Goal: Task Accomplishment & Management: Use online tool/utility

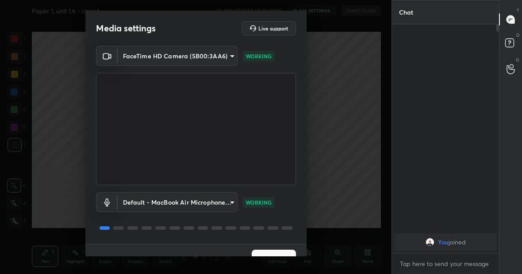
click at [262, 252] on button "Next" at bounding box center [274, 259] width 44 height 18
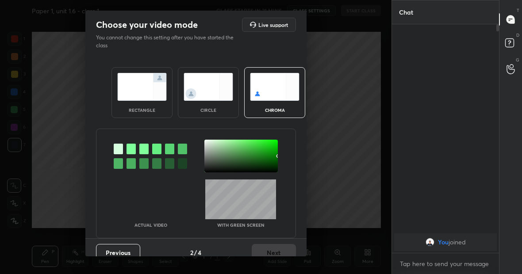
click at [136, 88] on img at bounding box center [142, 87] width 50 height 28
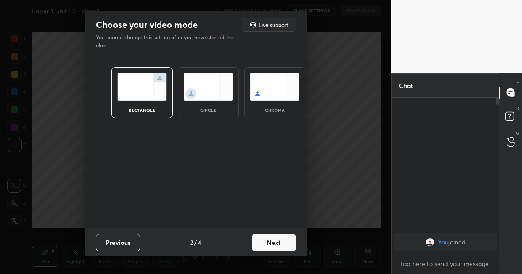
click at [270, 245] on button "Next" at bounding box center [274, 243] width 44 height 18
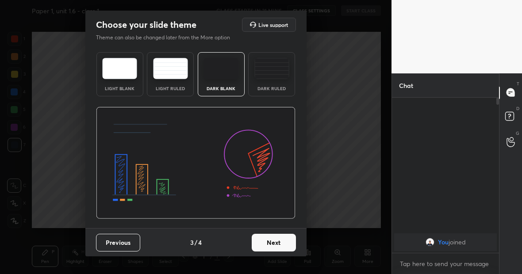
click at [268, 243] on button "Next" at bounding box center [274, 243] width 44 height 18
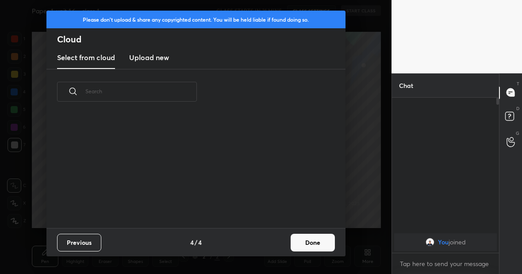
scroll to position [114, 284]
click at [156, 56] on h3 "Upload new" at bounding box center [149, 57] width 40 height 11
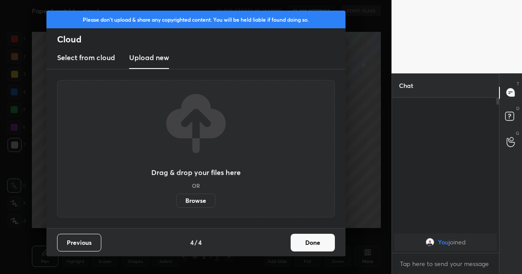
click at [196, 200] on label "Browse" at bounding box center [195, 201] width 39 height 14
click at [176, 200] on input "Browse" at bounding box center [176, 201] width 0 height 14
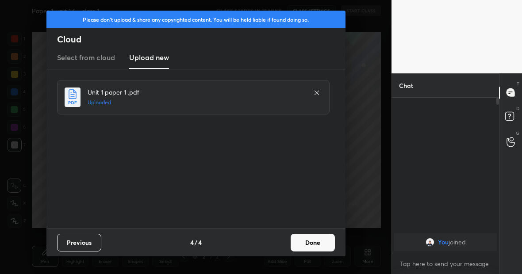
click at [309, 247] on button "Done" at bounding box center [312, 243] width 44 height 18
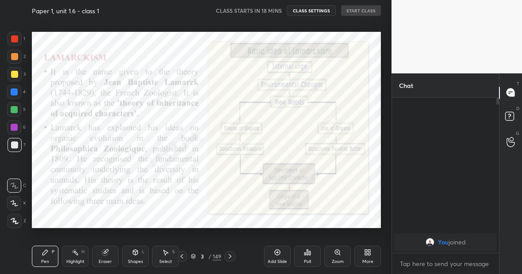
click at [232, 256] on icon at bounding box center [229, 256] width 7 height 7
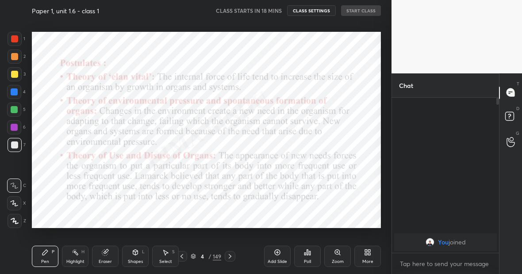
click at [232, 256] on icon at bounding box center [229, 256] width 7 height 7
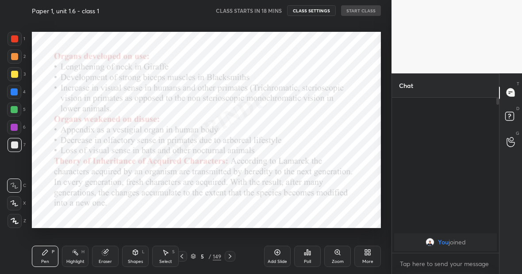
click at [232, 256] on icon at bounding box center [229, 256] width 7 height 7
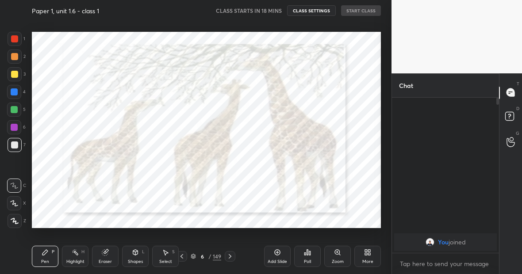
click at [232, 256] on icon at bounding box center [229, 256] width 7 height 7
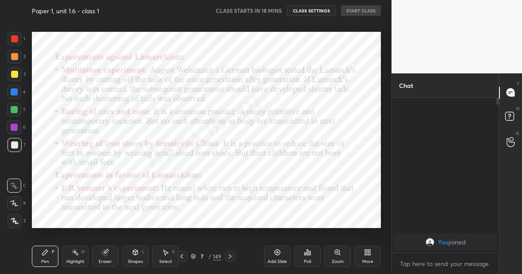
click at [232, 256] on icon at bounding box center [229, 256] width 7 height 7
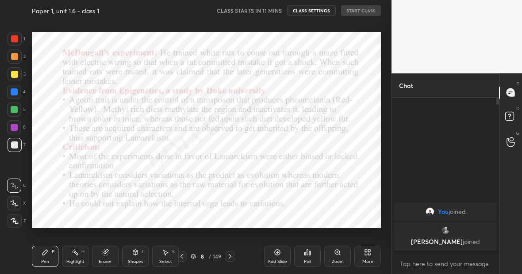
click at [217, 257] on div "149" at bounding box center [217, 256] width 8 height 8
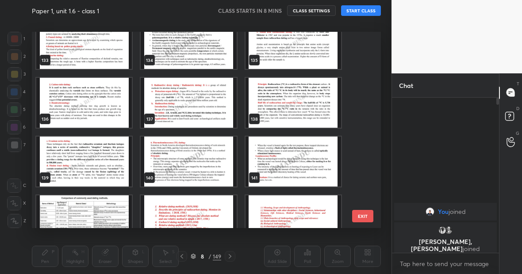
scroll to position [2605, 0]
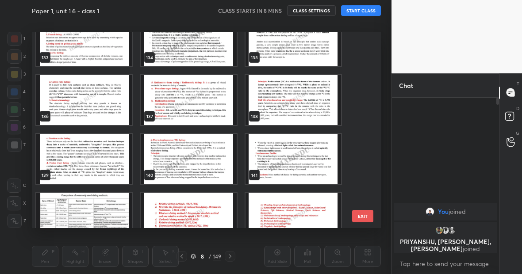
click at [76, 158] on img "grid" at bounding box center [83, 159] width 95 height 50
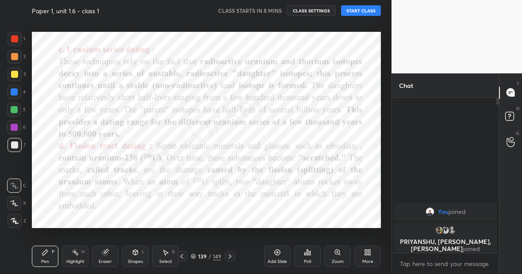
click at [229, 257] on icon at bounding box center [229, 256] width 7 height 7
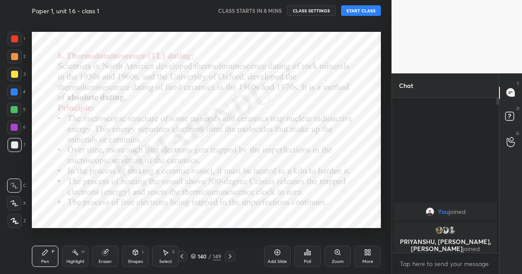
click at [181, 257] on icon at bounding box center [181, 256] width 3 height 4
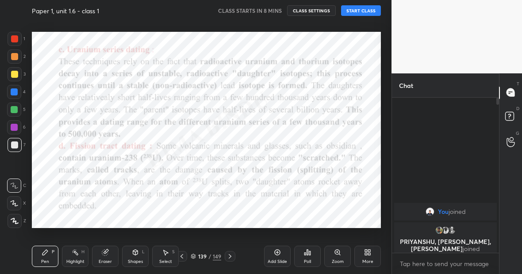
click at [367, 252] on icon at bounding box center [367, 252] width 7 height 7
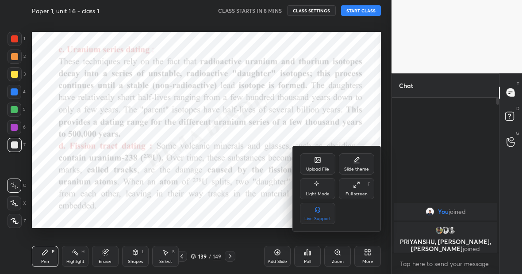
click at [315, 160] on icon at bounding box center [317, 159] width 5 height 5
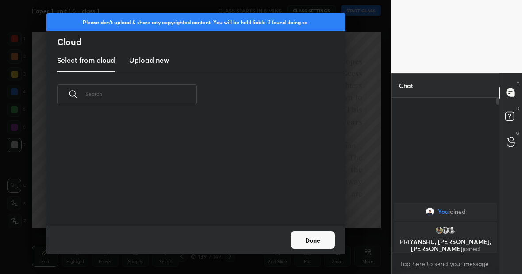
scroll to position [109, 284]
click at [144, 59] on h3 "Upload new" at bounding box center [149, 60] width 40 height 11
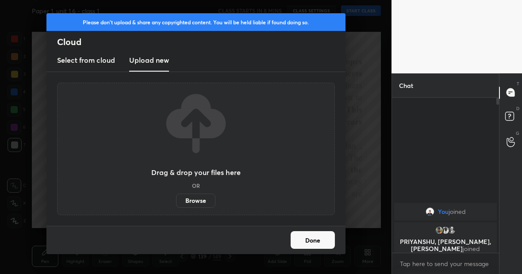
click at [195, 200] on label "Browse" at bounding box center [195, 201] width 39 height 14
click at [176, 200] on input "Browse" at bounding box center [176, 201] width 0 height 14
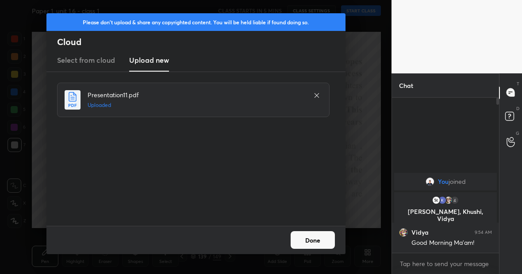
click at [311, 242] on button "Done" at bounding box center [312, 240] width 44 height 18
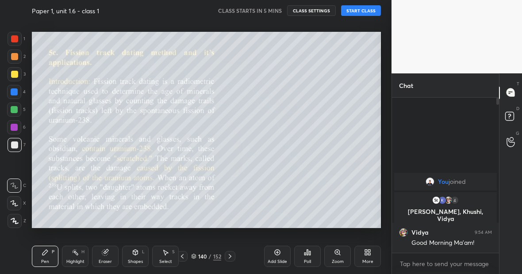
click at [183, 256] on icon at bounding box center [182, 256] width 7 height 7
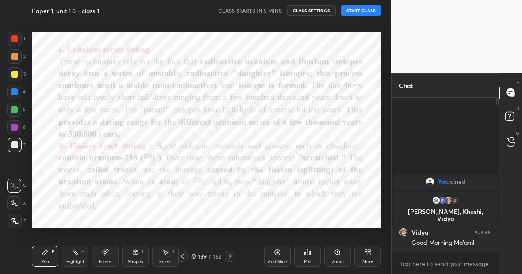
click at [183, 256] on icon at bounding box center [182, 256] width 7 height 7
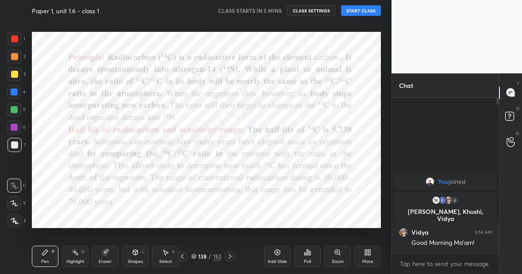
click at [183, 256] on icon at bounding box center [182, 256] width 7 height 7
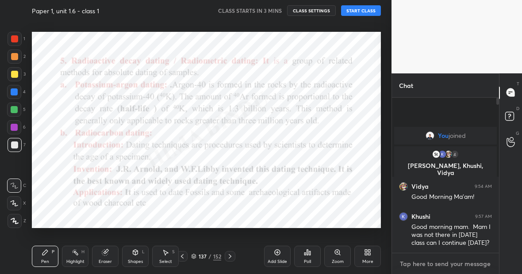
click at [428, 265] on textarea at bounding box center [445, 264] width 93 height 14
type textarea "x"
type textarea "Y"
type textarea "x"
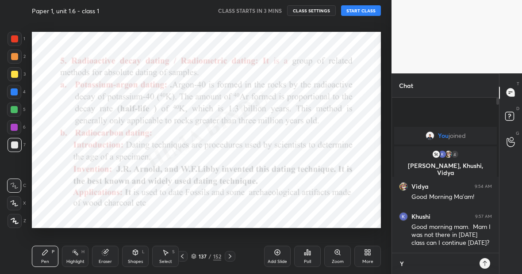
type textarea "Ye"
type textarea "x"
type textarea "Yes"
type textarea "x"
type textarea "Yes"
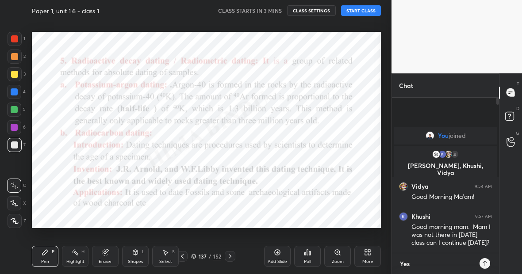
type textarea "x"
type textarea "Yes K"
type textarea "x"
type textarea "Yes Kh"
type textarea "x"
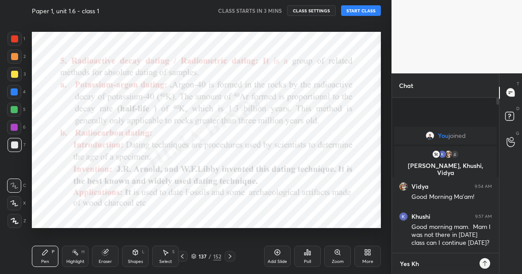
type textarea "Yes Khu"
type textarea "x"
type textarea "Yes Khus"
type textarea "x"
type textarea "Yes Khusg"
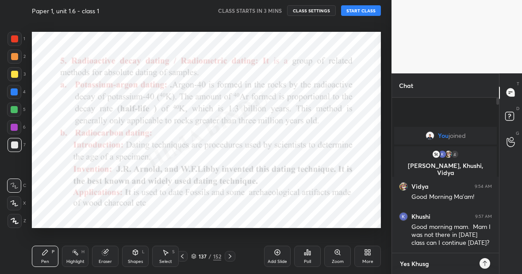
type textarea "x"
type textarea "Yes Khus"
type textarea "x"
type textarea "Yes Khush"
type textarea "x"
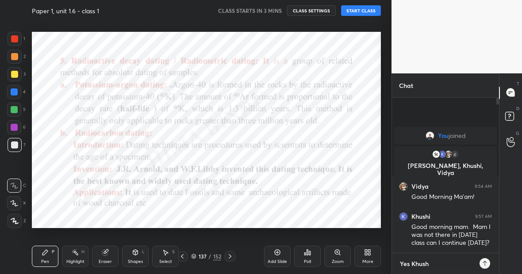
type textarea "Yes Khushi"
type textarea "x"
type textarea "Yes Khushi"
type textarea "x"
type textarea "Yes Khushi b"
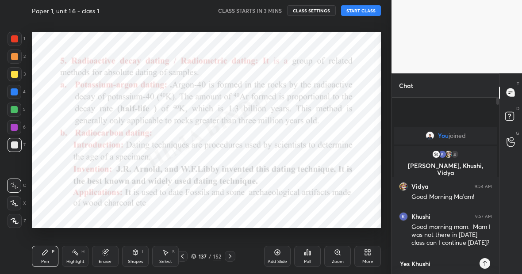
type textarea "x"
type textarea "Yes Khushi bu"
type textarea "x"
type textarea "Yes Khushi but"
type textarea "x"
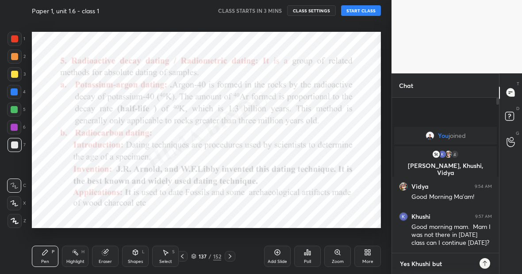
type textarea "Yes Khushi but"
type textarea "x"
type textarea "Yes Khushi but c"
type textarea "x"
type textarea "Yes Khushi but co"
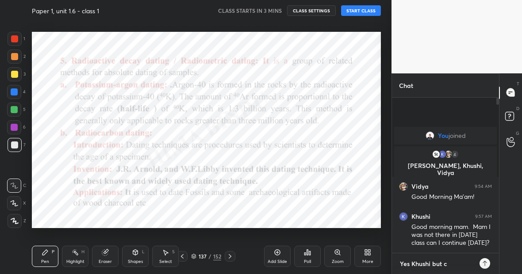
type textarea "x"
type textarea "Yes Khushi but com"
type textarea "x"
type textarea "Yes [PERSON_NAME] but comp"
type textarea "x"
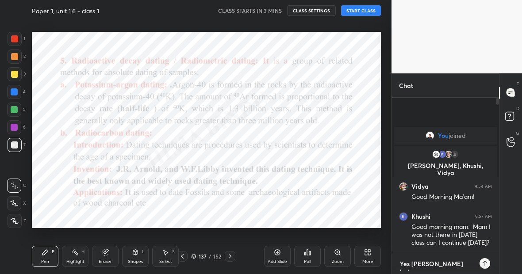
type textarea "Yes [PERSON_NAME] but compl"
type textarea "x"
type textarea "Yes [PERSON_NAME] but comple"
type textarea "x"
type textarea "Yes Khushi but complet"
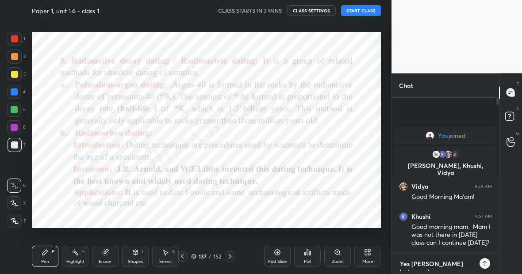
type textarea "x"
type textarea "Yes Khushi but complete"
type textarea "x"
type textarea "Yes Khushi but complete"
type textarea "x"
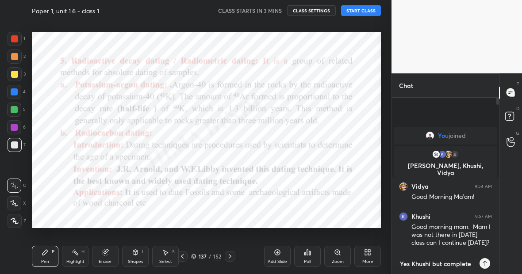
type textarea "Yes Khushi but complete y"
type textarea "x"
type textarea "Yes Khushi but complete ye"
type textarea "x"
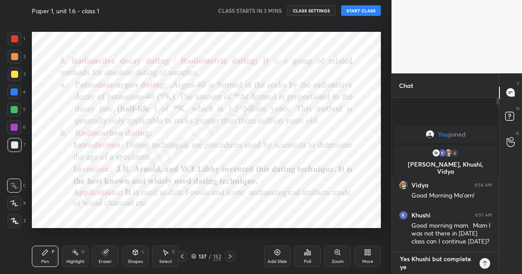
type textarea "Yes Khushi but complete yes"
type textarea "x"
type textarea "Yes Khushi but complete yest"
type textarea "x"
type textarea "Yes Khushi but complete yeste"
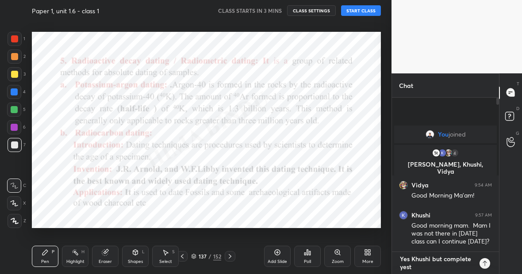
type textarea "x"
type textarea "Yes Khushi but complete yester"
type textarea "x"
type textarea "Yes Khushi but complete yesterd"
type textarea "x"
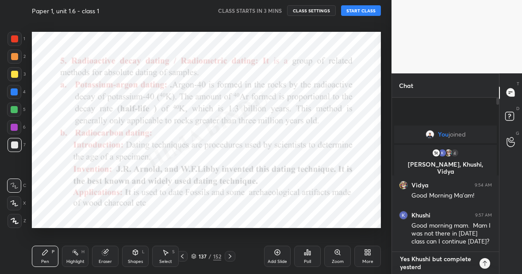
type textarea "Yes Khushi but complete yesterda"
type textarea "x"
type textarea "Yes Khushi but complete [DATE]"
type textarea "x"
type textarea "Yes [PERSON_NAME] but complete [DATE]'"
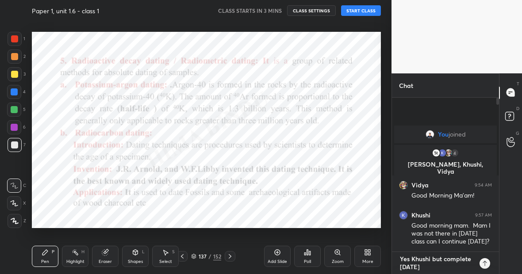
type textarea "x"
type textarea "Yes [PERSON_NAME] but complete [DATE]"
type textarea "x"
type textarea "Yes [PERSON_NAME] but complete [DATE]"
type textarea "x"
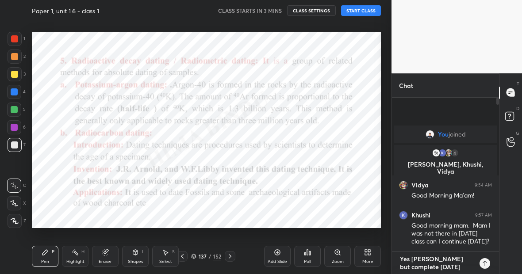
type textarea "Yes [PERSON_NAME] but complete [DATE] c"
type textarea "x"
type textarea "Yes [PERSON_NAME] but complete [DATE] cl"
type textarea "x"
type textarea "Yes [PERSON_NAME] but complete [DATE] cla"
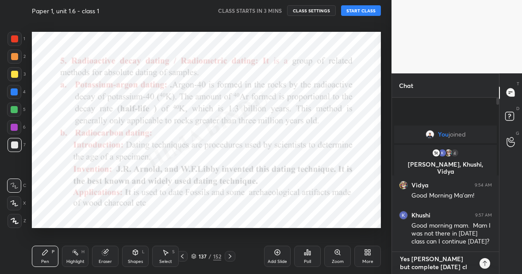
type textarea "x"
type textarea "Yes [PERSON_NAME] but complete [DATE] clas"
type textarea "x"
type textarea "Yes [PERSON_NAME] but complete [DATE] class"
type textarea "x"
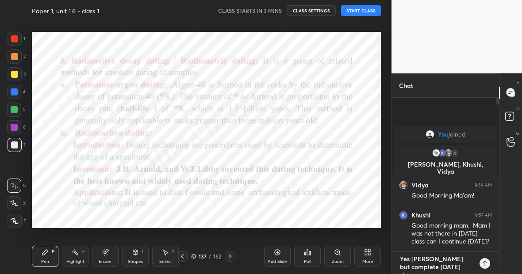
type textarea "x"
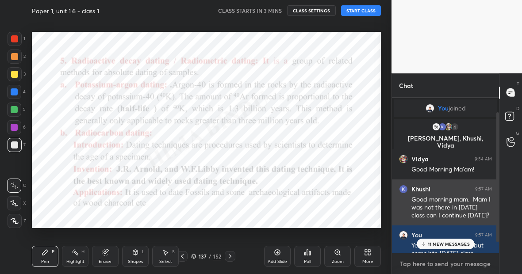
scroll to position [30, 0]
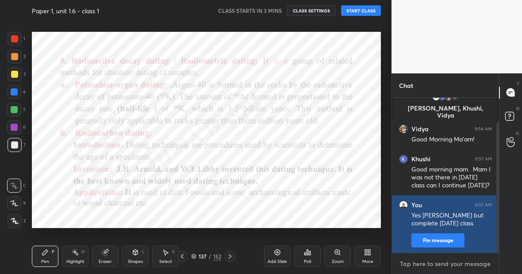
type textarea "l"
type textarea "x"
type textarea "la"
type textarea "x"
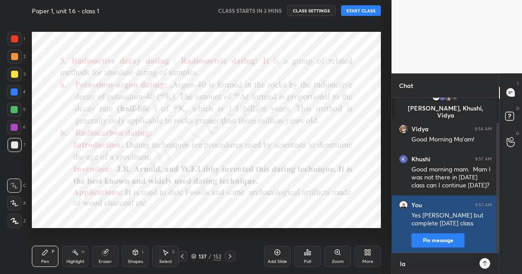
type textarea "lat"
type textarea "x"
type textarea "late"
type textarea "x"
type textarea "later"
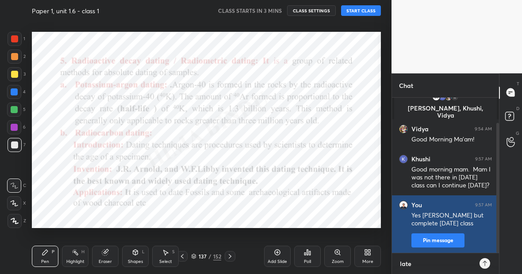
type textarea "x"
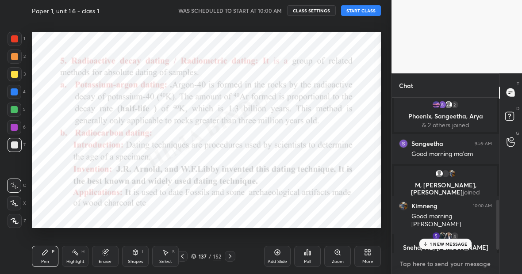
scroll to position [327, 0]
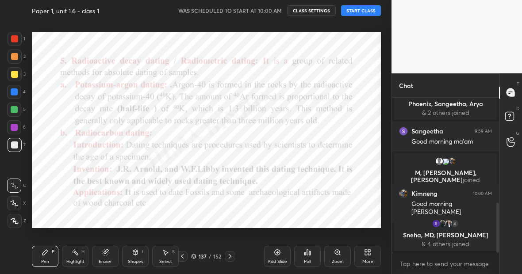
click at [359, 11] on button "START CLASS" at bounding box center [361, 10] width 40 height 11
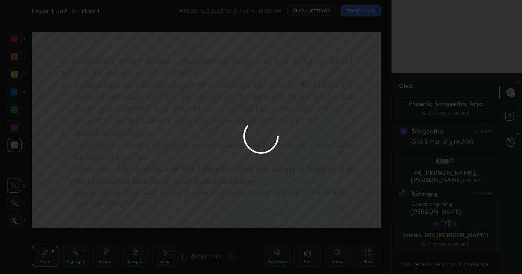
type textarea "x"
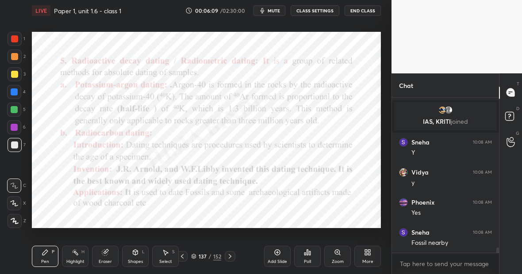
scroll to position [4487, 0]
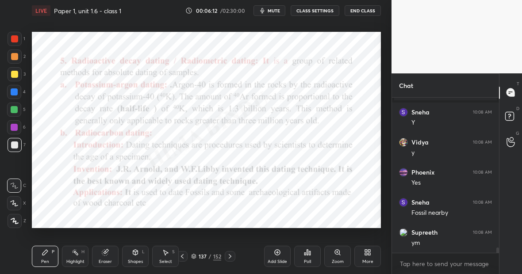
click at [12, 221] on icon at bounding box center [15, 221] width 8 height 6
click at [17, 91] on div at bounding box center [14, 91] width 7 height 7
click at [16, 40] on div at bounding box center [15, 39] width 14 height 14
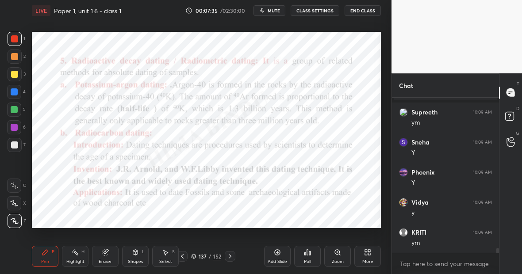
scroll to position [4700, 0]
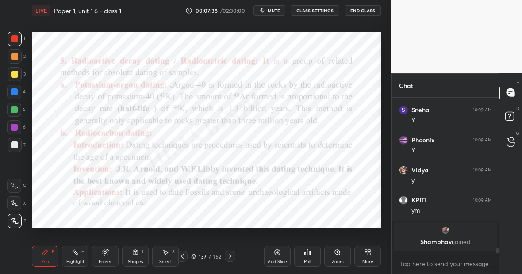
click at [278, 252] on icon at bounding box center [277, 252] width 7 height 7
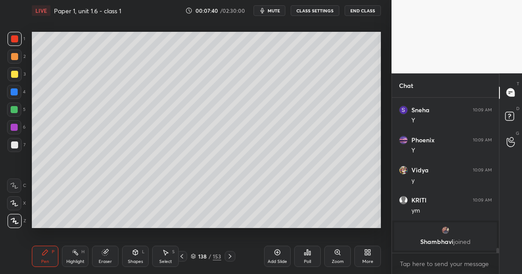
click at [16, 75] on div at bounding box center [14, 74] width 7 height 7
click at [217, 257] on div "153" at bounding box center [217, 256] width 8 height 8
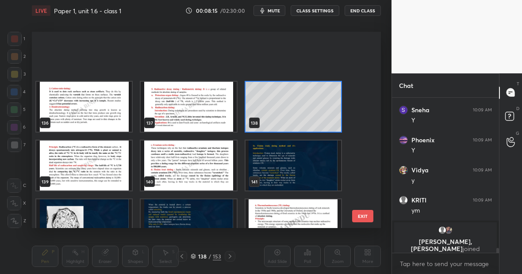
scroll to position [2801, 0]
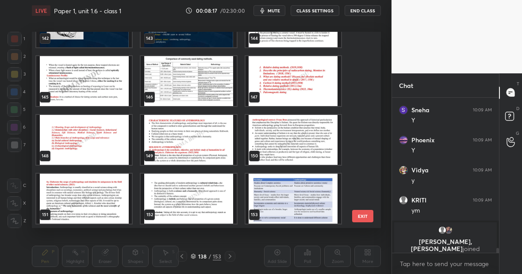
click at [301, 205] on img "grid" at bounding box center [292, 199] width 95 height 50
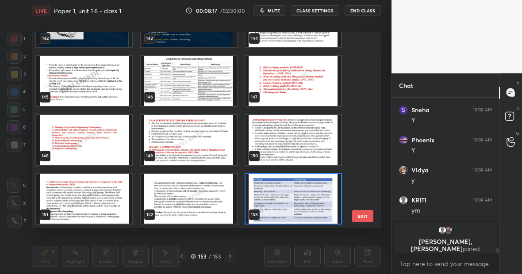
click at [301, 205] on img "grid" at bounding box center [292, 199] width 95 height 50
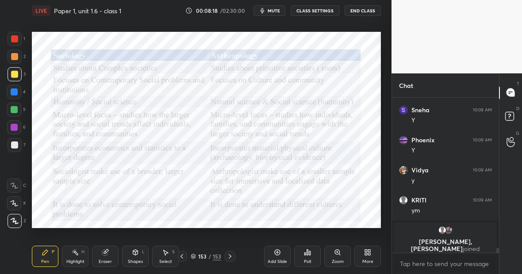
scroll to position [4683, 0]
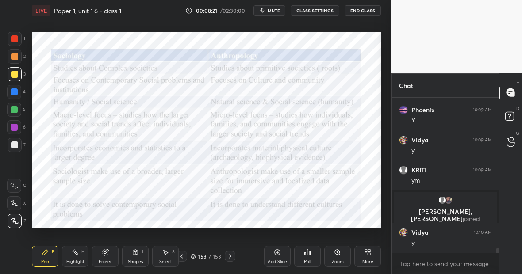
click at [369, 254] on icon at bounding box center [369, 254] width 2 height 2
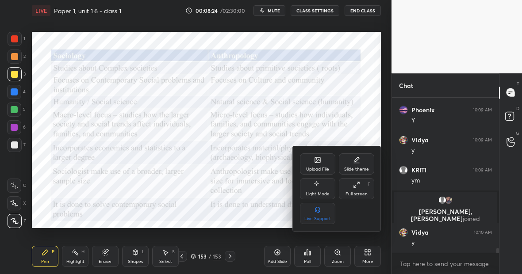
click at [320, 159] on icon at bounding box center [317, 159] width 7 height 7
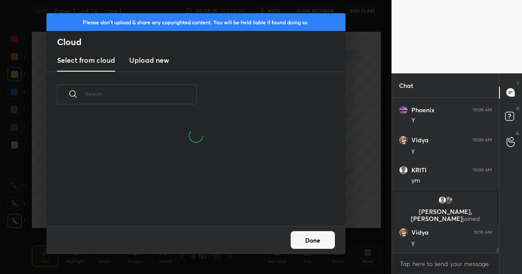
scroll to position [66, 284]
click at [157, 60] on h3 "Upload new" at bounding box center [149, 60] width 40 height 11
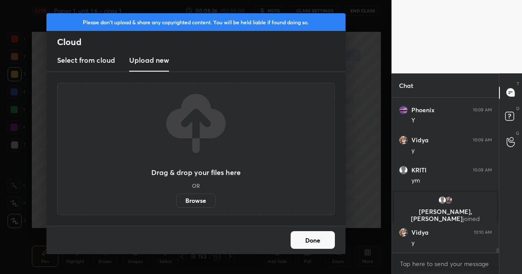
scroll to position [4713, 0]
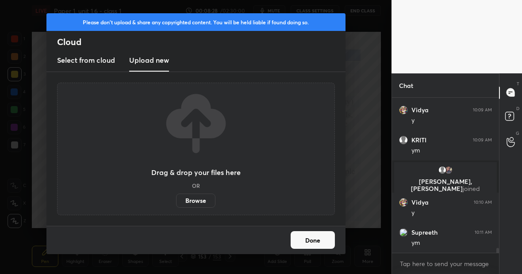
click at [199, 200] on label "Browse" at bounding box center [195, 201] width 39 height 14
click at [176, 200] on input "Browse" at bounding box center [176, 201] width 0 height 14
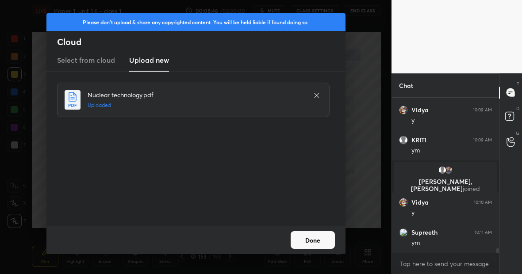
click at [321, 238] on button "Done" at bounding box center [312, 240] width 44 height 18
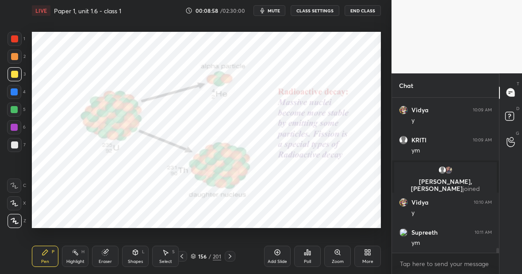
click at [16, 130] on div at bounding box center [14, 127] width 14 height 14
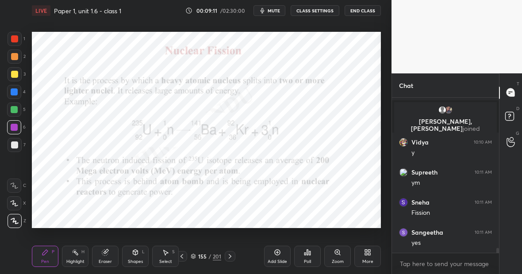
scroll to position [4803, 0]
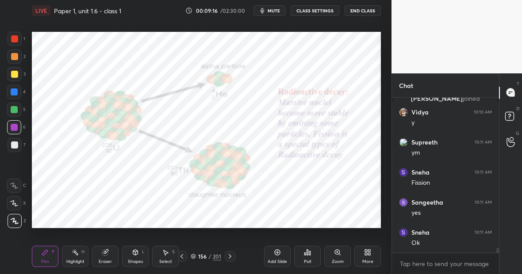
click at [278, 254] on icon at bounding box center [277, 252] width 7 height 7
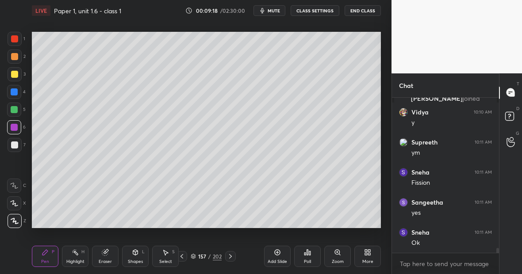
click at [16, 76] on div at bounding box center [14, 74] width 7 height 7
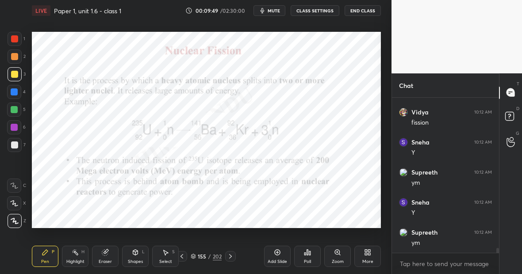
scroll to position [4983, 0]
click at [14, 109] on div at bounding box center [14, 109] width 7 height 7
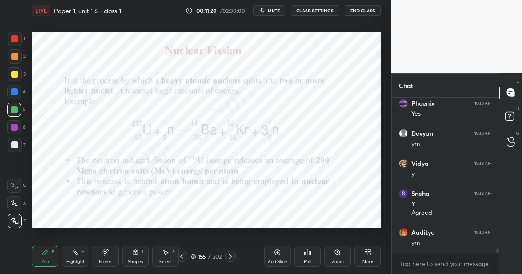
scroll to position [5413, 0]
click at [230, 256] on icon at bounding box center [230, 256] width 3 height 4
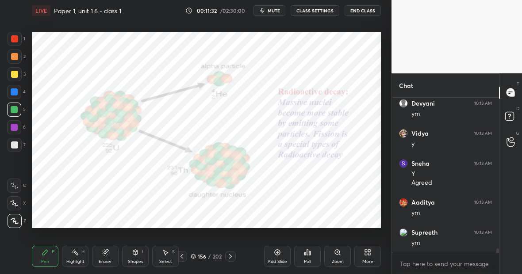
click at [230, 256] on icon at bounding box center [230, 256] width 3 height 4
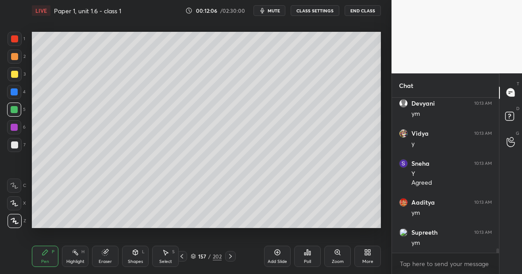
scroll to position [5443, 0]
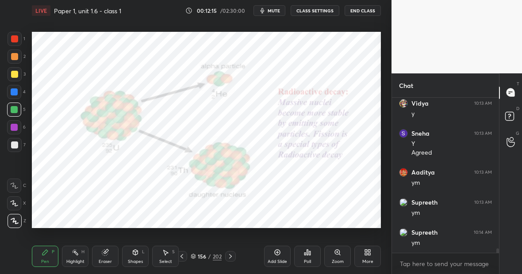
click at [72, 259] on div "Highlight" at bounding box center [75, 261] width 18 height 4
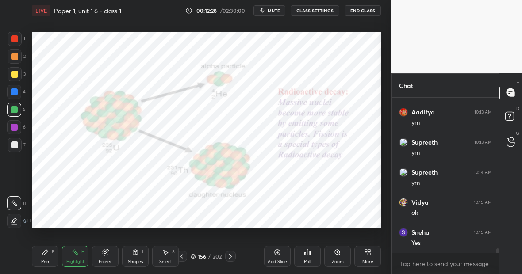
scroll to position [5533, 0]
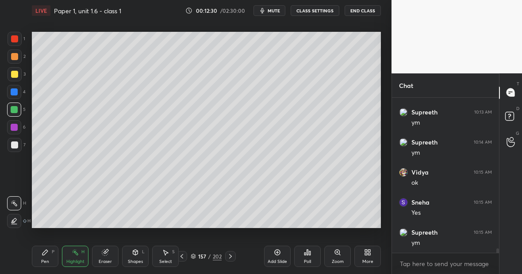
click at [15, 76] on div at bounding box center [14, 74] width 7 height 7
click at [50, 251] on div "Pen P" at bounding box center [45, 256] width 27 height 21
click at [107, 256] on div "Eraser" at bounding box center [105, 256] width 27 height 21
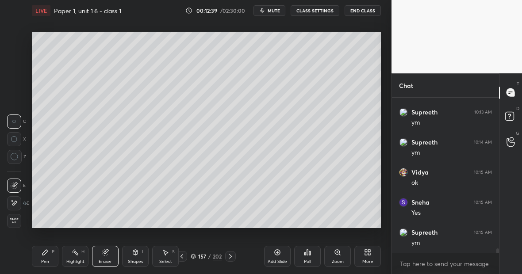
click at [45, 255] on div "Pen P" at bounding box center [45, 256] width 27 height 21
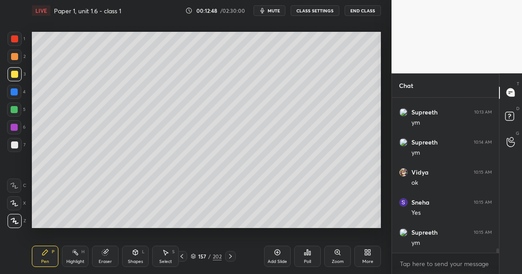
scroll to position [5542, 0]
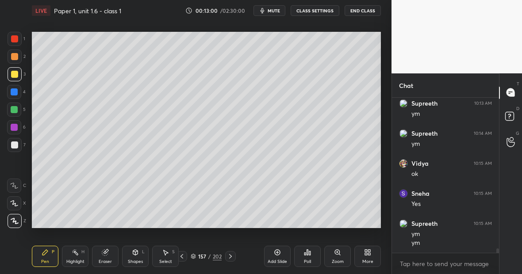
click at [16, 127] on div at bounding box center [14, 127] width 7 height 7
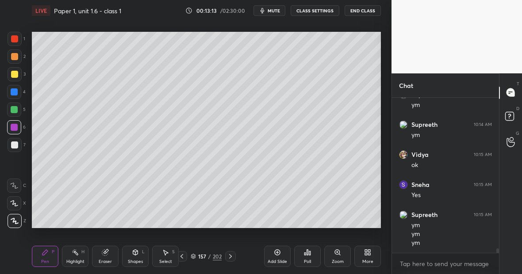
click at [106, 261] on div "Eraser" at bounding box center [105, 261] width 13 height 4
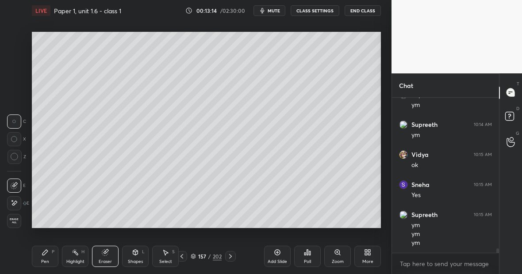
click at [16, 207] on div at bounding box center [14, 203] width 14 height 14
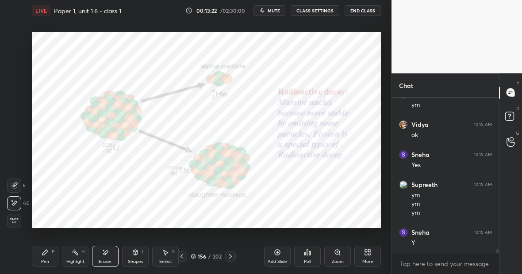
scroll to position [5611, 0]
click at [49, 255] on div "Pen P" at bounding box center [45, 256] width 27 height 21
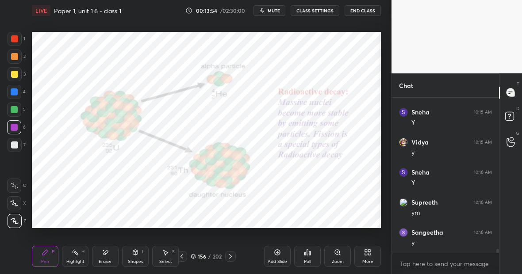
scroll to position [5731, 0]
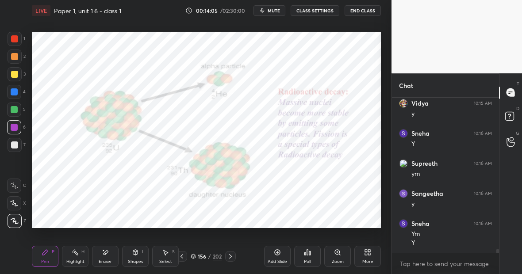
click at [17, 43] on div at bounding box center [15, 39] width 14 height 14
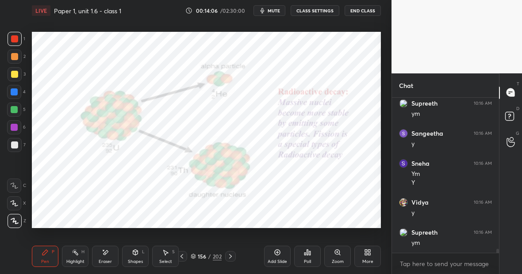
click at [17, 94] on div at bounding box center [14, 91] width 7 height 7
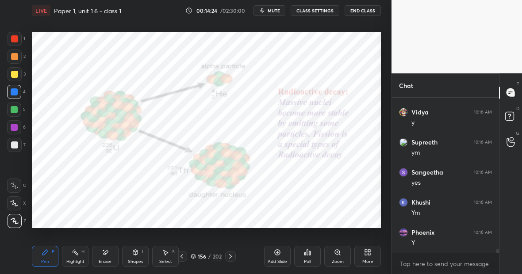
scroll to position [5920, 0]
click at [218, 256] on div "202" at bounding box center [217, 256] width 9 height 8
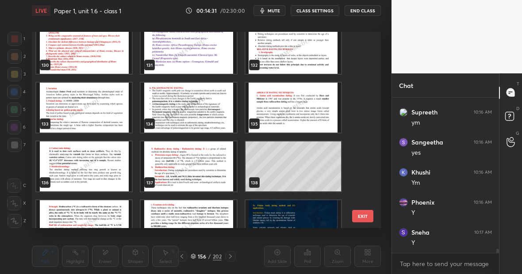
scroll to position [5951, 0]
click at [187, 168] on img "grid" at bounding box center [188, 166] width 95 height 50
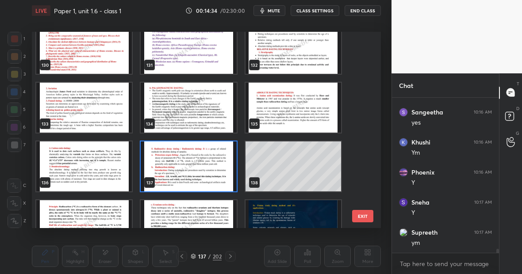
click at [187, 170] on img "grid" at bounding box center [188, 166] width 95 height 50
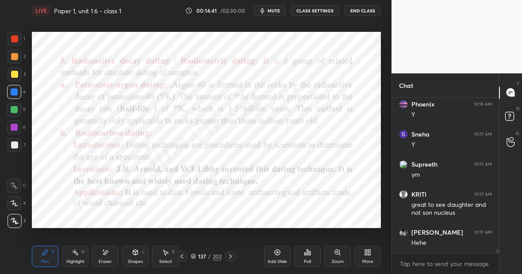
scroll to position [6049, 0]
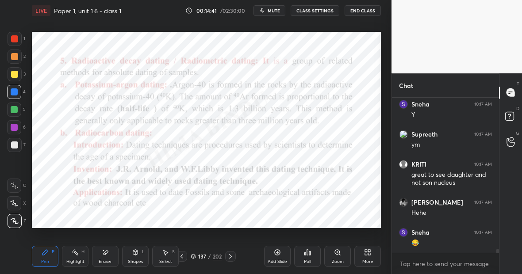
click at [75, 256] on div "Highlight H" at bounding box center [75, 256] width 27 height 21
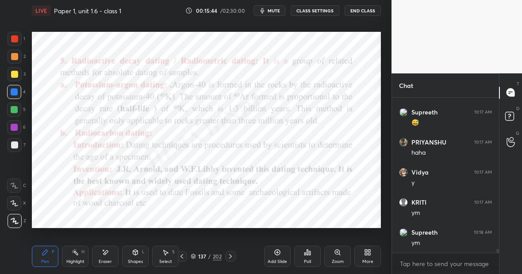
scroll to position [6229, 0]
click at [278, 254] on icon at bounding box center [277, 252] width 7 height 7
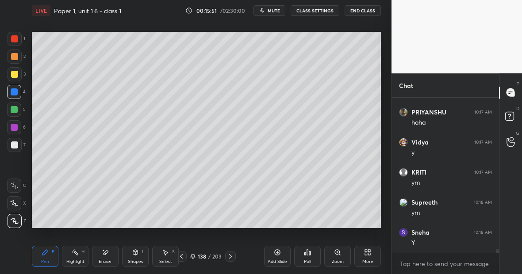
click at [218, 257] on div "203" at bounding box center [216, 256] width 9 height 8
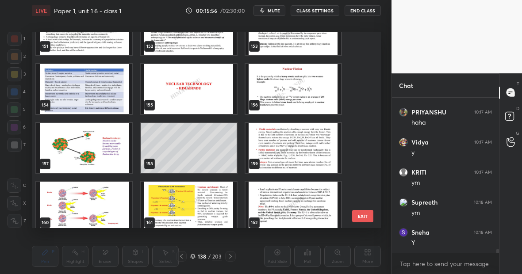
scroll to position [2968, 0]
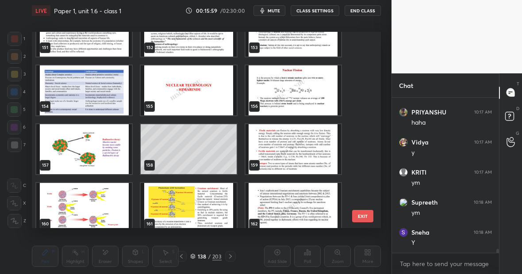
click at [295, 160] on img "grid" at bounding box center [292, 149] width 95 height 50
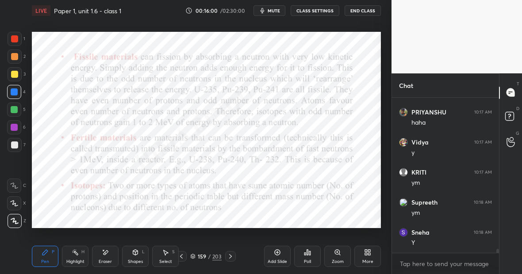
click at [295, 160] on img "grid" at bounding box center [292, 149] width 95 height 50
click at [279, 259] on div "Add Slide" at bounding box center [276, 261] width 19 height 4
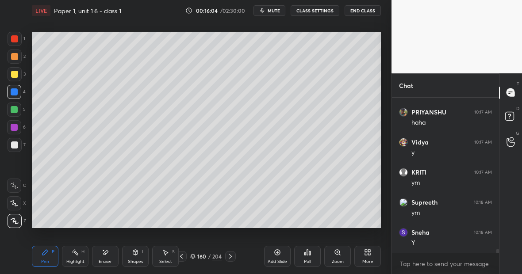
click at [16, 75] on div at bounding box center [14, 74] width 7 height 7
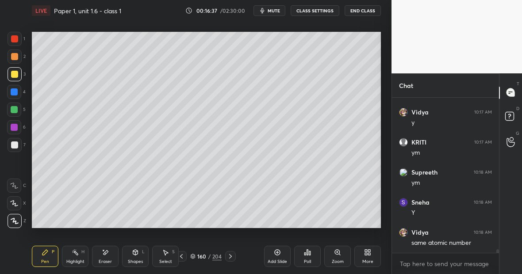
click at [78, 257] on div "Highlight H" at bounding box center [75, 256] width 27 height 21
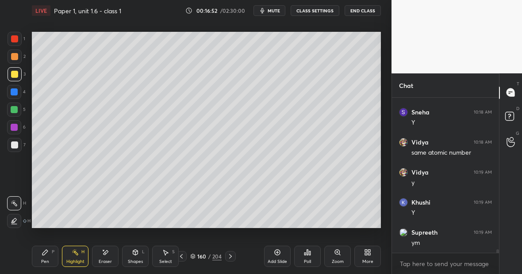
scroll to position [6379, 0]
click at [50, 252] on div "Pen P" at bounding box center [45, 256] width 27 height 21
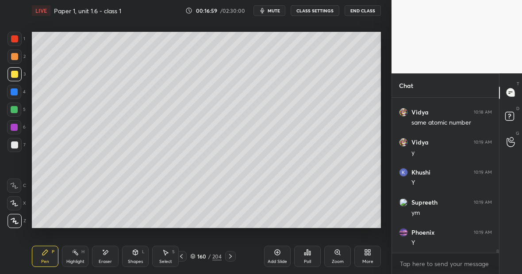
click at [18, 112] on div at bounding box center [14, 110] width 14 height 14
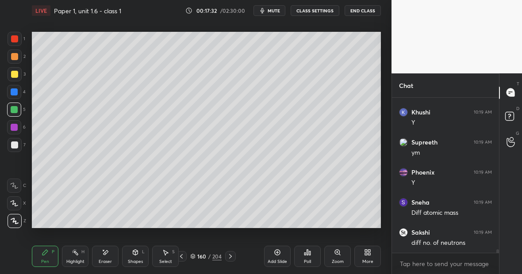
scroll to position [6470, 0]
click at [77, 255] on div "Highlight H" at bounding box center [75, 256] width 27 height 21
click at [80, 254] on div "Highlight H" at bounding box center [75, 256] width 27 height 21
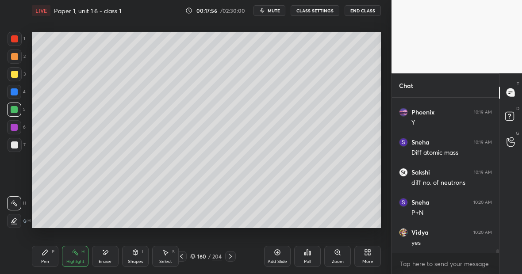
scroll to position [6530, 0]
click at [44, 256] on div "Pen P" at bounding box center [45, 256] width 27 height 21
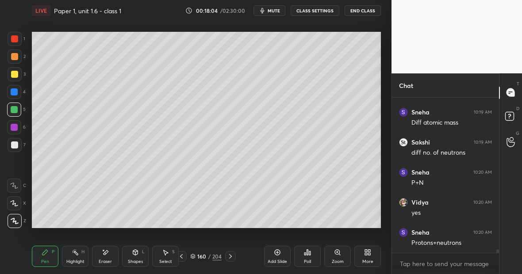
click at [109, 259] on div "Eraser" at bounding box center [105, 256] width 27 height 21
click at [113, 259] on div "Eraser" at bounding box center [105, 256] width 27 height 21
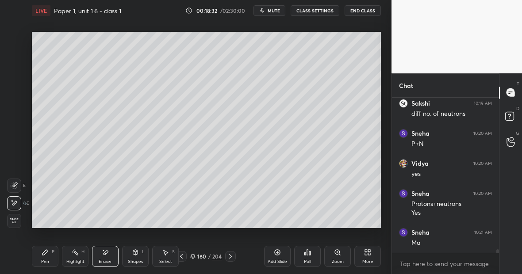
scroll to position [6599, 0]
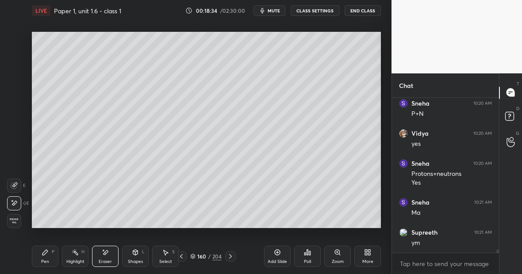
click at [80, 257] on div "Highlight H" at bounding box center [75, 256] width 27 height 21
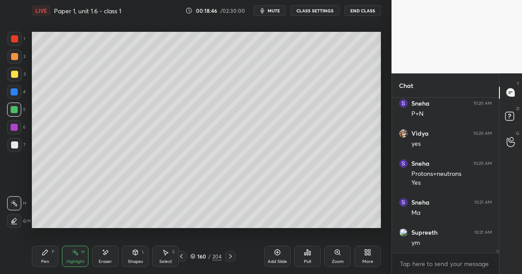
click at [47, 259] on div "Pen" at bounding box center [45, 261] width 8 height 4
click at [14, 41] on div at bounding box center [14, 38] width 7 height 7
click at [15, 111] on div at bounding box center [14, 109] width 7 height 7
click at [73, 259] on div "Highlight H" at bounding box center [75, 256] width 27 height 21
click at [79, 256] on div "Highlight H" at bounding box center [75, 256] width 27 height 21
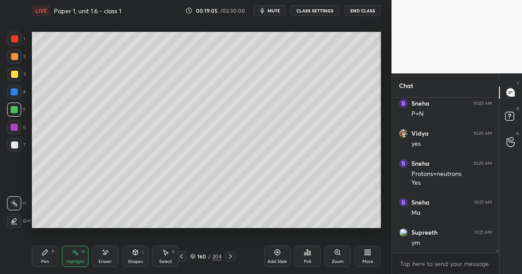
click at [81, 257] on div "Highlight H" at bounding box center [75, 256] width 27 height 21
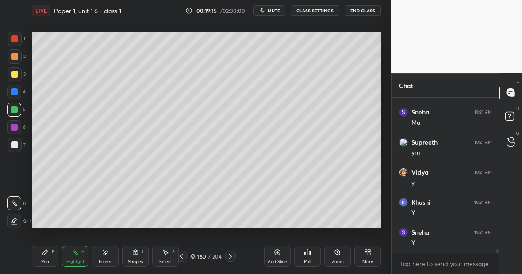
scroll to position [6719, 0]
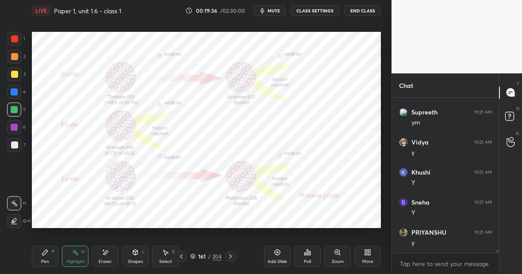
click at [44, 257] on div "Pen P" at bounding box center [45, 256] width 27 height 21
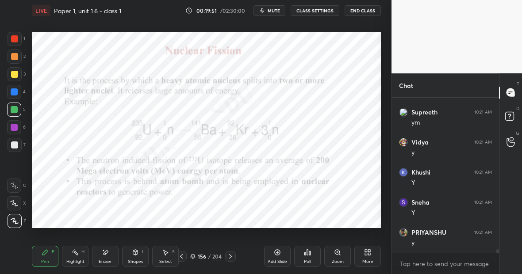
click at [76, 257] on div "Highlight H" at bounding box center [75, 256] width 27 height 21
click at [51, 254] on div "Pen P" at bounding box center [45, 256] width 27 height 21
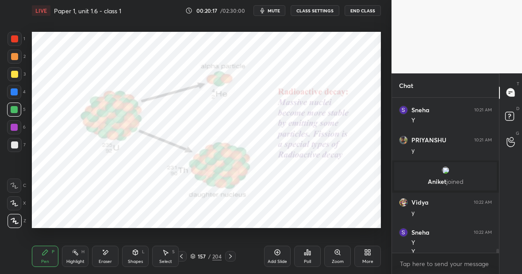
scroll to position [6227, 0]
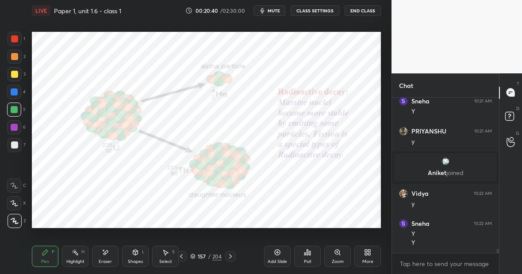
click at [217, 255] on div "204" at bounding box center [216, 256] width 9 height 8
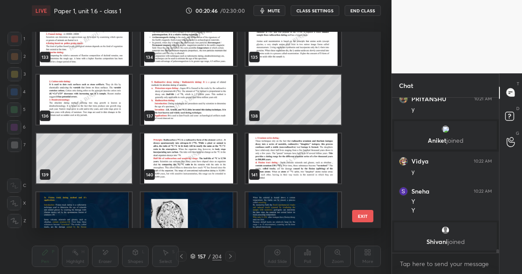
scroll to position [2588, 0]
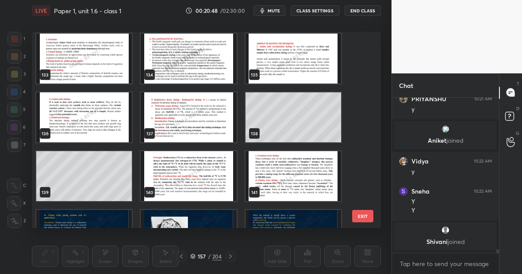
click at [198, 119] on img "grid" at bounding box center [188, 117] width 95 height 50
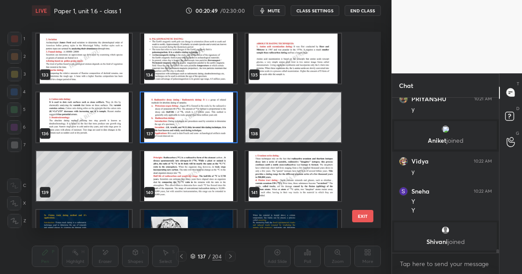
click at [198, 119] on img "grid" at bounding box center [188, 117] width 95 height 50
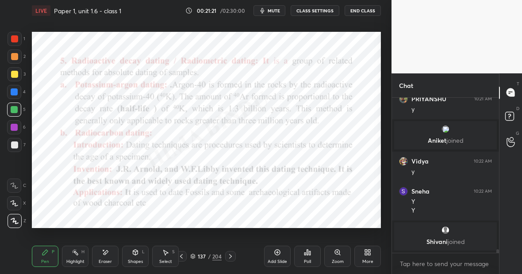
scroll to position [6265, 0]
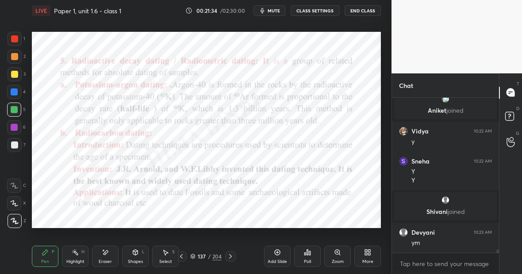
click at [83, 262] on div "Highlight H" at bounding box center [75, 256] width 27 height 21
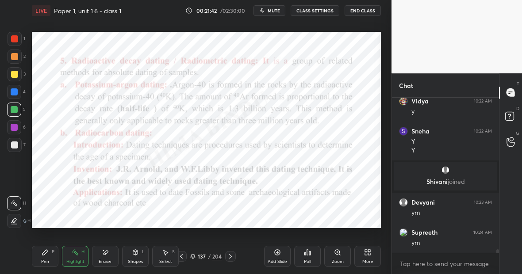
scroll to position [6325, 0]
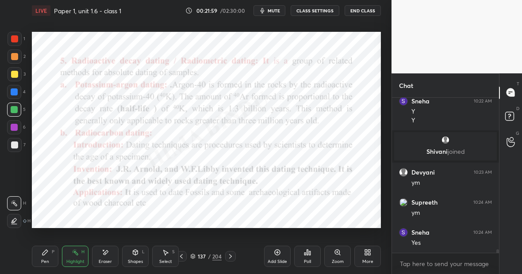
click at [217, 256] on div "204" at bounding box center [216, 256] width 9 height 8
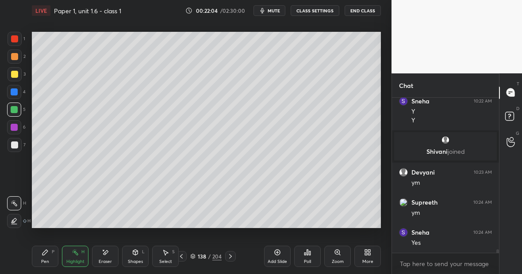
scroll to position [0, 0]
click at [14, 75] on div at bounding box center [14, 74] width 7 height 7
click at [46, 261] on div "Pen" at bounding box center [45, 261] width 8 height 4
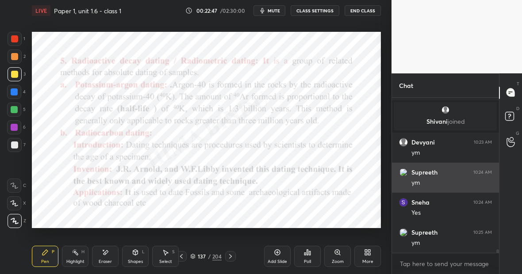
scroll to position [6386, 0]
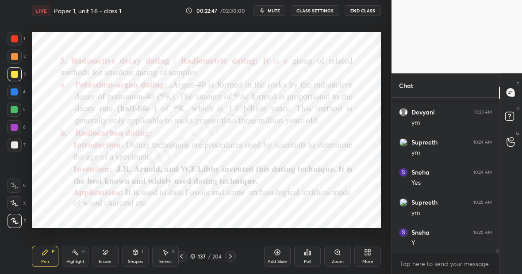
click at [50, 257] on div "Pen P" at bounding box center [45, 256] width 27 height 21
click at [16, 110] on div at bounding box center [14, 109] width 7 height 7
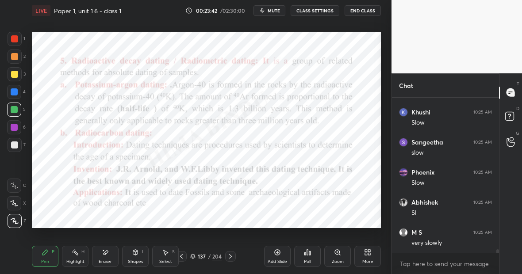
click at [81, 256] on div "Highlight H" at bounding box center [75, 256] width 27 height 21
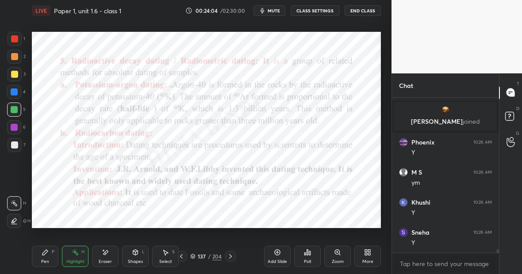
scroll to position [6899, 0]
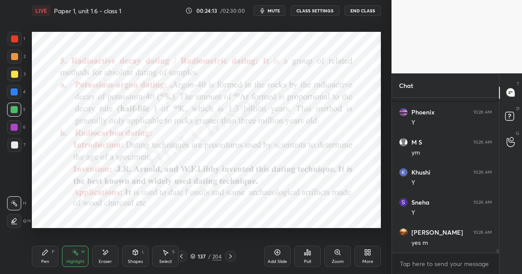
click at [81, 250] on div "H" at bounding box center [82, 252] width 3 height 4
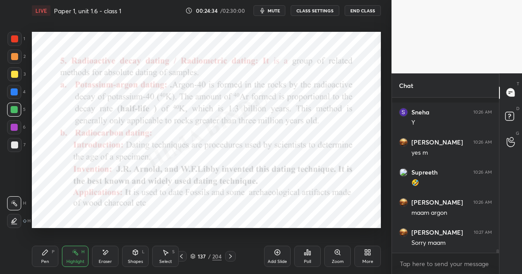
scroll to position [7027, 0]
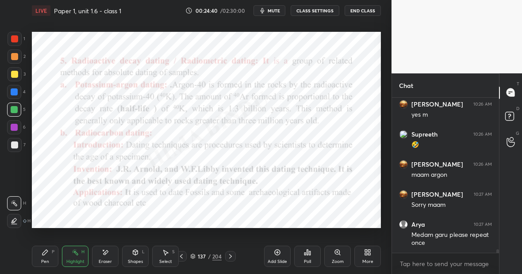
click at [76, 257] on div "Highlight H" at bounding box center [75, 256] width 27 height 21
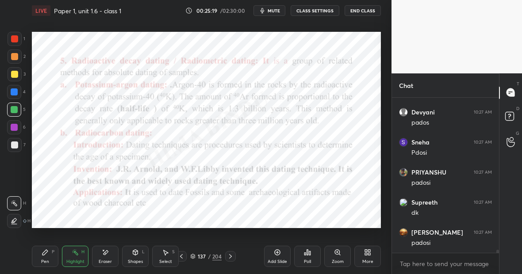
scroll to position [7464, 0]
click at [78, 265] on div "Highlight H" at bounding box center [75, 256] width 27 height 21
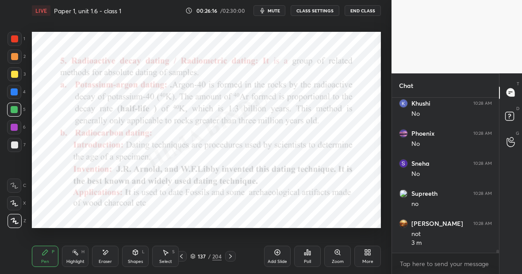
click at [282, 257] on div "Add Slide" at bounding box center [277, 256] width 27 height 21
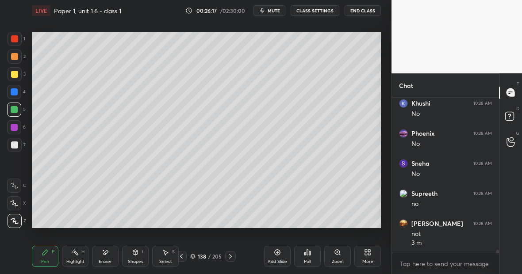
click at [16, 76] on div at bounding box center [14, 74] width 7 height 7
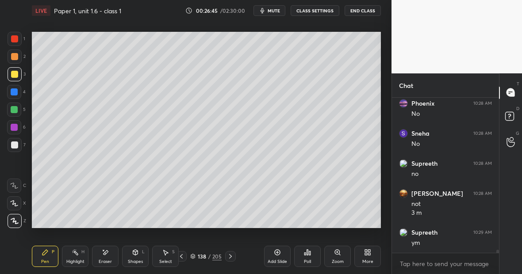
scroll to position [7863, 0]
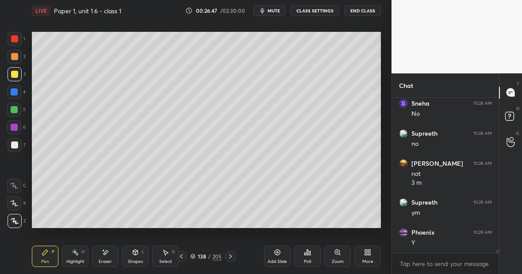
click at [16, 42] on div at bounding box center [15, 39] width 14 height 14
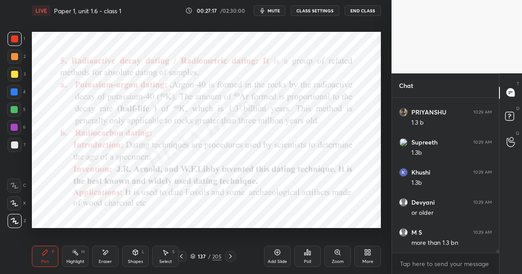
scroll to position [8134, 0]
click at [80, 253] on div "Highlight H" at bounding box center [75, 256] width 27 height 21
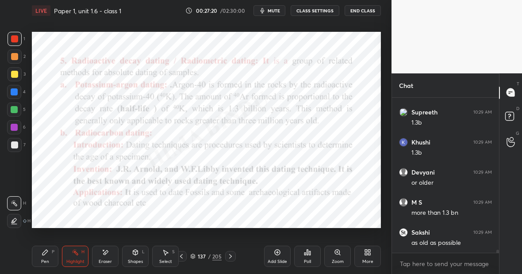
scroll to position [8164, 0]
click at [58, 244] on div "Pen P Highlight H Eraser Shapes L Select S 137 / 205 Add Slide Poll Zoom More" at bounding box center [206, 256] width 349 height 35
click at [53, 253] on div "Pen P" at bounding box center [45, 256] width 27 height 21
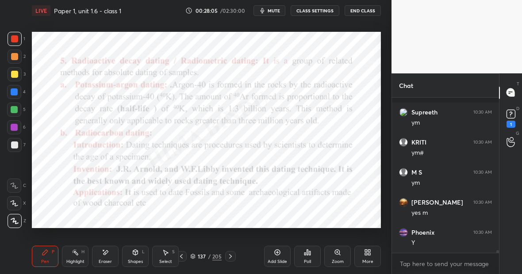
scroll to position [8541, 0]
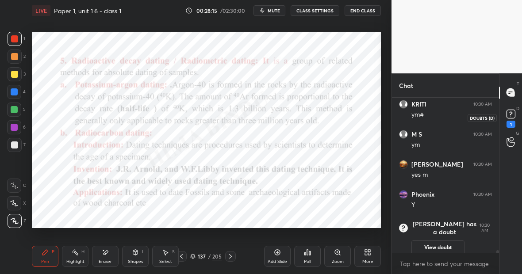
click at [512, 112] on rect at bounding box center [510, 114] width 8 height 8
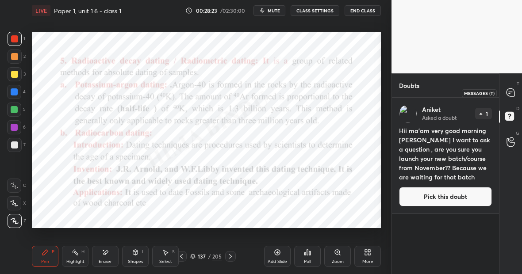
click at [511, 94] on icon at bounding box center [510, 92] width 8 height 8
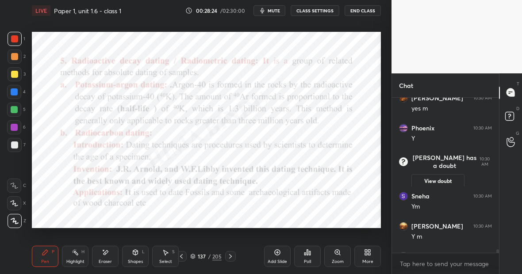
scroll to position [8132, 0]
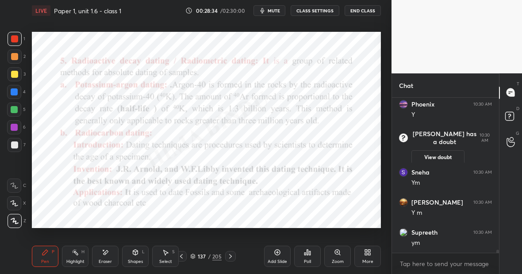
click at [80, 256] on div "Highlight H" at bounding box center [75, 256] width 27 height 21
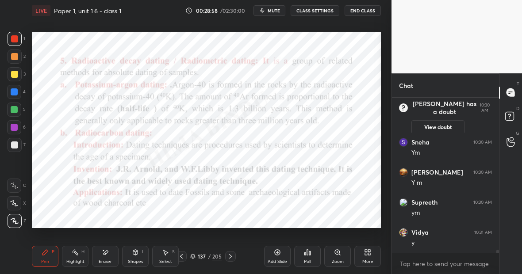
click at [79, 256] on div "Highlight H" at bounding box center [75, 256] width 27 height 21
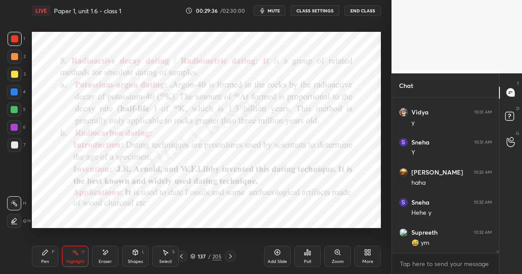
scroll to position [8312, 0]
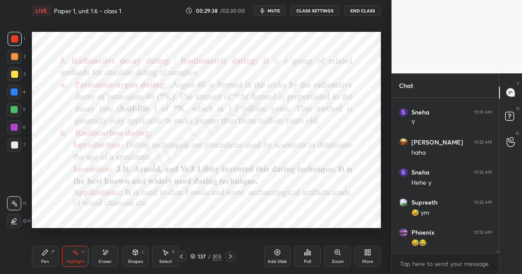
click at [77, 258] on div "Highlight H" at bounding box center [75, 256] width 27 height 21
click at [76, 256] on icon at bounding box center [75, 252] width 7 height 7
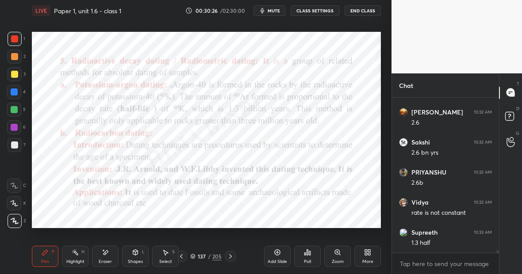
scroll to position [8583, 0]
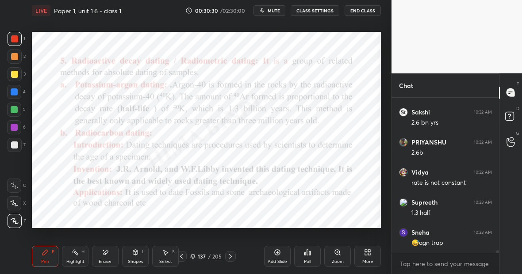
click at [80, 256] on div "Highlight H" at bounding box center [75, 256] width 27 height 21
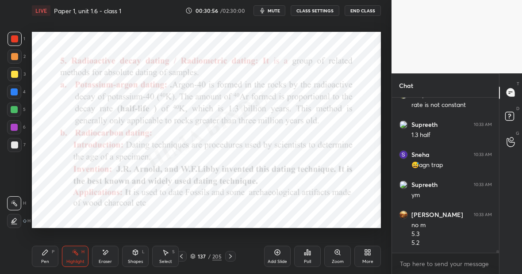
scroll to position [8690, 0]
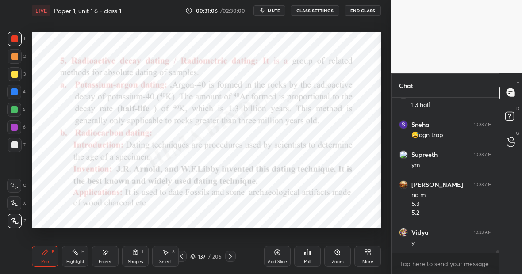
click at [75, 253] on rect at bounding box center [76, 253] width 4 height 4
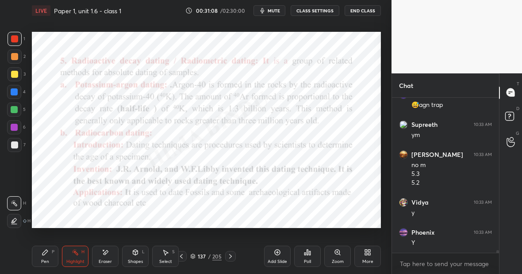
scroll to position [8751, 0]
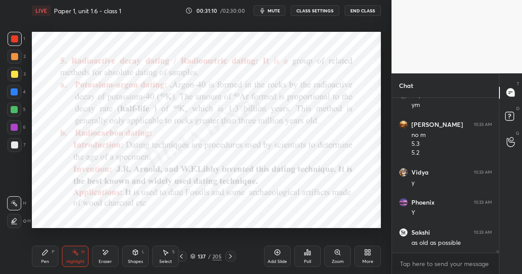
click at [49, 254] on div "Pen P" at bounding box center [45, 256] width 27 height 21
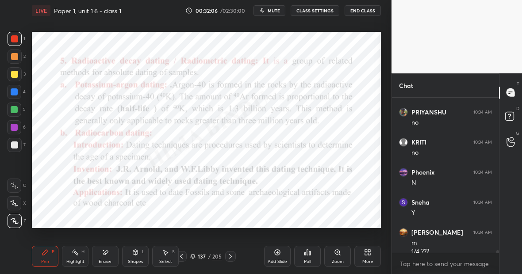
scroll to position [9120, 0]
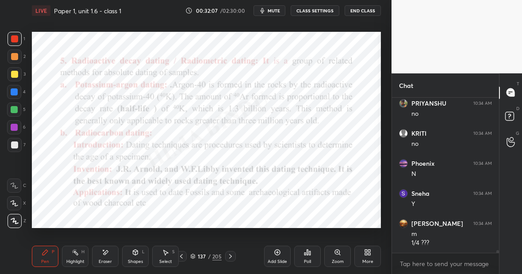
click at [182, 255] on icon at bounding box center [181, 256] width 7 height 7
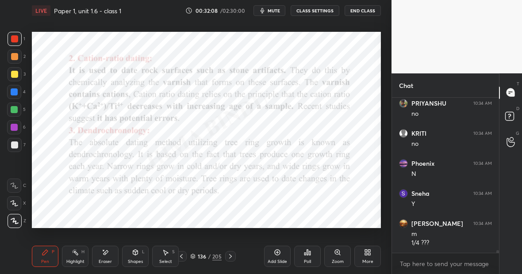
click at [279, 254] on icon at bounding box center [277, 252] width 7 height 7
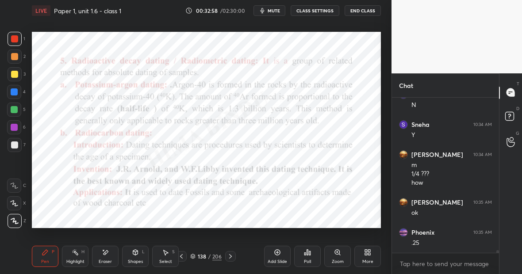
scroll to position [9219, 0]
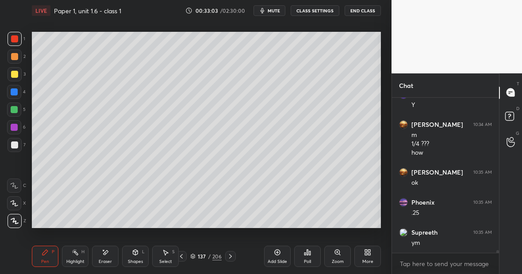
click at [16, 76] on div at bounding box center [14, 74] width 7 height 7
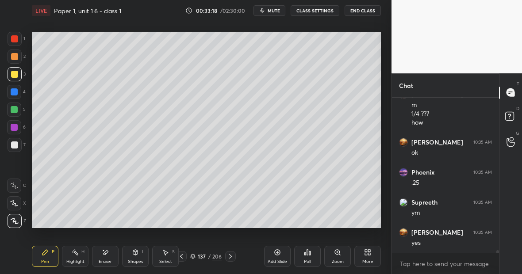
click at [18, 92] on div at bounding box center [14, 92] width 14 height 14
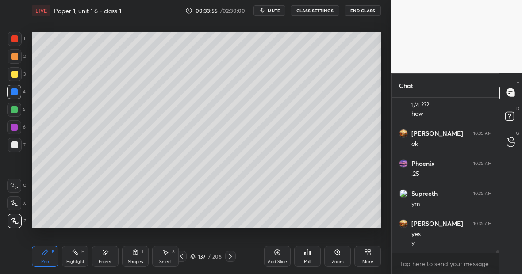
click at [106, 257] on div "Eraser" at bounding box center [105, 256] width 27 height 21
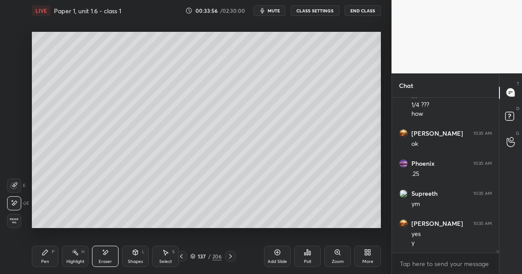
click at [46, 256] on div "Pen P" at bounding box center [45, 256] width 27 height 21
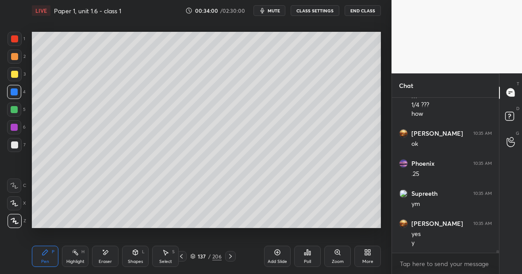
click at [14, 112] on div at bounding box center [14, 109] width 7 height 7
click at [108, 259] on div "Eraser" at bounding box center [105, 261] width 13 height 4
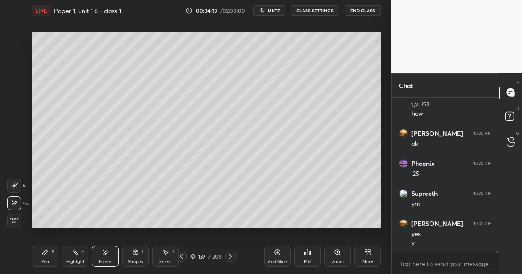
click at [48, 255] on div "Pen P" at bounding box center [45, 256] width 27 height 21
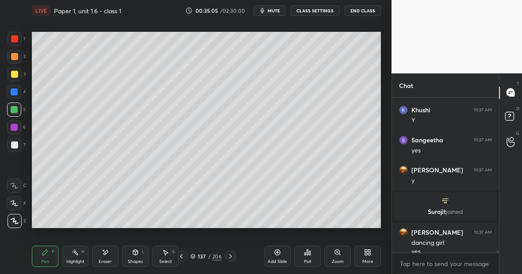
scroll to position [8963, 0]
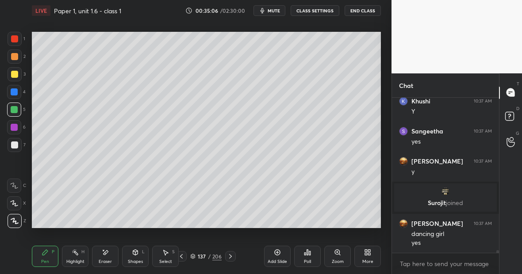
click at [20, 147] on div at bounding box center [15, 145] width 14 height 14
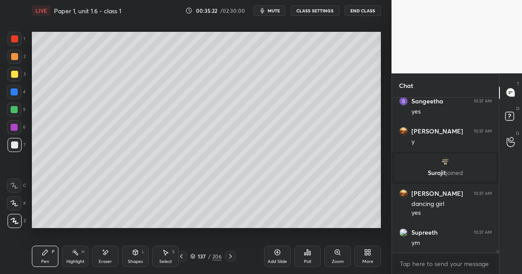
scroll to position [9023, 0]
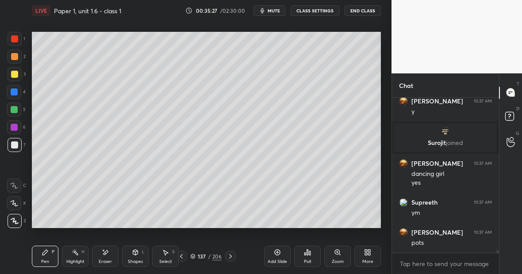
click at [77, 259] on div "Highlight" at bounding box center [75, 261] width 18 height 4
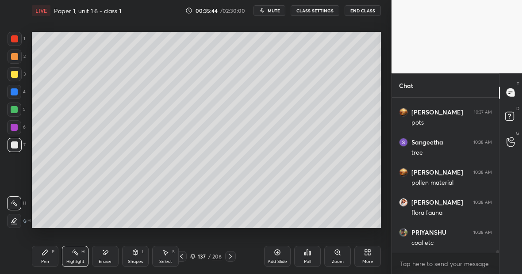
scroll to position [9174, 0]
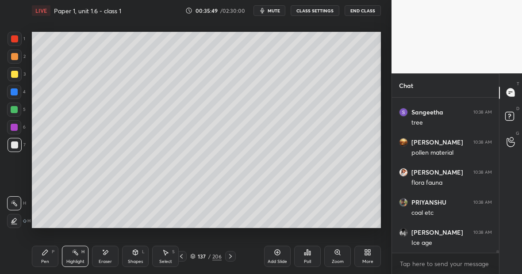
click at [51, 256] on div "Pen P" at bounding box center [45, 256] width 27 height 21
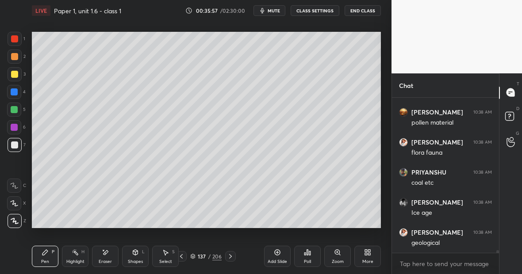
scroll to position [9234, 0]
click at [108, 255] on div "Eraser" at bounding box center [105, 256] width 27 height 21
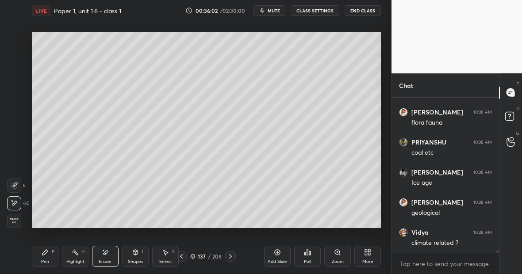
click at [49, 256] on div "Pen P" at bounding box center [45, 256] width 27 height 21
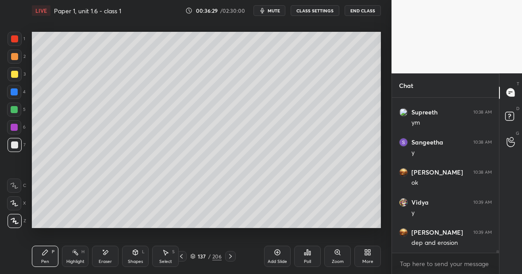
scroll to position [9444, 0]
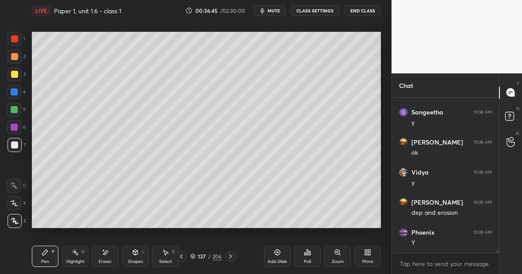
click at [68, 259] on div "Highlight H" at bounding box center [75, 256] width 27 height 21
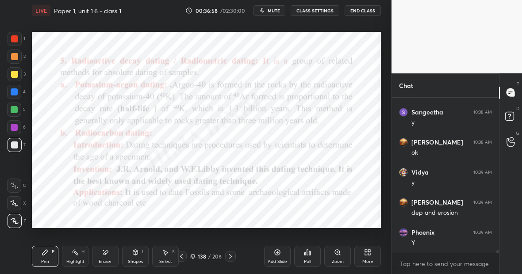
click at [17, 92] on div at bounding box center [14, 92] width 14 height 14
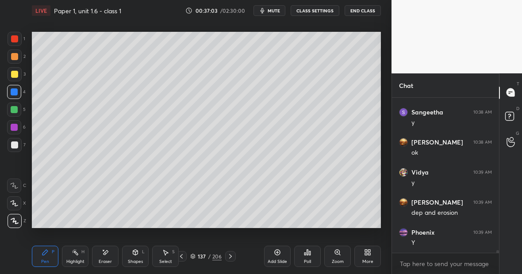
click at [277, 252] on icon at bounding box center [277, 252] width 3 height 3
click at [18, 75] on div at bounding box center [15, 74] width 14 height 14
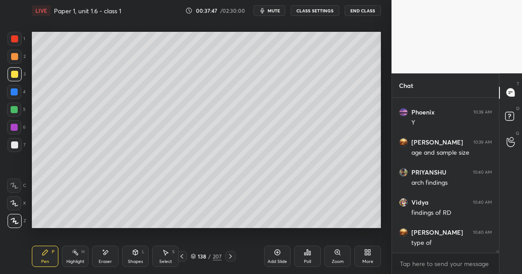
scroll to position [9384, 0]
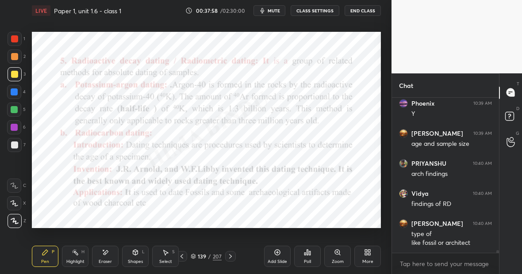
drag, startPoint x: 76, startPoint y: 259, endPoint x: 72, endPoint y: 260, distance: 4.6
click at [72, 260] on div "Highlight" at bounding box center [75, 261] width 18 height 4
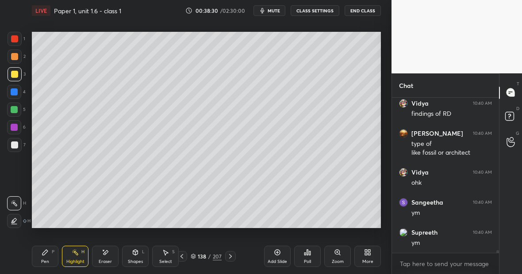
scroll to position [9505, 0]
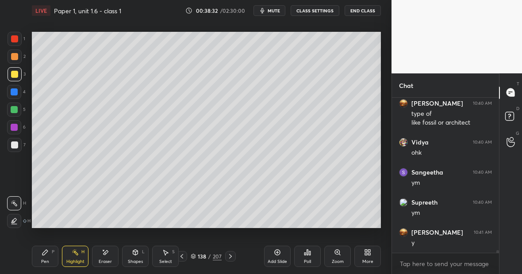
click at [108, 257] on div "Eraser" at bounding box center [105, 256] width 27 height 21
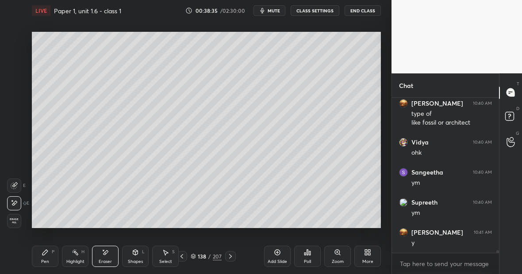
click at [46, 259] on div "Pen P" at bounding box center [45, 256] width 27 height 21
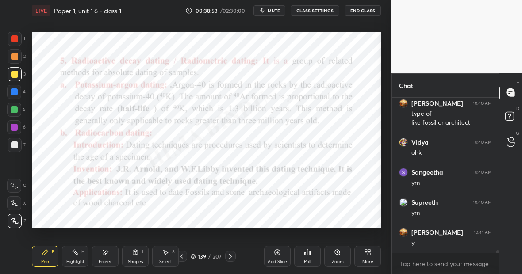
click at [17, 111] on div at bounding box center [14, 109] width 7 height 7
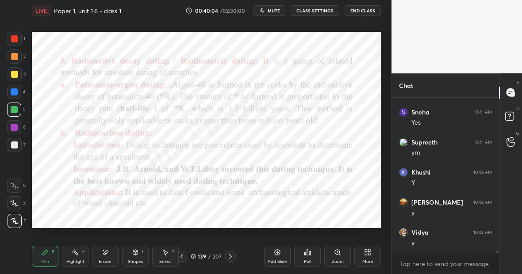
scroll to position [9724, 0]
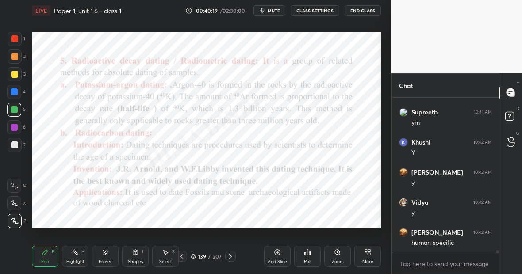
click at [183, 257] on icon at bounding box center [181, 256] width 7 height 7
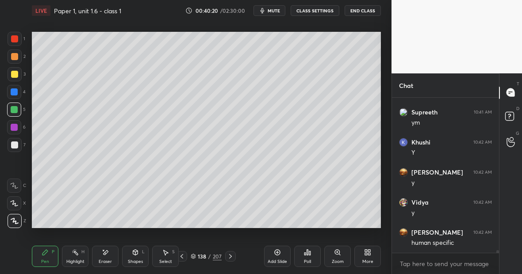
click at [276, 256] on div "Add Slide" at bounding box center [277, 256] width 27 height 21
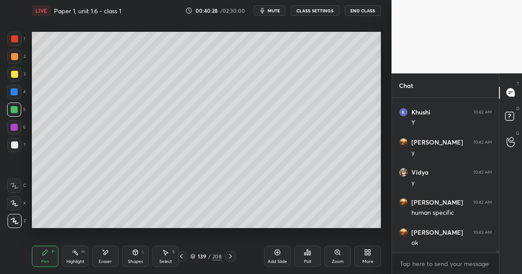
click at [17, 74] on div at bounding box center [14, 74] width 7 height 7
click at [16, 39] on div at bounding box center [14, 38] width 7 height 7
click at [104, 255] on div "Eraser" at bounding box center [105, 256] width 27 height 21
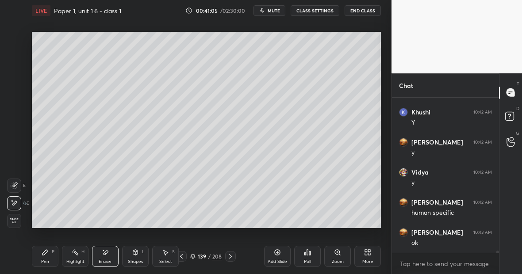
click at [52, 257] on div "Pen P" at bounding box center [45, 256] width 27 height 21
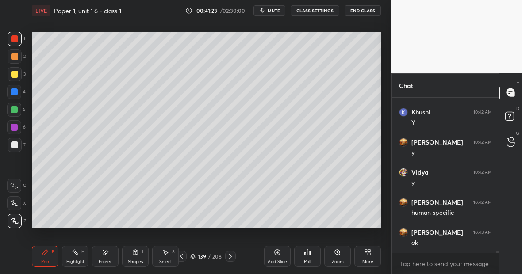
scroll to position [9784, 0]
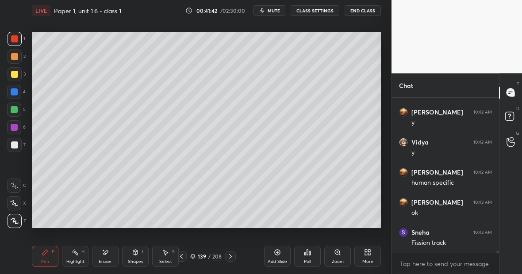
click at [18, 115] on div at bounding box center [14, 110] width 14 height 14
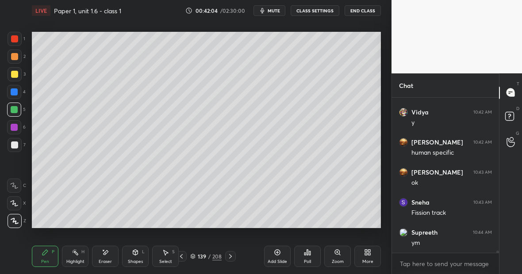
click at [217, 256] on div "208" at bounding box center [216, 256] width 9 height 8
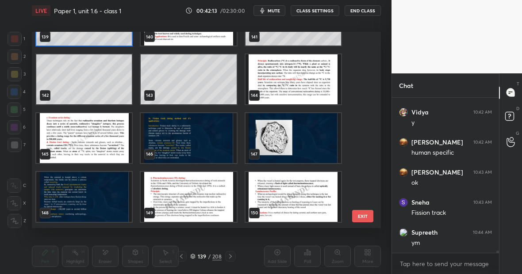
scroll to position [9844, 0]
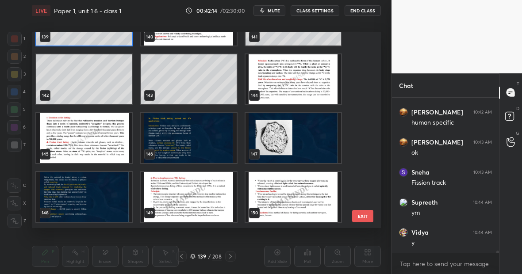
click at [84, 131] on img "grid" at bounding box center [83, 138] width 95 height 50
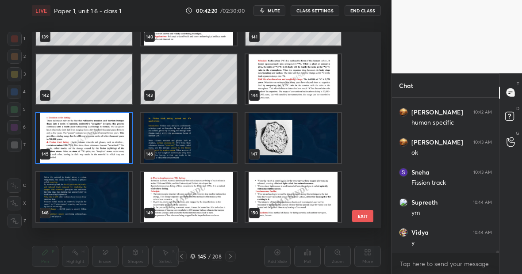
click at [84, 131] on img "grid" at bounding box center [83, 138] width 95 height 50
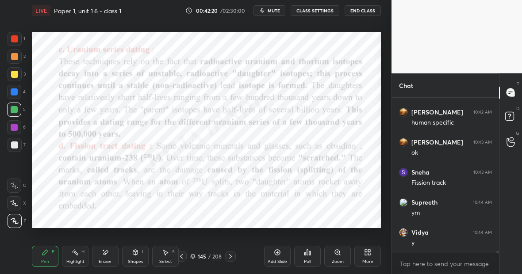
click at [84, 131] on img "grid" at bounding box center [83, 138] width 95 height 50
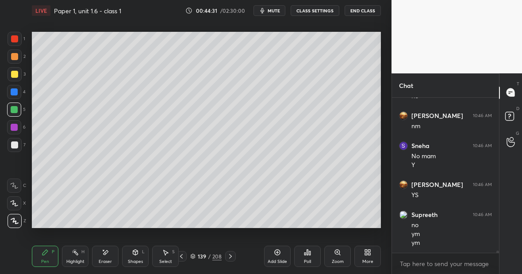
scroll to position [10442, 0]
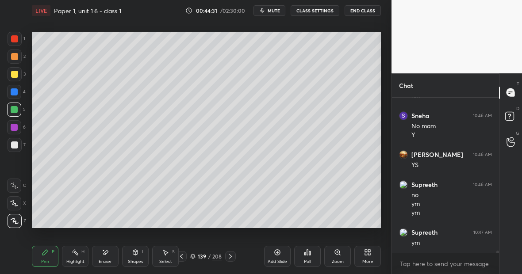
click at [80, 253] on div "Highlight H" at bounding box center [75, 256] width 27 height 21
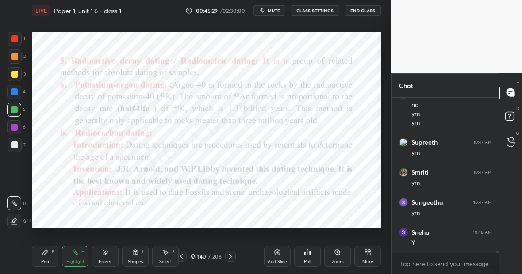
scroll to position [10562, 0]
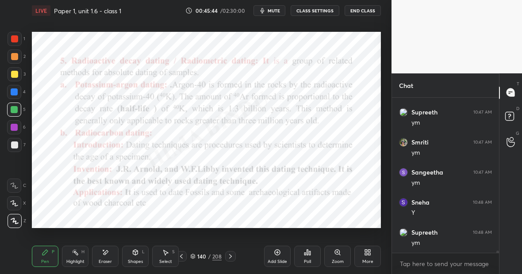
click at [14, 129] on div at bounding box center [14, 127] width 7 height 7
click at [279, 254] on icon at bounding box center [278, 253] width 6 height 6
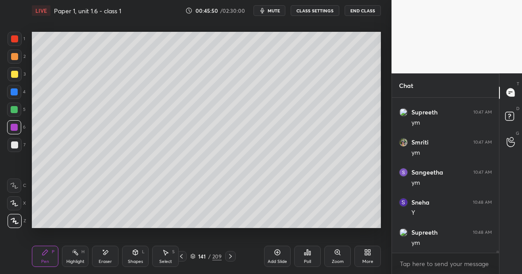
click at [18, 75] on div at bounding box center [15, 74] width 14 height 14
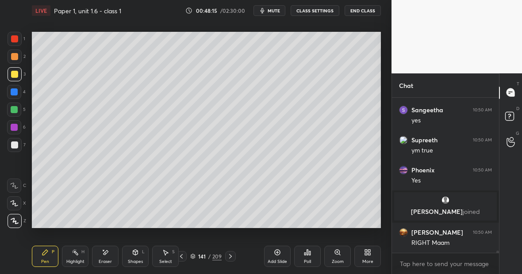
scroll to position [10523, 0]
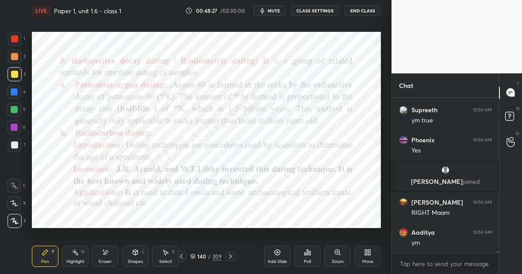
click at [18, 111] on div at bounding box center [14, 110] width 14 height 14
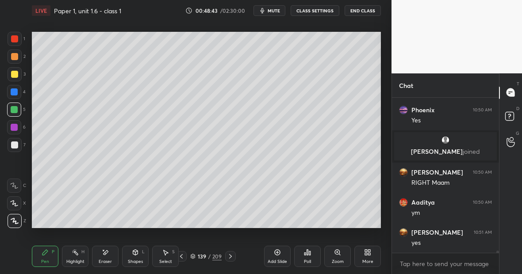
click at [76, 256] on div "Highlight H" at bounding box center [75, 256] width 27 height 21
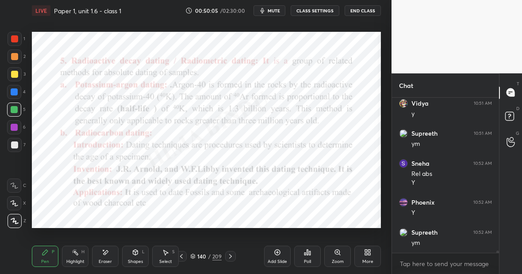
scroll to position [10772, 0]
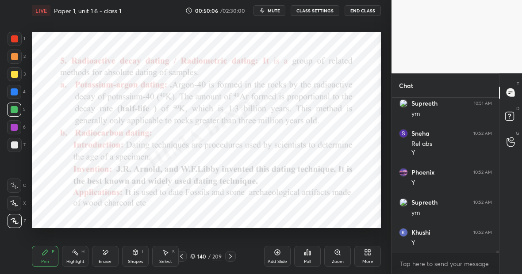
click at [77, 256] on div "Highlight H" at bounding box center [75, 256] width 27 height 21
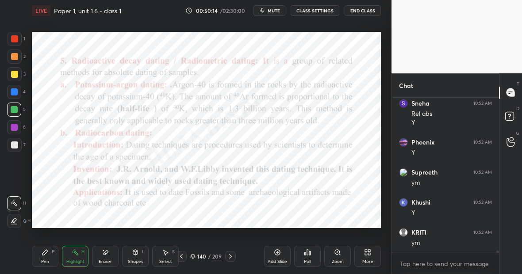
click at [47, 261] on div "Pen P" at bounding box center [45, 256] width 27 height 21
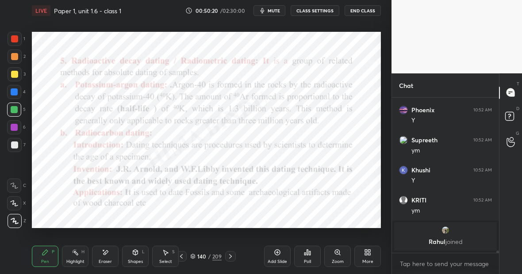
click at [381, 183] on div "Setting up your live class Poll for secs No correct answer Start poll" at bounding box center [206, 129] width 356 height 217
click at [382, 183] on div "1 2 3 4 5 6 7 C X Z E E Erase all H H LIVE Paper 1, unit 1.6 - class 1 00:50:20…" at bounding box center [195, 137] width 391 height 274
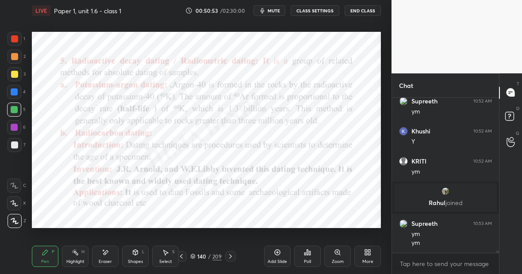
scroll to position [10761, 0]
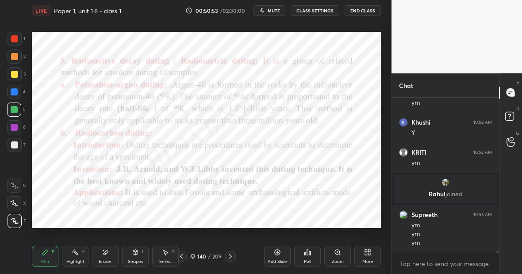
click at [230, 256] on icon at bounding box center [230, 256] width 7 height 7
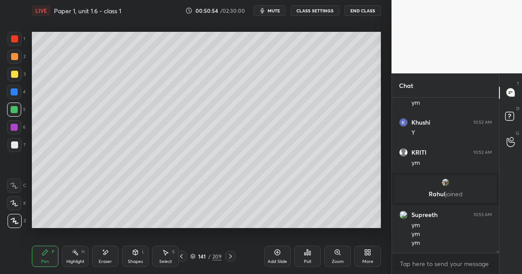
click at [230, 256] on icon at bounding box center [230, 256] width 7 height 7
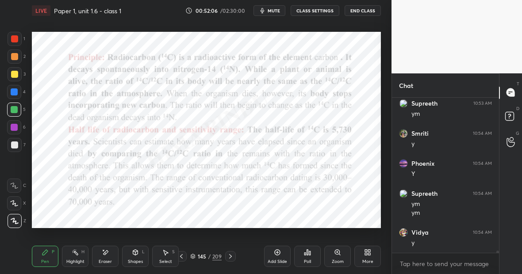
scroll to position [11010, 0]
click at [107, 256] on div "Eraser" at bounding box center [105, 256] width 27 height 21
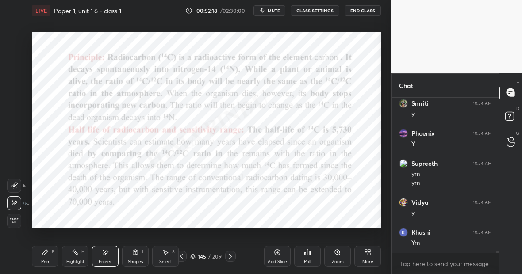
click at [52, 259] on div "Pen P" at bounding box center [45, 256] width 27 height 21
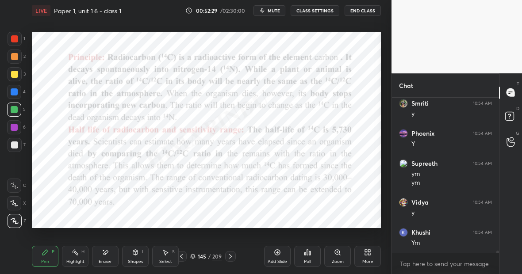
scroll to position [11040, 0]
click at [76, 258] on div "Highlight H" at bounding box center [75, 256] width 27 height 21
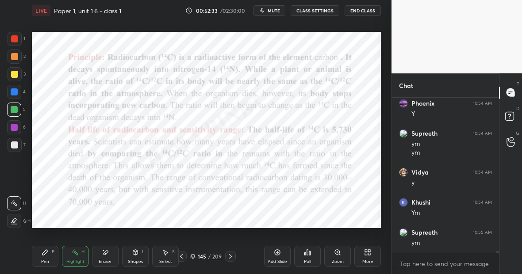
click at [47, 256] on div "Pen P" at bounding box center [45, 256] width 27 height 21
click at [76, 252] on icon at bounding box center [75, 252] width 7 height 7
click at [279, 253] on icon at bounding box center [278, 253] width 6 height 6
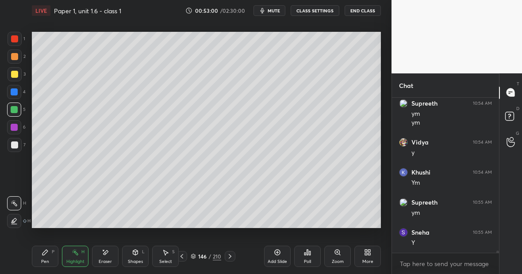
click at [16, 74] on div at bounding box center [14, 74] width 7 height 7
click at [48, 253] on icon at bounding box center [45, 252] width 7 height 7
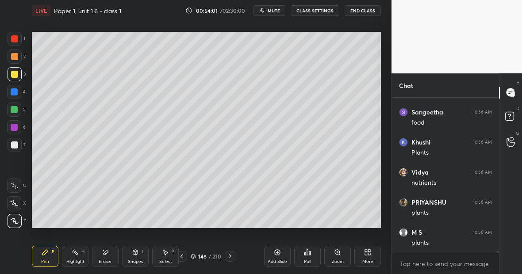
scroll to position [11612, 0]
click at [83, 255] on div "Highlight H" at bounding box center [75, 256] width 27 height 21
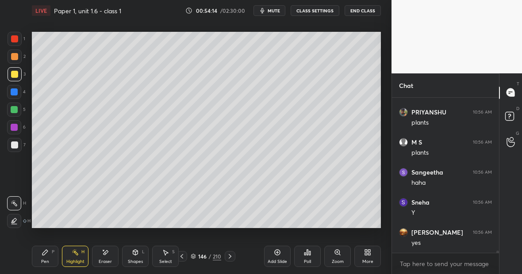
scroll to position [11702, 0]
click at [16, 149] on div at bounding box center [15, 145] width 14 height 14
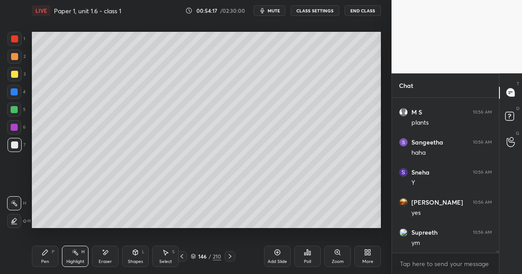
click at [53, 246] on div "Pen P" at bounding box center [45, 256] width 27 height 21
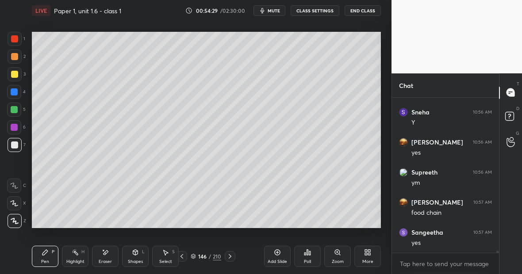
scroll to position [11792, 0]
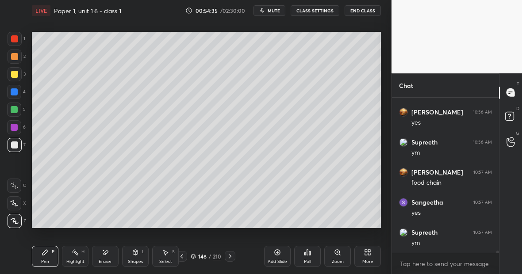
click at [16, 127] on div at bounding box center [14, 127] width 7 height 7
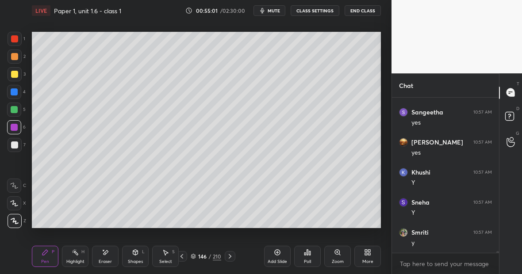
scroll to position [12032, 0]
click at [15, 76] on div at bounding box center [14, 74] width 7 height 7
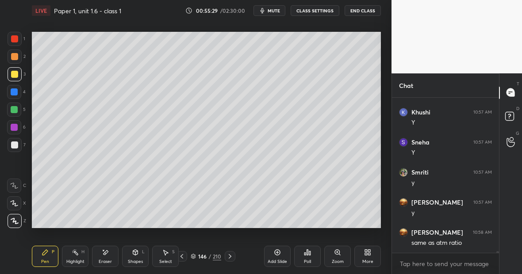
scroll to position [12093, 0]
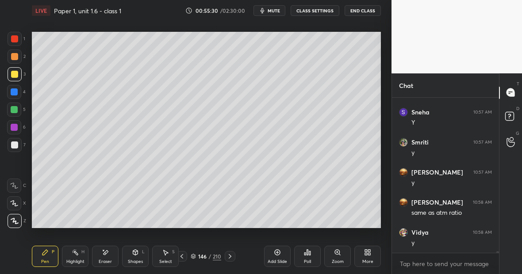
click at [277, 256] on div "Add Slide" at bounding box center [277, 256] width 27 height 21
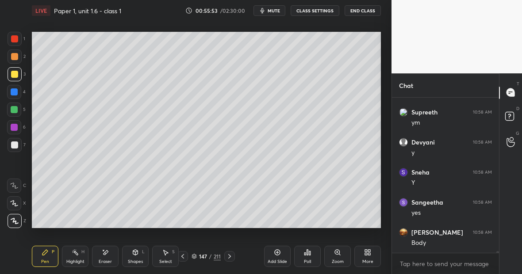
scroll to position [12273, 0]
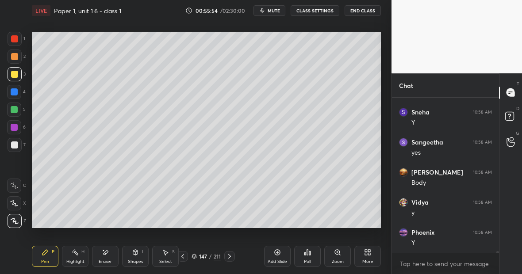
click at [16, 41] on div at bounding box center [14, 38] width 7 height 7
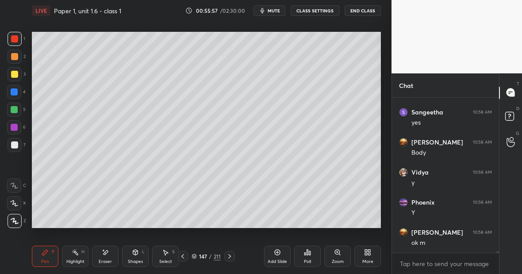
click at [111, 253] on div "Eraser" at bounding box center [105, 256] width 27 height 21
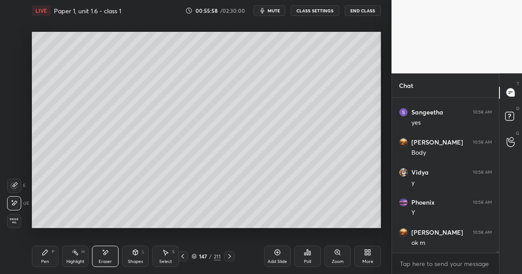
click at [50, 258] on div "Pen P" at bounding box center [45, 256] width 27 height 21
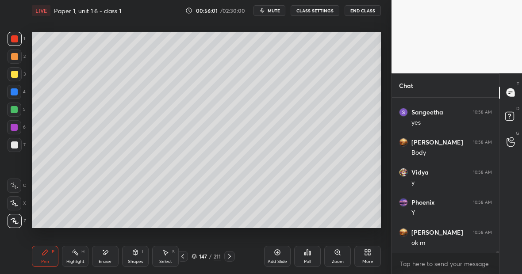
click at [107, 255] on icon at bounding box center [105, 253] width 7 height 8
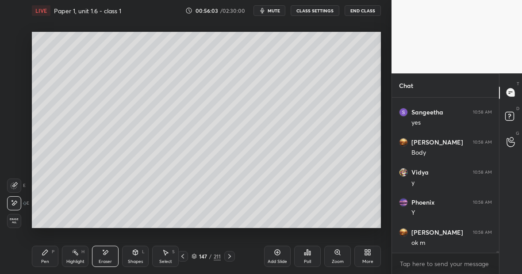
click at [18, 183] on div at bounding box center [14, 186] width 14 height 14
click at [46, 259] on div "Pen" at bounding box center [45, 261] width 8 height 4
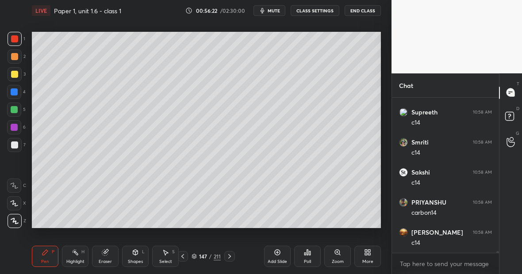
scroll to position [12694, 0]
click at [103, 254] on icon at bounding box center [105, 253] width 6 height 6
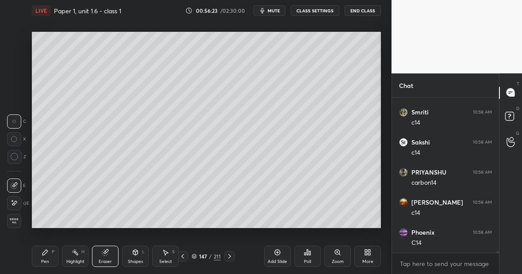
scroll to position [12754, 0]
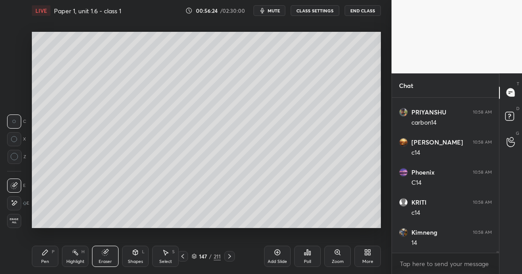
click at [58, 253] on div "Pen P" at bounding box center [45, 256] width 27 height 21
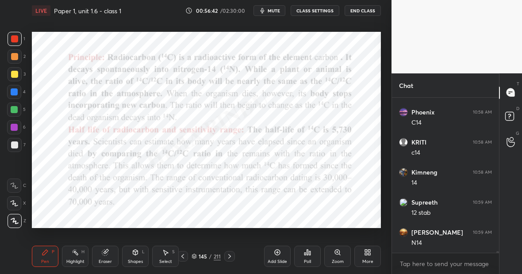
scroll to position [12844, 0]
click at [17, 95] on div at bounding box center [14, 92] width 14 height 14
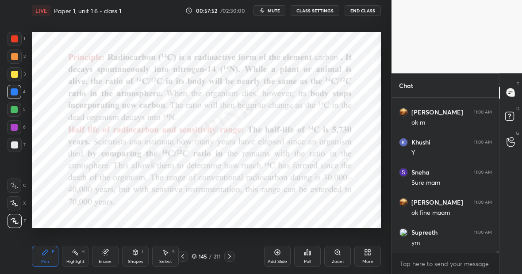
scroll to position [13115, 0]
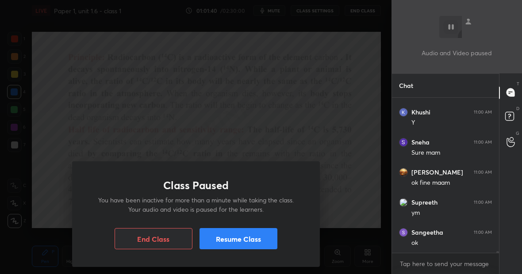
click at [237, 236] on button "Resume Class" at bounding box center [238, 238] width 78 height 21
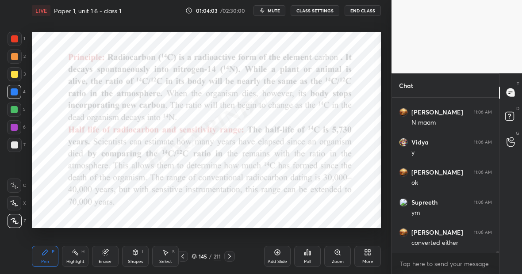
scroll to position [13806, 0]
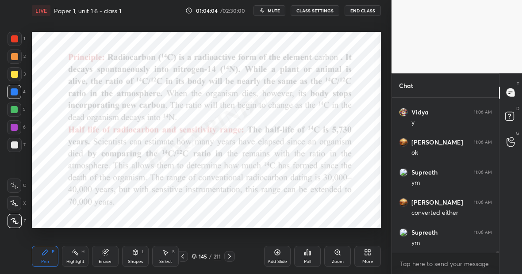
click at [108, 255] on div "Eraser" at bounding box center [105, 256] width 27 height 21
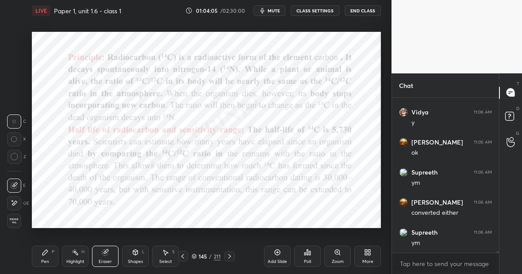
click at [49, 259] on div "Pen P" at bounding box center [45, 256] width 27 height 21
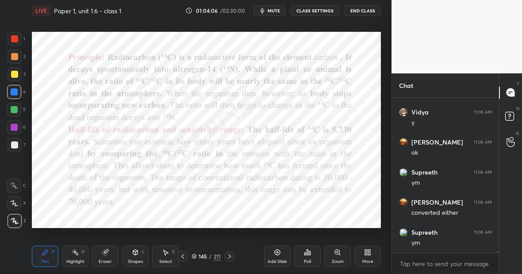
click at [108, 256] on div "Eraser" at bounding box center [105, 256] width 27 height 21
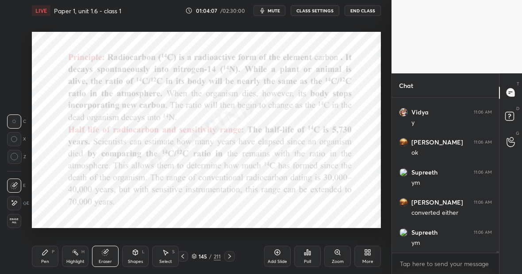
click at [47, 259] on div "Pen" at bounding box center [45, 261] width 8 height 4
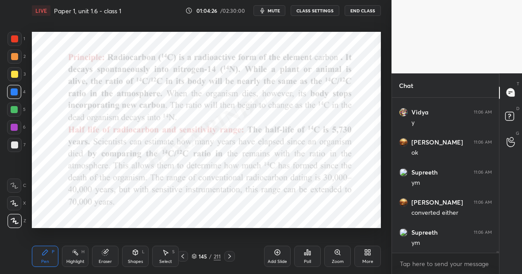
click at [277, 255] on icon at bounding box center [278, 253] width 6 height 6
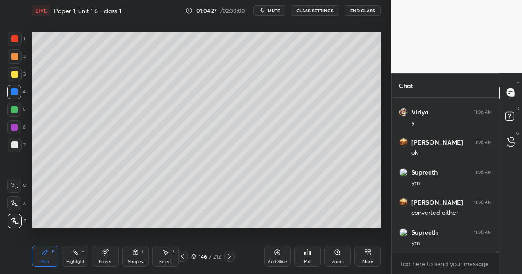
click at [16, 73] on div at bounding box center [14, 74] width 7 height 7
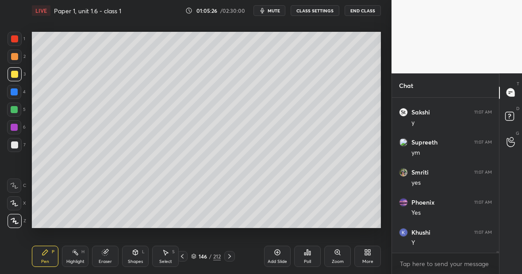
scroll to position [13245, 0]
click at [123, 262] on div "Shapes L" at bounding box center [135, 256] width 27 height 21
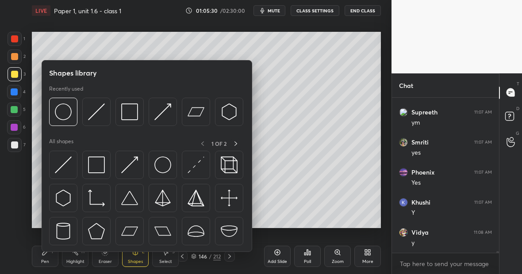
click at [114, 256] on div "Eraser" at bounding box center [105, 256] width 27 height 21
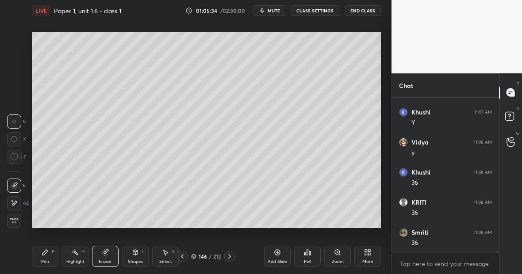
scroll to position [13357, 0]
click at [52, 254] on div "Pen P" at bounding box center [45, 256] width 27 height 21
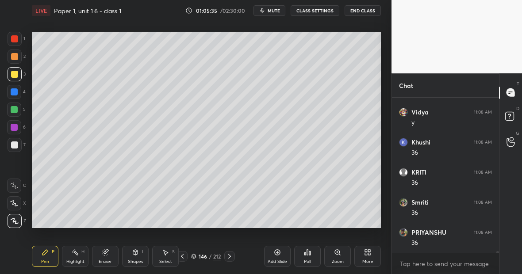
scroll to position [13387, 0]
click at [15, 111] on div at bounding box center [14, 109] width 7 height 7
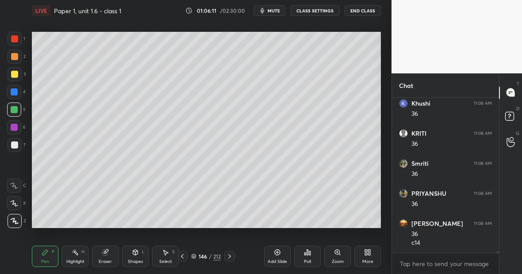
scroll to position [13405, 0]
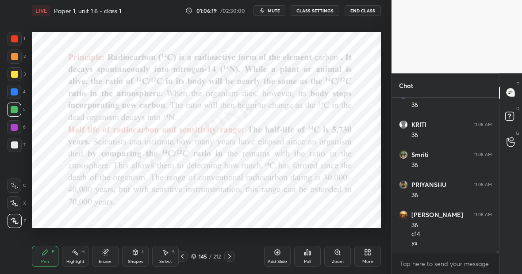
click at [14, 132] on div at bounding box center [14, 127] width 14 height 14
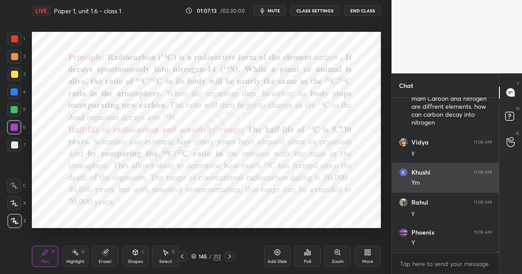
scroll to position [13678, 0]
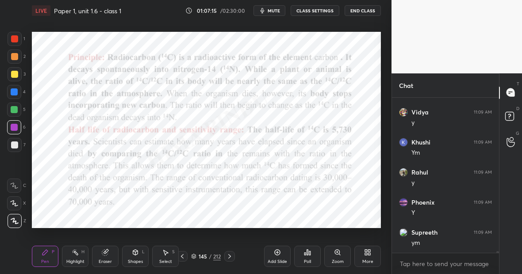
click at [218, 256] on div "212" at bounding box center [217, 256] width 8 height 8
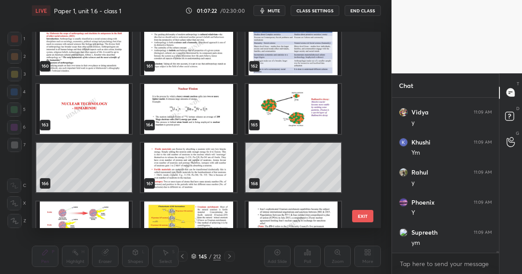
scroll to position [3112, 0]
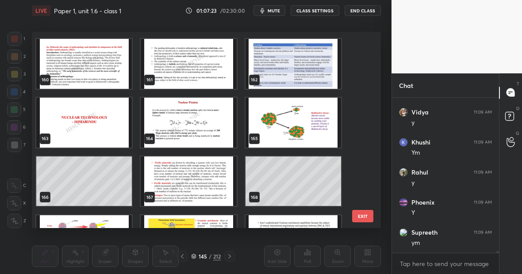
click at [311, 111] on img "grid" at bounding box center [292, 123] width 95 height 50
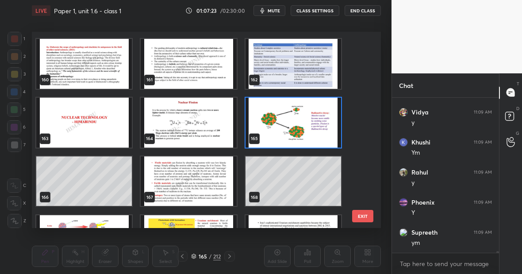
click at [311, 111] on img "grid" at bounding box center [292, 123] width 95 height 50
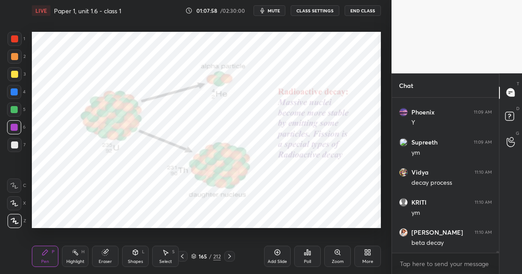
scroll to position [13798, 0]
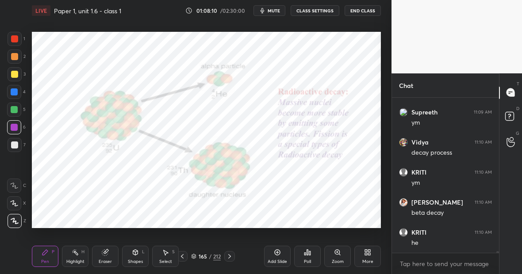
click at [102, 258] on div "Eraser" at bounding box center [105, 256] width 27 height 21
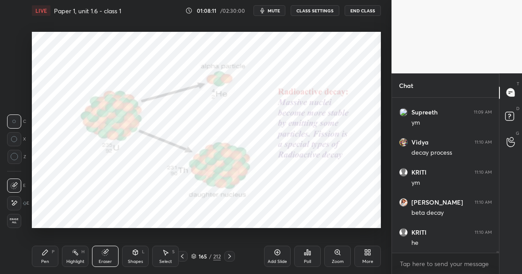
scroll to position [13807, 0]
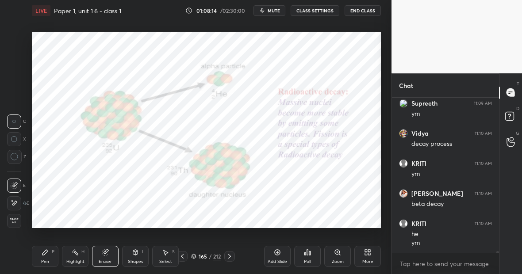
click at [79, 257] on div "Highlight H" at bounding box center [75, 256] width 27 height 21
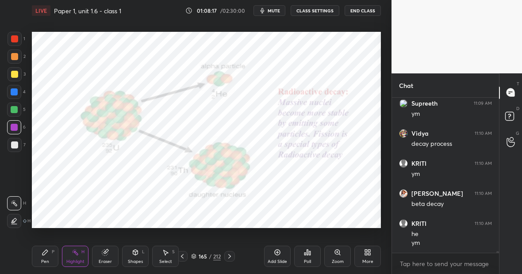
click at [44, 253] on icon at bounding box center [44, 252] width 5 height 5
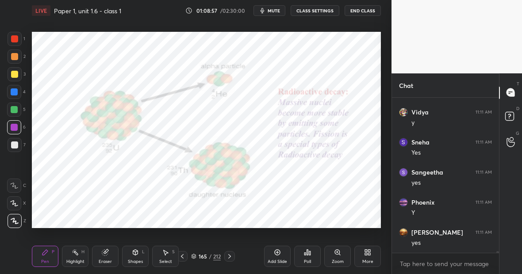
scroll to position [14107, 0]
click at [215, 258] on div "212" at bounding box center [217, 256] width 8 height 8
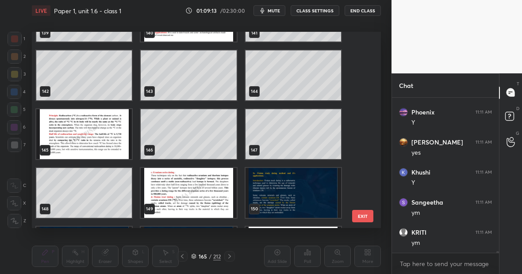
scroll to position [2766, 0]
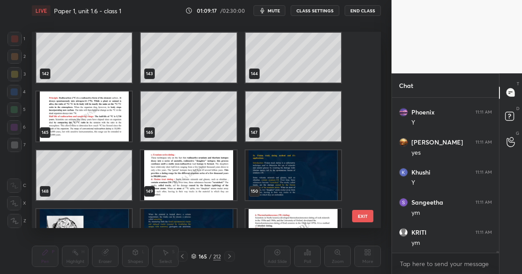
click at [84, 122] on img "grid" at bounding box center [83, 117] width 95 height 50
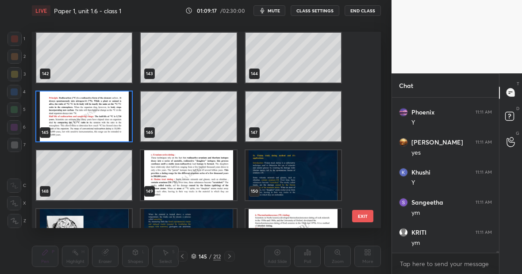
click at [84, 122] on img "grid" at bounding box center [83, 117] width 95 height 50
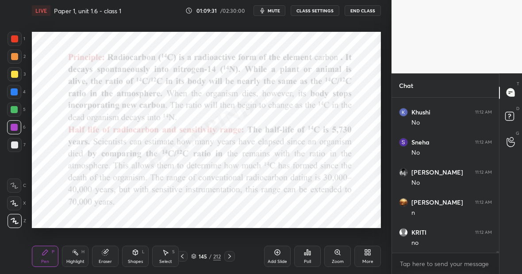
scroll to position [14408, 0]
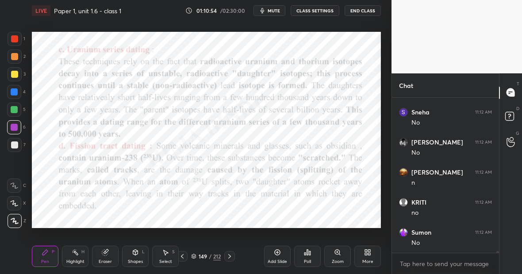
click at [278, 252] on icon at bounding box center [277, 252] width 3 height 3
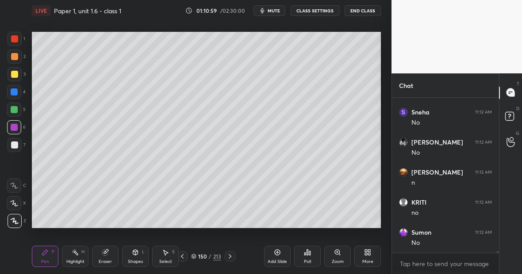
click at [104, 256] on div "Eraser" at bounding box center [105, 256] width 27 height 21
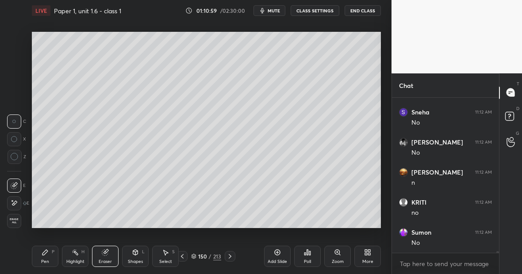
click at [16, 203] on icon at bounding box center [14, 203] width 7 height 8
click at [46, 256] on div "Pen P" at bounding box center [45, 256] width 27 height 21
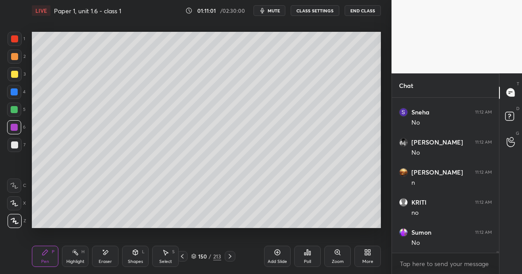
click at [19, 143] on div at bounding box center [15, 145] width 14 height 14
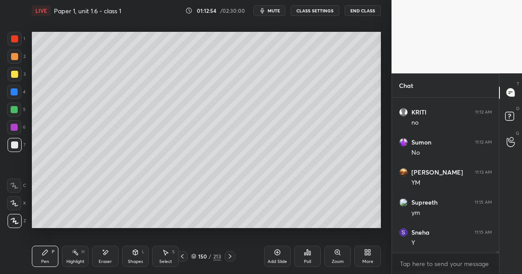
scroll to position [14528, 0]
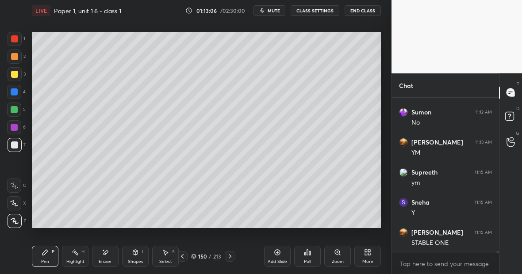
click at [76, 259] on div "Highlight" at bounding box center [75, 261] width 18 height 4
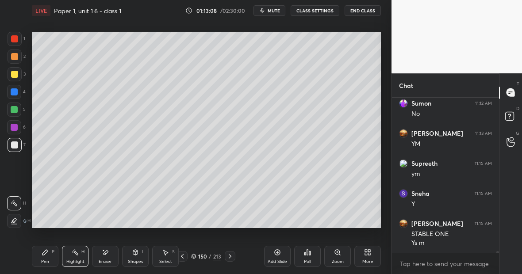
click at [14, 44] on div at bounding box center [15, 39] width 14 height 14
click at [46, 254] on icon at bounding box center [45, 252] width 7 height 7
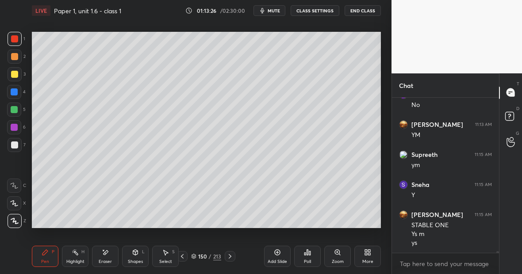
scroll to position [14576, 0]
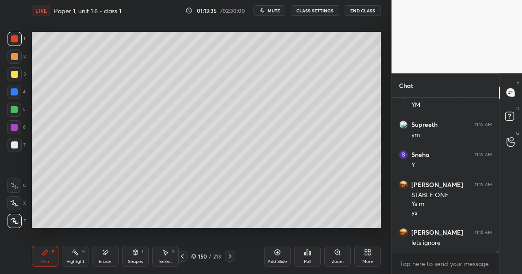
click at [80, 256] on div "Highlight H" at bounding box center [75, 256] width 27 height 21
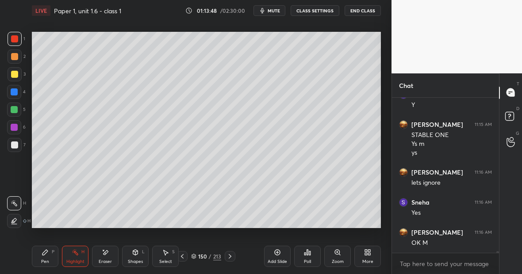
scroll to position [14666, 0]
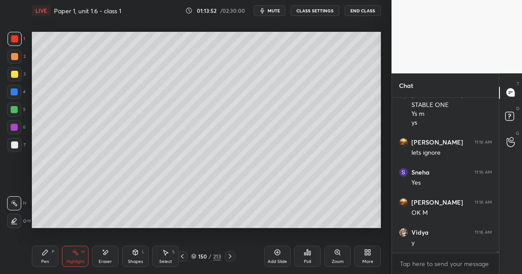
click at [78, 256] on div "Highlight H" at bounding box center [75, 256] width 27 height 21
click at [47, 258] on div "Pen P" at bounding box center [45, 256] width 27 height 21
click at [113, 254] on div "Eraser" at bounding box center [105, 256] width 27 height 21
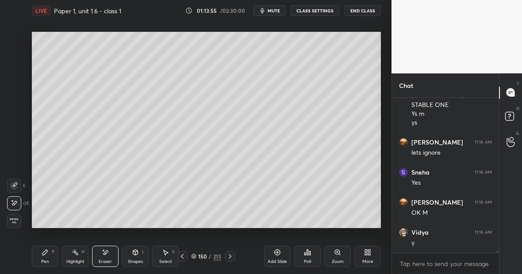
click at [49, 247] on div "Pen P" at bounding box center [45, 256] width 27 height 21
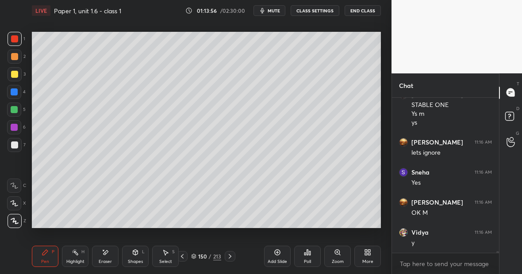
click at [14, 113] on div at bounding box center [14, 110] width 14 height 14
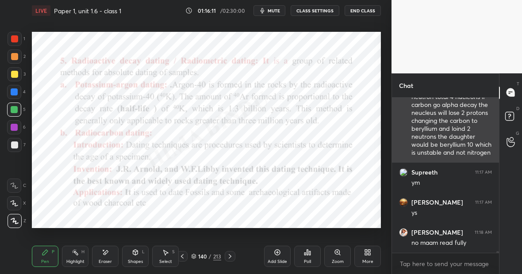
scroll to position [15341, 0]
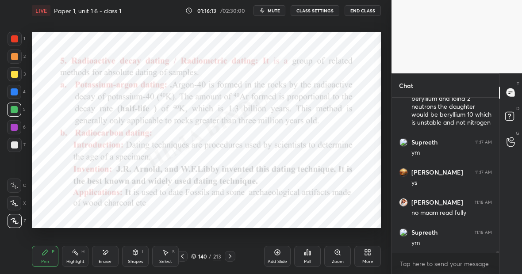
click at [76, 254] on icon at bounding box center [75, 252] width 7 height 7
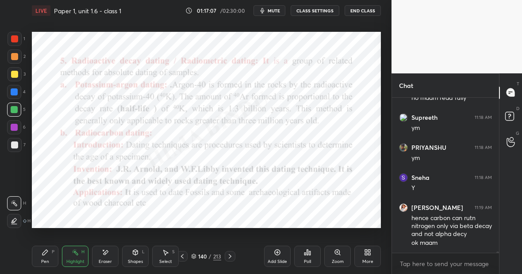
scroll to position [15486, 0]
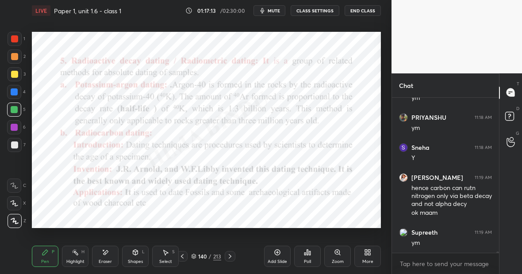
click at [79, 254] on div "Highlight H" at bounding box center [75, 256] width 27 height 21
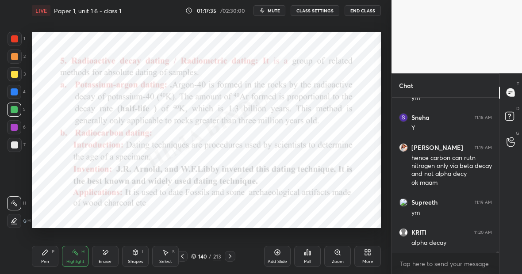
scroll to position [15546, 0]
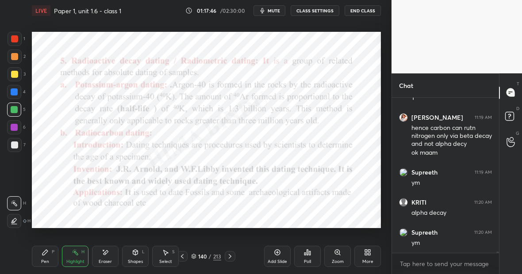
click at [76, 257] on div "Highlight H" at bounding box center [75, 256] width 27 height 21
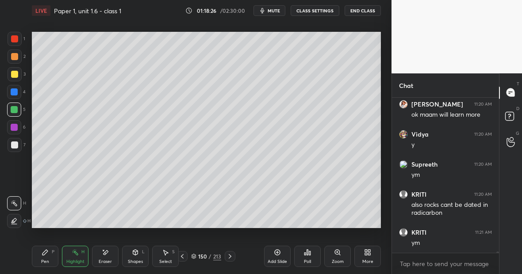
scroll to position [15734, 0]
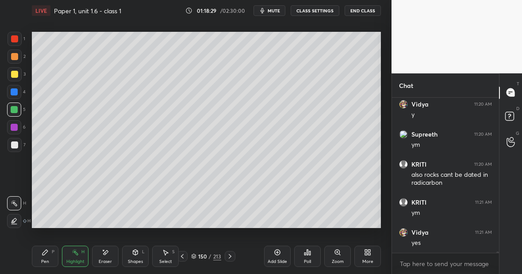
click at [78, 259] on div "Highlight" at bounding box center [75, 261] width 18 height 4
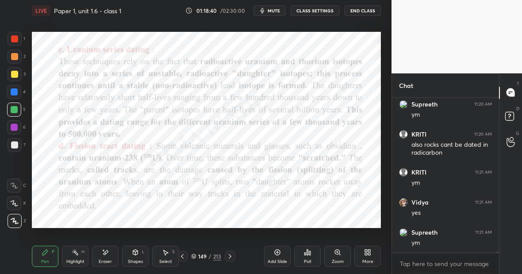
click at [52, 252] on div "P" at bounding box center [53, 252] width 3 height 4
click at [17, 92] on div at bounding box center [14, 92] width 14 height 14
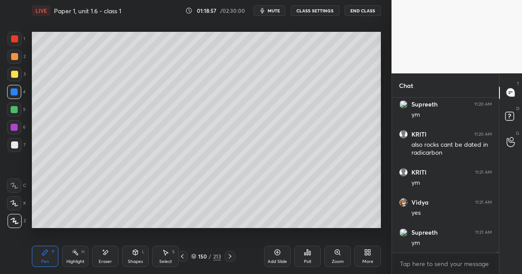
click at [73, 251] on icon at bounding box center [75, 252] width 7 height 7
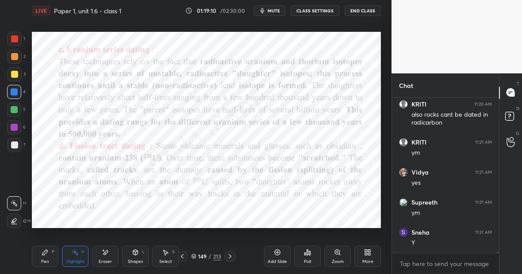
click at [51, 258] on div "Pen P" at bounding box center [45, 256] width 27 height 21
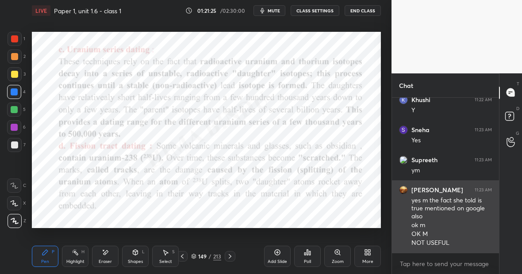
scroll to position [16017, 0]
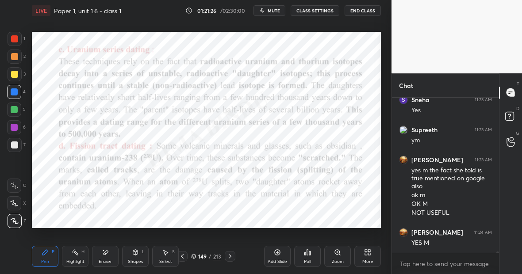
click at [74, 257] on div "Highlight H" at bounding box center [75, 256] width 27 height 21
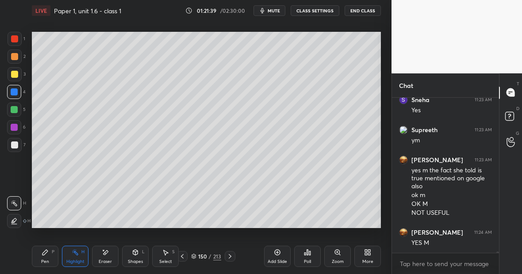
click at [48, 260] on div "Pen P" at bounding box center [45, 256] width 27 height 21
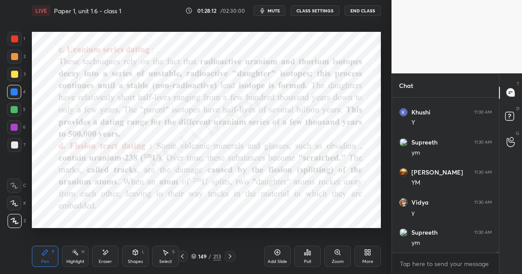
scroll to position [16312, 0]
click at [279, 256] on div "Add Slide" at bounding box center [277, 256] width 27 height 21
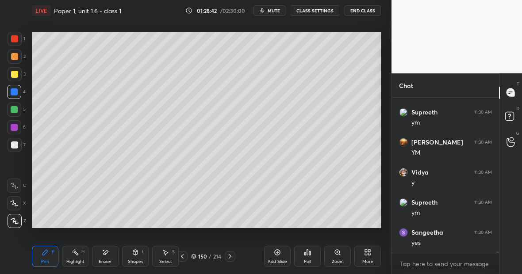
click at [19, 38] on div at bounding box center [15, 39] width 14 height 14
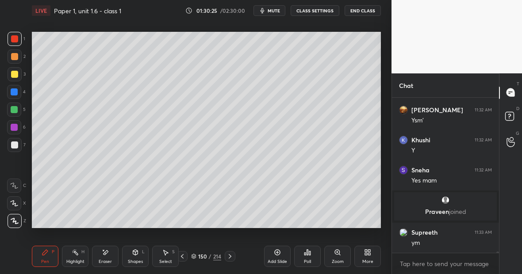
scroll to position [16172, 0]
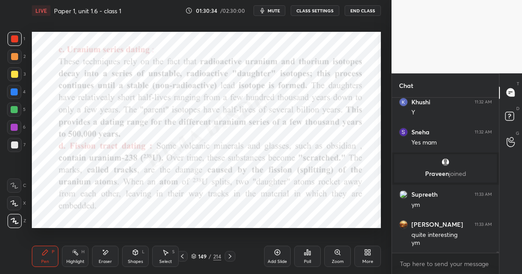
click at [78, 259] on div "Highlight H" at bounding box center [75, 256] width 27 height 21
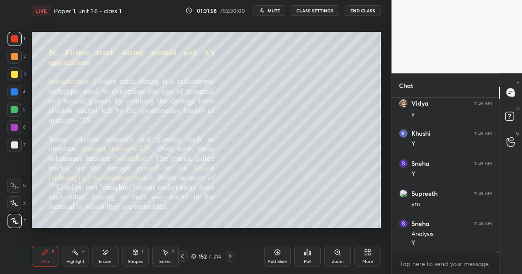
scroll to position [16392, 0]
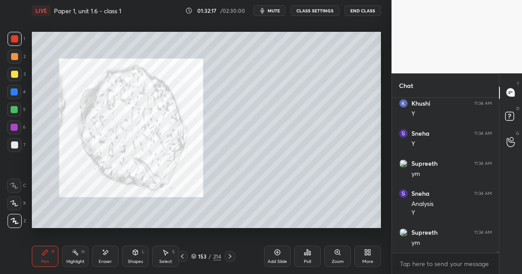
click at [15, 146] on div at bounding box center [14, 144] width 7 height 7
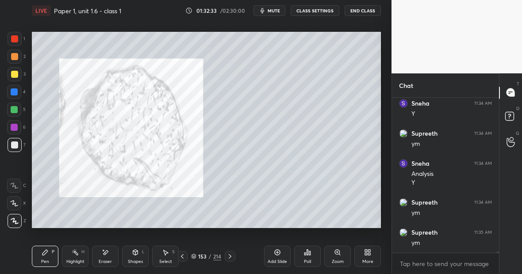
click at [76, 254] on rect at bounding box center [76, 253] width 4 height 4
click at [78, 252] on icon at bounding box center [75, 252] width 7 height 7
click at [16, 39] on div at bounding box center [14, 38] width 7 height 7
click at [56, 253] on div "Pen P" at bounding box center [45, 256] width 27 height 21
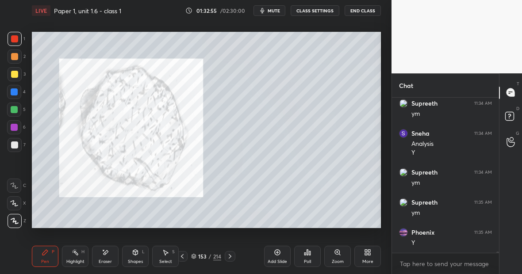
click at [50, 256] on div "Pen P" at bounding box center [45, 256] width 27 height 21
click at [79, 259] on div "Highlight H" at bounding box center [75, 256] width 27 height 21
click at [18, 147] on div at bounding box center [15, 145] width 14 height 14
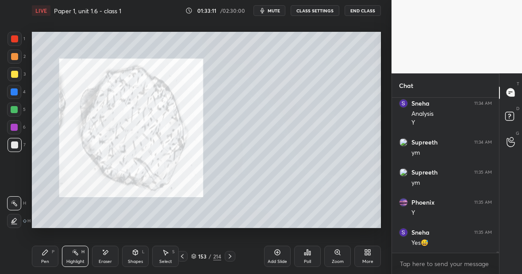
scroll to position [16393, 0]
click at [16, 92] on div at bounding box center [14, 91] width 7 height 7
click at [46, 256] on div "Pen P" at bounding box center [45, 256] width 27 height 21
click at [18, 142] on div at bounding box center [15, 145] width 14 height 14
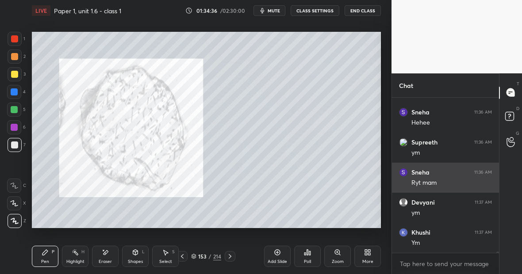
scroll to position [16574, 0]
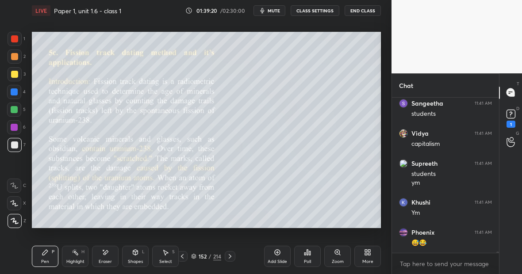
scroll to position [17732, 0]
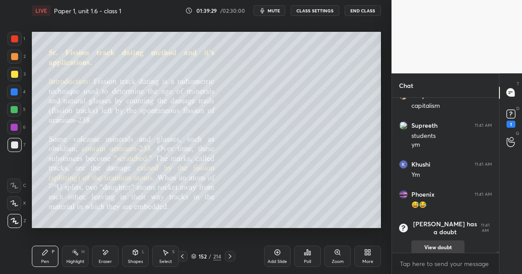
click at [439, 240] on button "View doubt" at bounding box center [437, 247] width 53 height 14
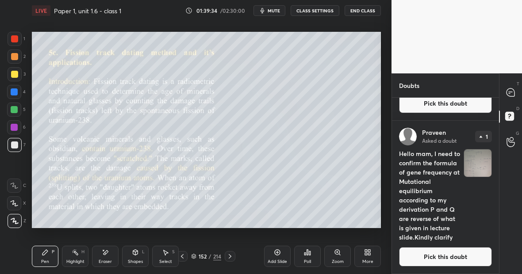
scroll to position [103, 0]
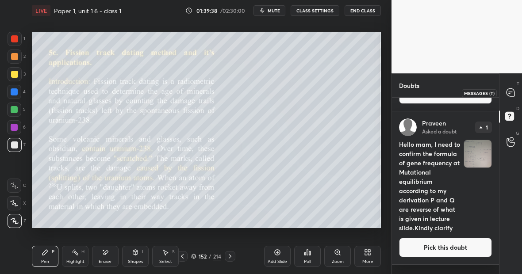
click at [508, 92] on icon at bounding box center [510, 92] width 8 height 8
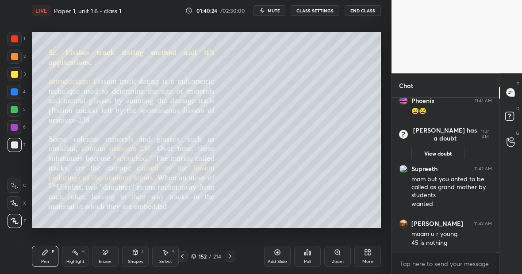
scroll to position [17560, 0]
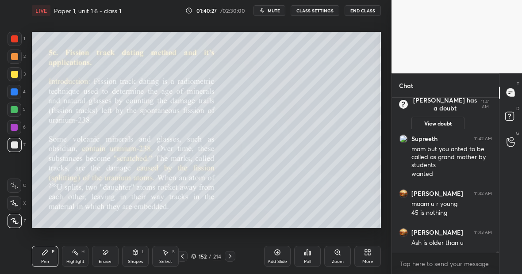
click at [75, 258] on div "Highlight H" at bounding box center [75, 256] width 27 height 21
click at [42, 263] on div "Pen" at bounding box center [45, 261] width 8 height 4
click at [16, 111] on div at bounding box center [14, 109] width 7 height 7
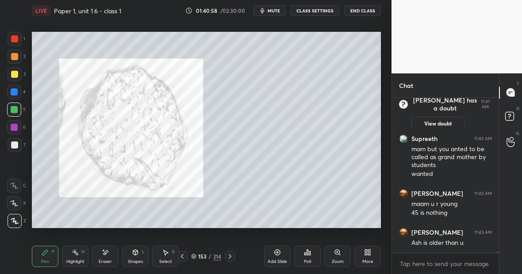
click at [15, 42] on div at bounding box center [14, 38] width 7 height 7
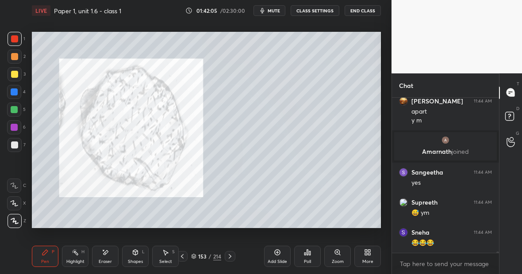
scroll to position [17617, 0]
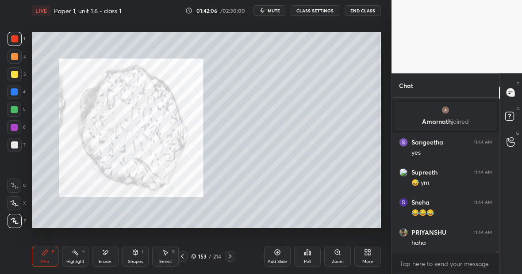
click at [75, 258] on div "Highlight H" at bounding box center [75, 256] width 27 height 21
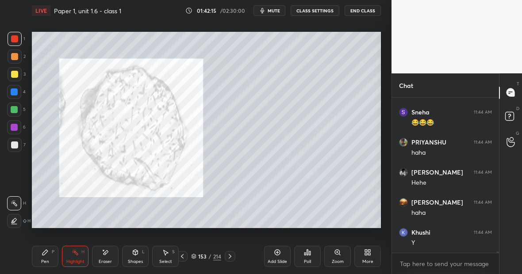
scroll to position [17737, 0]
click at [104, 257] on div "Eraser" at bounding box center [105, 256] width 27 height 21
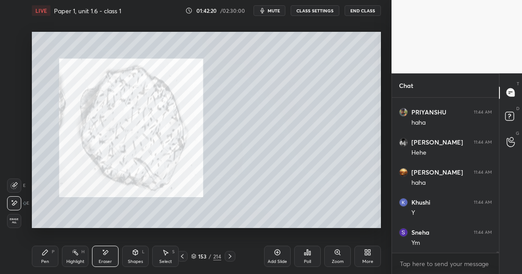
click at [49, 253] on div "Pen P" at bounding box center [45, 256] width 27 height 21
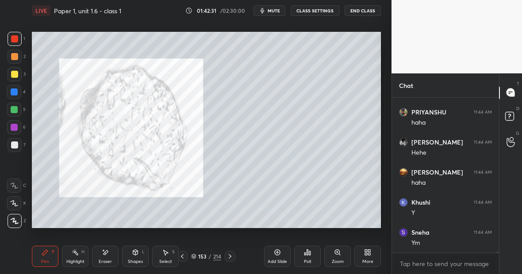
click at [78, 255] on div "Highlight H" at bounding box center [75, 256] width 27 height 21
click at [41, 258] on div "Pen P" at bounding box center [45, 256] width 27 height 21
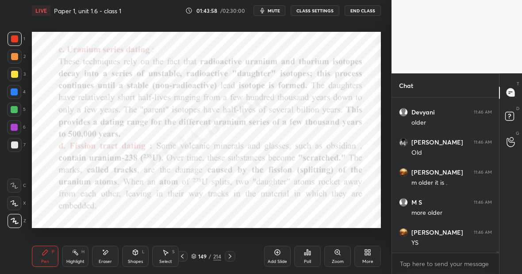
scroll to position [18218, 0]
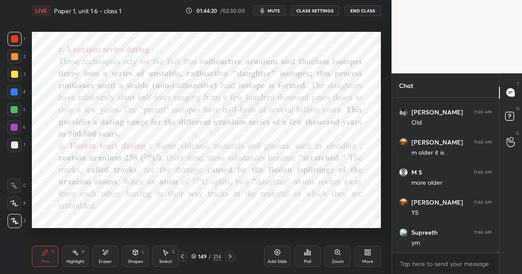
click at [76, 230] on div "Setting up your live class Poll for secs No correct answer Start poll" at bounding box center [206, 129] width 356 height 217
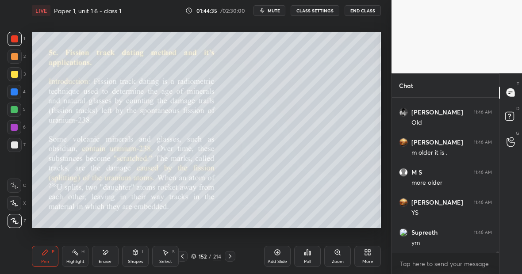
click at [13, 147] on div at bounding box center [14, 144] width 7 height 7
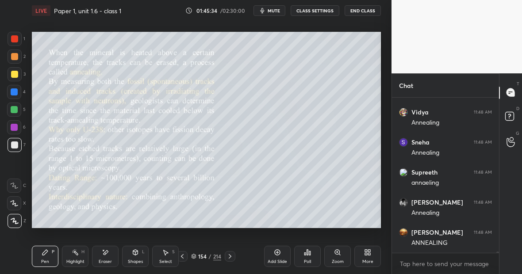
scroll to position [18558, 0]
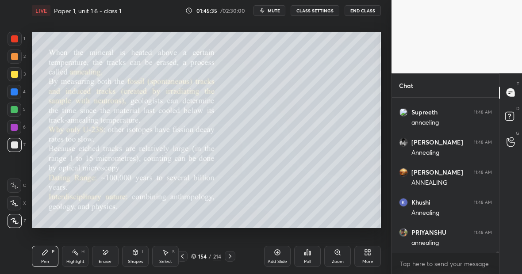
click at [105, 257] on div "Eraser" at bounding box center [105, 256] width 27 height 21
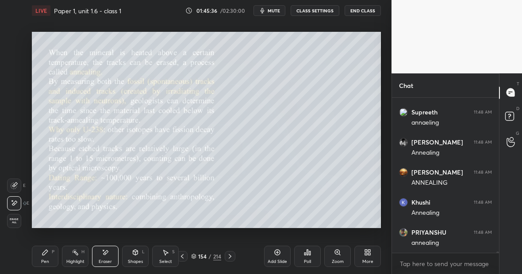
scroll to position [18588, 0]
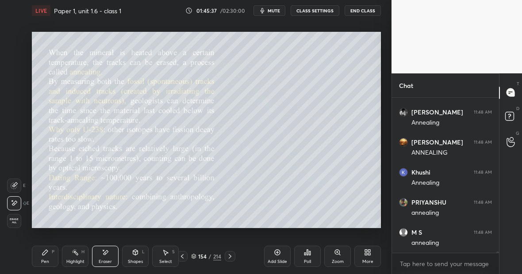
click at [47, 258] on div "Pen P" at bounding box center [45, 256] width 27 height 21
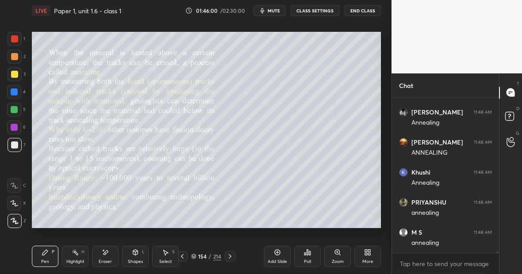
click at [19, 42] on div at bounding box center [15, 39] width 14 height 14
click at [79, 254] on div "Highlight H" at bounding box center [75, 256] width 27 height 21
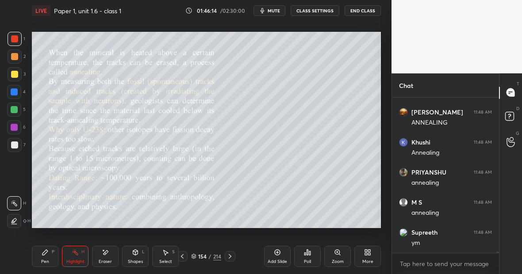
click at [48, 256] on div "Pen P" at bounding box center [45, 256] width 27 height 21
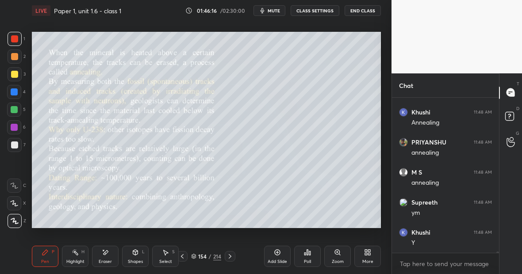
scroll to position [18678, 0]
click at [217, 256] on div "214" at bounding box center [217, 256] width 8 height 8
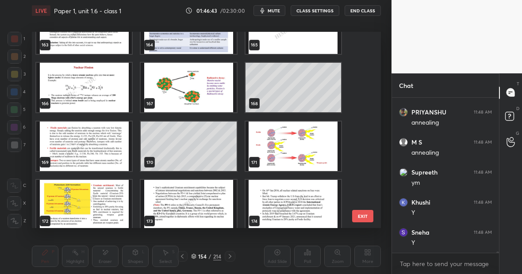
scroll to position [3188, 0]
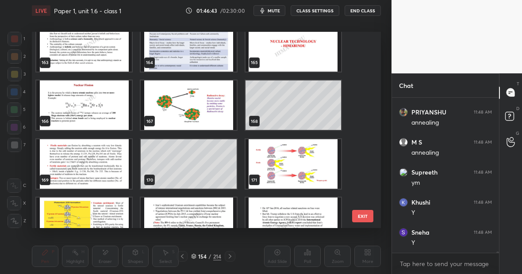
click at [99, 102] on img "grid" at bounding box center [83, 105] width 95 height 50
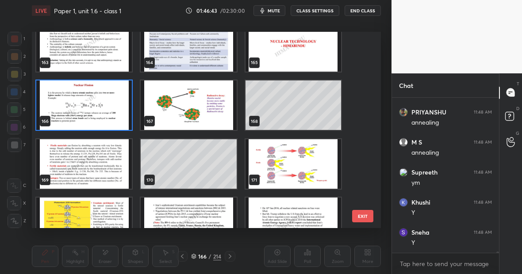
click at [99, 102] on img "grid" at bounding box center [83, 105] width 95 height 50
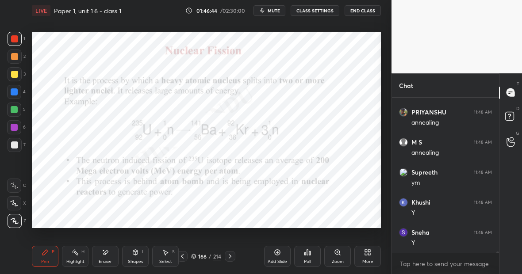
click at [99, 102] on img "grid" at bounding box center [83, 105] width 95 height 50
click at [218, 256] on div "214" at bounding box center [217, 256] width 8 height 8
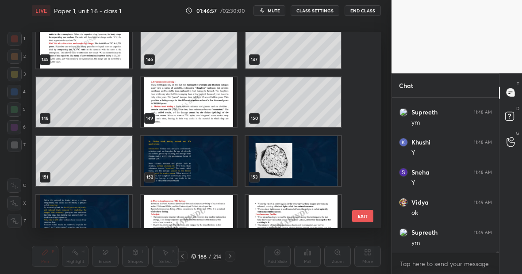
scroll to position [2890, 0]
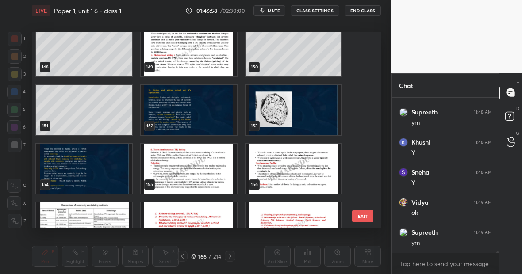
click at [72, 174] on img "grid" at bounding box center [83, 169] width 95 height 50
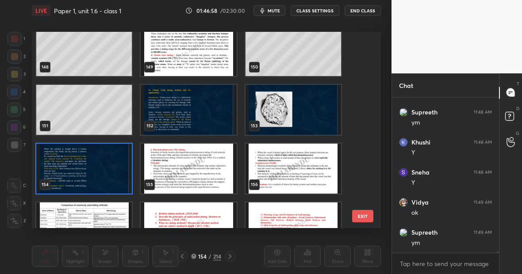
click at [72, 174] on img "grid" at bounding box center [83, 169] width 95 height 50
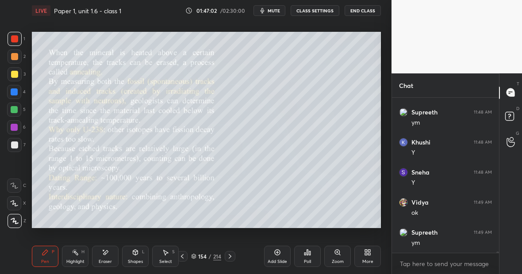
click at [79, 258] on div "Highlight H" at bounding box center [75, 256] width 27 height 21
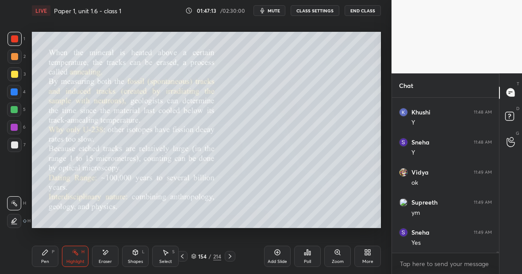
scroll to position [18798, 0]
click at [111, 259] on div "Eraser" at bounding box center [105, 256] width 27 height 21
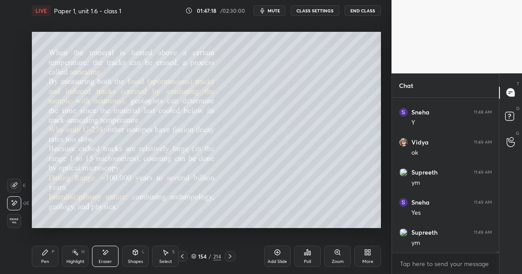
scroll to position [18828, 0]
click at [76, 256] on div "Highlight H" at bounding box center [75, 256] width 27 height 21
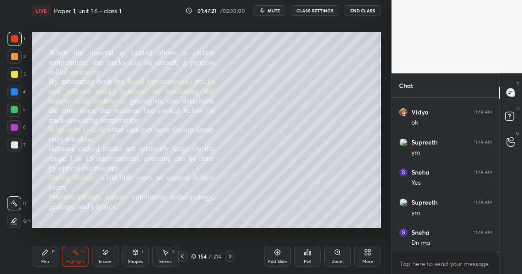
click at [43, 259] on div "Pen" at bounding box center [45, 261] width 8 height 4
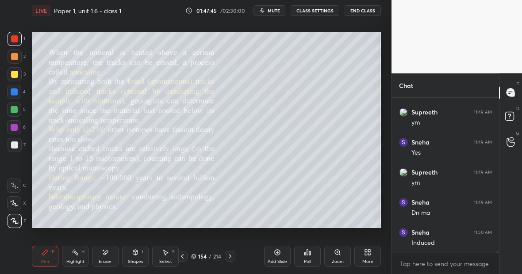
click at [103, 255] on icon at bounding box center [105, 253] width 7 height 8
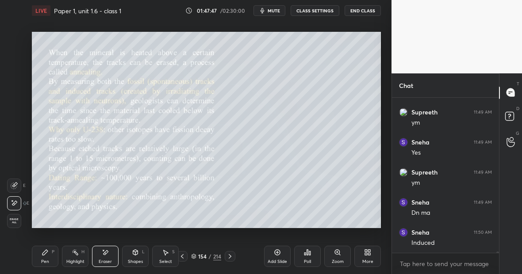
click at [47, 255] on div "Pen P" at bounding box center [45, 256] width 27 height 21
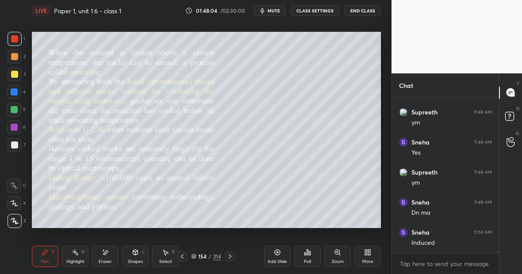
scroll to position [18888, 0]
click at [80, 260] on div "Highlight" at bounding box center [75, 261] width 18 height 4
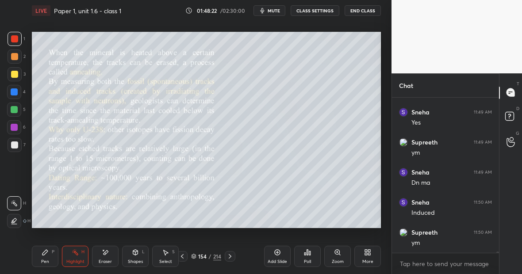
scroll to position [18918, 0]
click at [47, 258] on div "Pen P" at bounding box center [45, 256] width 27 height 21
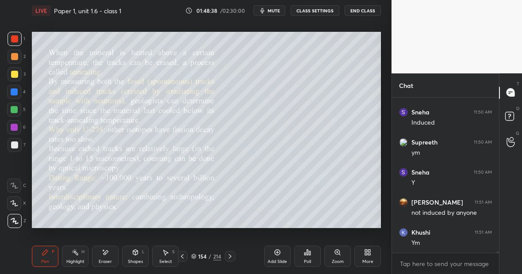
scroll to position [19009, 0]
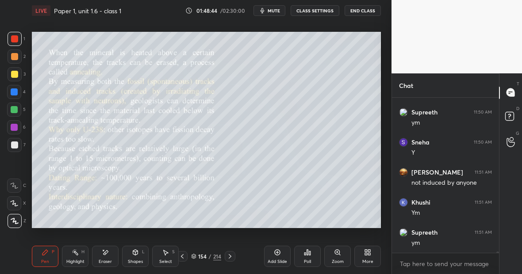
click at [78, 255] on div "Highlight H" at bounding box center [75, 256] width 27 height 21
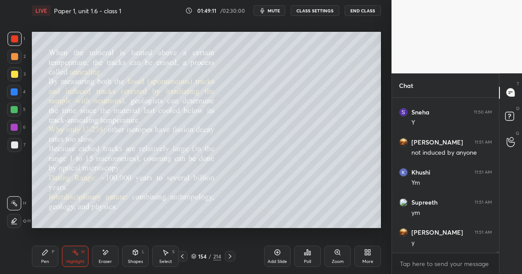
click at [49, 252] on div "Pen P" at bounding box center [45, 256] width 27 height 21
click at [16, 75] on div at bounding box center [14, 74] width 7 height 7
click at [19, 110] on div at bounding box center [14, 110] width 14 height 14
click at [108, 257] on div "Eraser" at bounding box center [105, 256] width 27 height 21
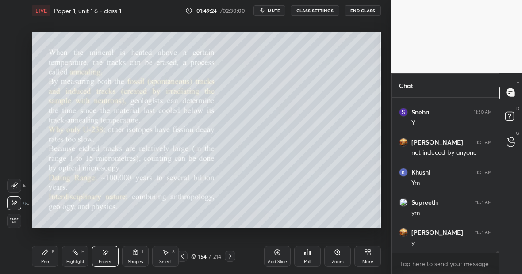
click at [47, 257] on div "Pen P" at bounding box center [45, 256] width 27 height 21
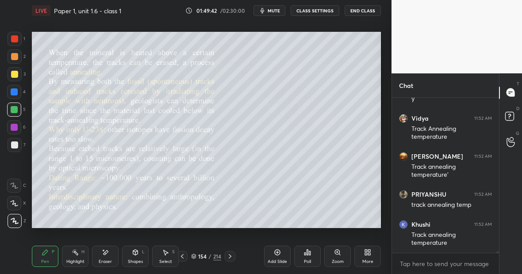
scroll to position [19213, 0]
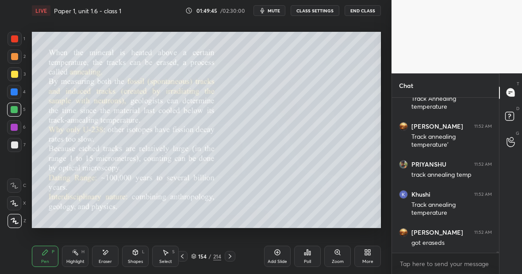
click at [76, 255] on div "Highlight H" at bounding box center [75, 256] width 27 height 21
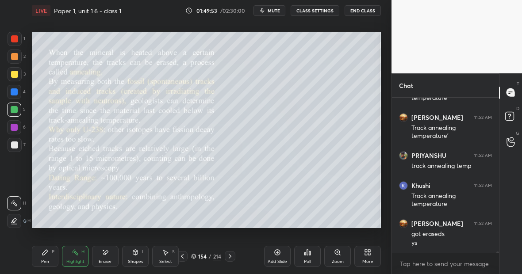
click at [49, 260] on div "Pen P" at bounding box center [45, 256] width 27 height 21
click at [276, 251] on icon at bounding box center [277, 252] width 7 height 7
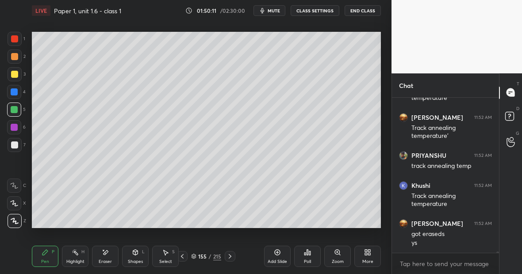
click at [16, 74] on div at bounding box center [14, 74] width 7 height 7
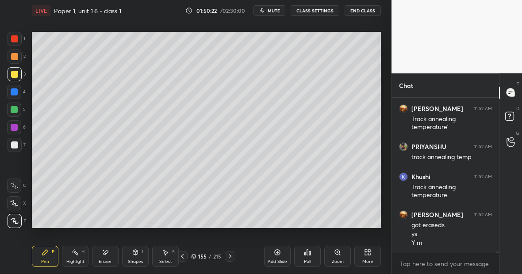
click at [110, 256] on div "Eraser" at bounding box center [105, 256] width 27 height 21
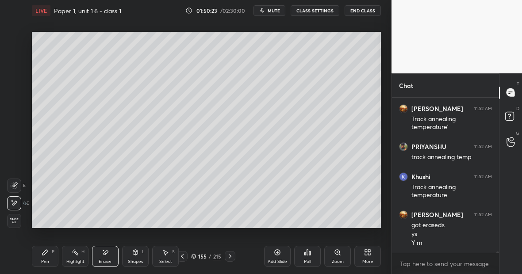
click at [43, 260] on div "Pen P" at bounding box center [45, 256] width 27 height 21
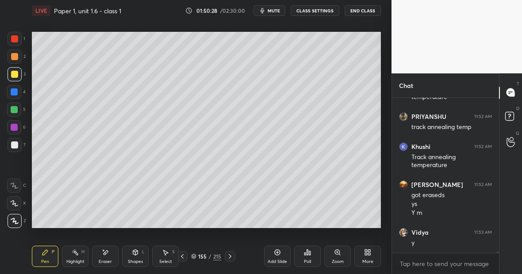
scroll to position [19291, 0]
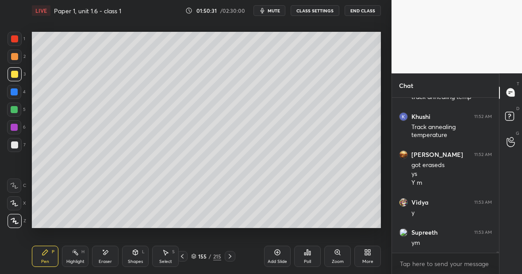
click at [18, 107] on div at bounding box center [14, 110] width 14 height 14
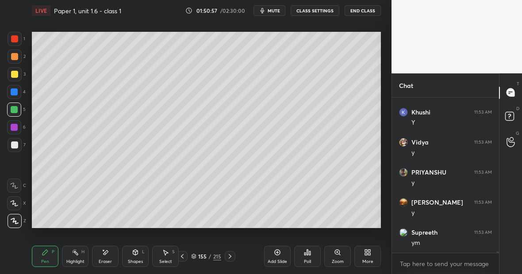
scroll to position [19471, 0]
click at [104, 254] on icon at bounding box center [105, 253] width 7 height 8
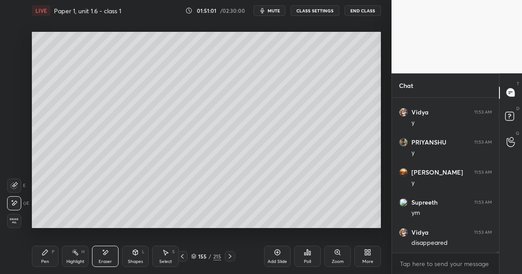
scroll to position [19501, 0]
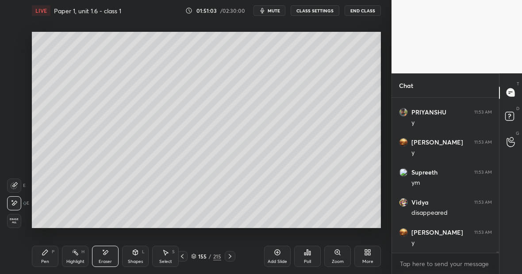
click at [49, 255] on div "Pen P" at bounding box center [45, 256] width 27 height 21
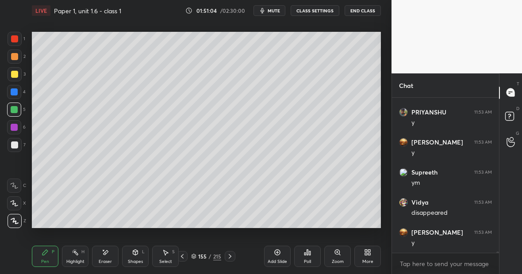
click at [14, 74] on div at bounding box center [14, 74] width 7 height 7
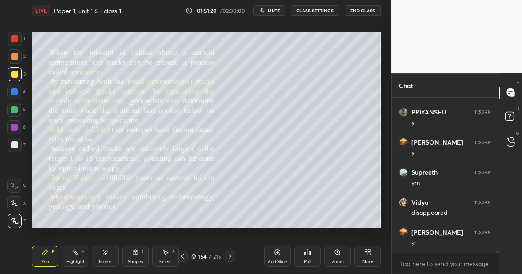
scroll to position [19531, 0]
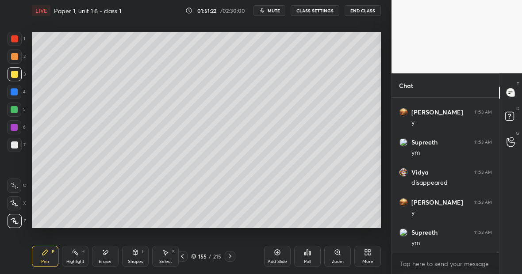
click at [18, 110] on div at bounding box center [14, 110] width 14 height 14
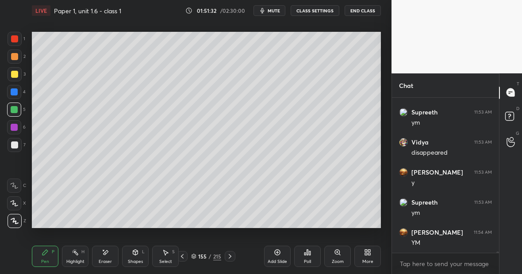
click at [14, 76] on div at bounding box center [14, 74] width 7 height 7
click at [15, 39] on div at bounding box center [14, 38] width 7 height 7
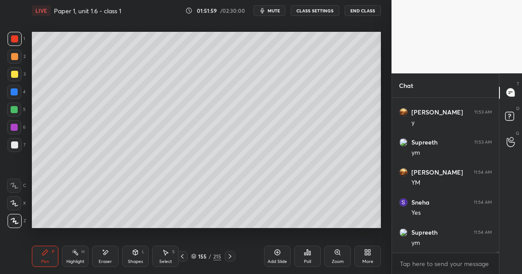
scroll to position [19651, 0]
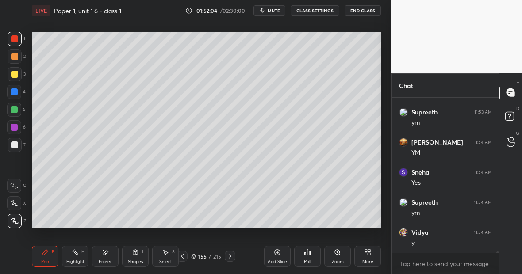
click at [16, 110] on div at bounding box center [14, 109] width 7 height 7
click at [16, 145] on div at bounding box center [14, 144] width 7 height 7
click at [15, 39] on div at bounding box center [14, 38] width 7 height 7
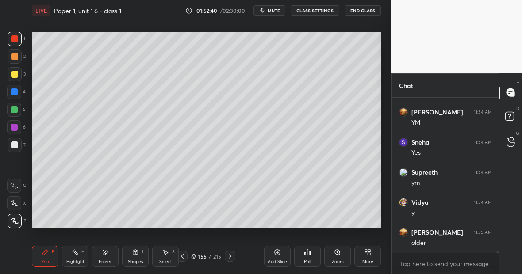
click at [385, 163] on div "1 2 3 4 5 6 7 C X Z E E Erase all H H LIVE Paper 1, unit 1.6 - class 1 01:52:40…" at bounding box center [195, 137] width 391 height 274
click at [381, 161] on div "Setting up your live class Poll for secs No correct answer Start poll" at bounding box center [206, 129] width 356 height 217
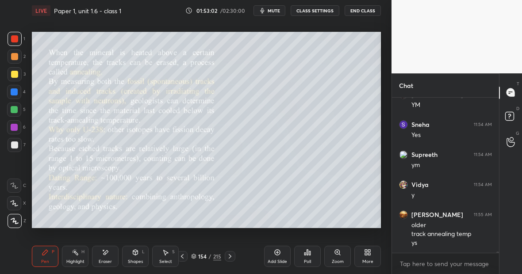
scroll to position [19729, 0]
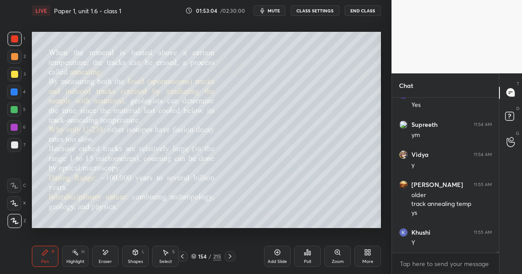
click at [13, 130] on div at bounding box center [14, 127] width 7 height 7
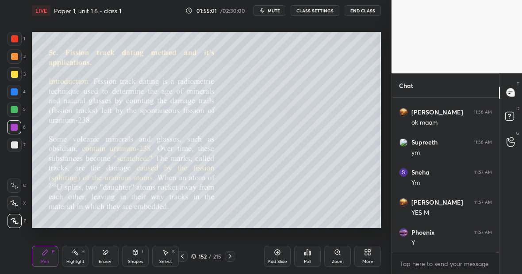
scroll to position [20008, 0]
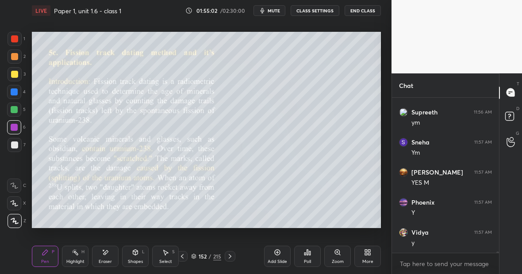
click at [231, 257] on icon at bounding box center [229, 256] width 7 height 7
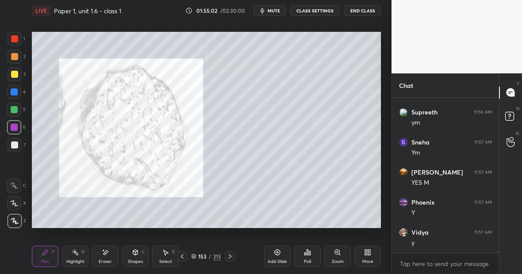
click at [231, 257] on icon at bounding box center [229, 256] width 7 height 7
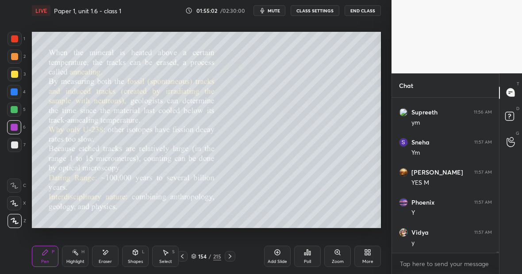
scroll to position [20069, 0]
click at [231, 257] on icon at bounding box center [229, 256] width 7 height 7
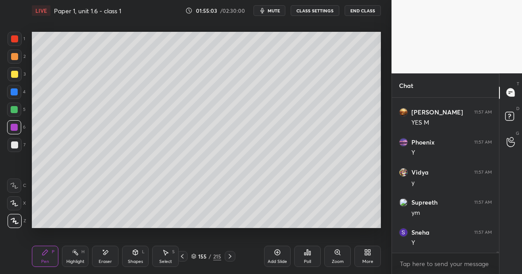
click at [231, 257] on icon at bounding box center [229, 256] width 7 height 7
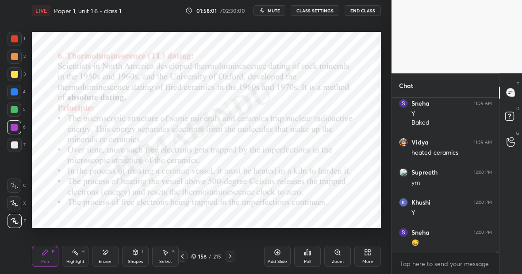
scroll to position [20417, 0]
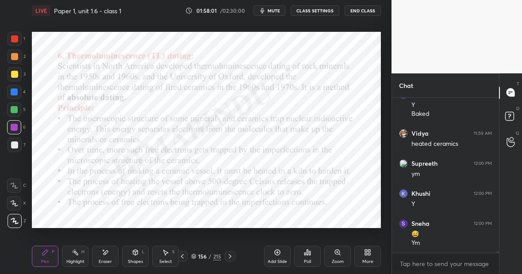
click at [18, 108] on div at bounding box center [14, 110] width 14 height 14
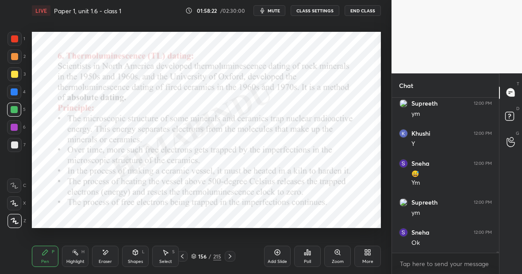
scroll to position [20507, 0]
click at [277, 254] on icon at bounding box center [277, 252] width 7 height 7
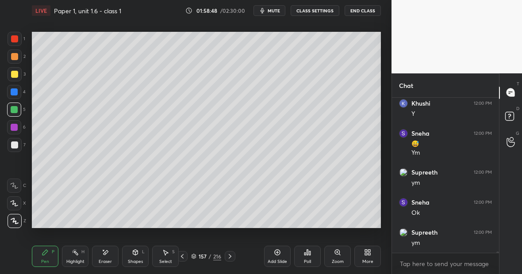
click at [16, 75] on div at bounding box center [14, 74] width 7 height 7
click at [16, 43] on div at bounding box center [15, 39] width 14 height 14
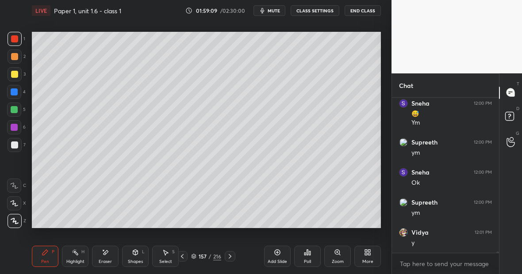
click at [15, 147] on div at bounding box center [14, 144] width 7 height 7
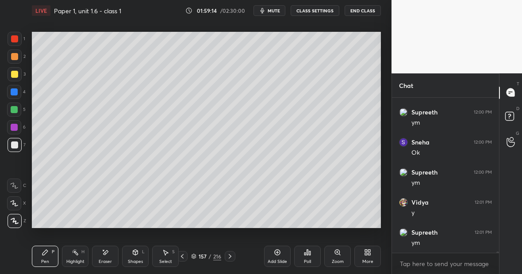
click at [143, 229] on div "Setting up your live class Poll for secs No correct answer Start poll" at bounding box center [206, 129] width 356 height 217
click at [18, 39] on div at bounding box center [15, 39] width 14 height 14
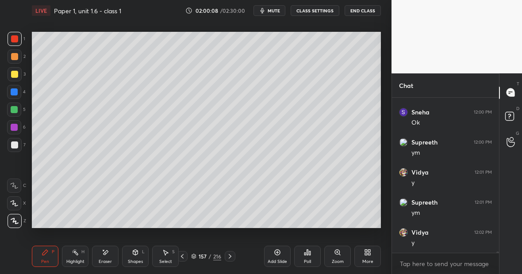
click at [19, 108] on div at bounding box center [14, 110] width 14 height 14
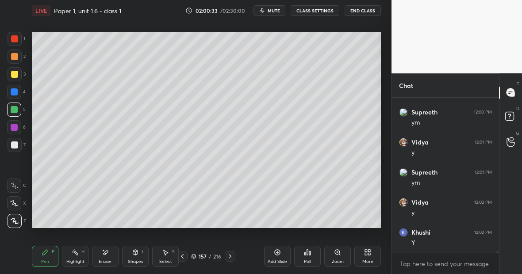
click at [72, 262] on div "Highlight" at bounding box center [75, 261] width 18 height 4
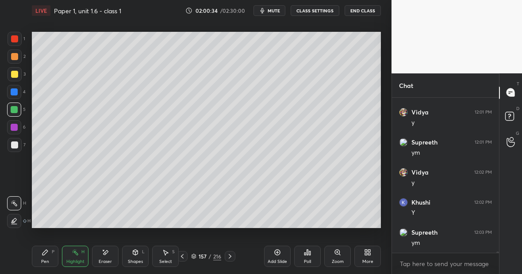
click at [48, 260] on div "Pen P" at bounding box center [45, 256] width 27 height 21
click at [16, 94] on div at bounding box center [14, 91] width 7 height 7
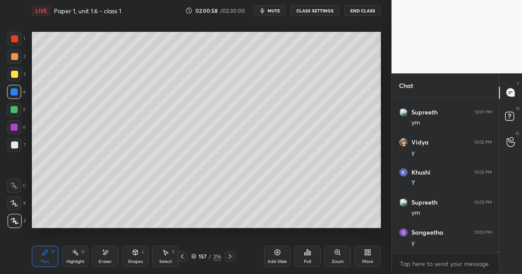
scroll to position [20718, 0]
click at [16, 146] on div at bounding box center [14, 144] width 7 height 7
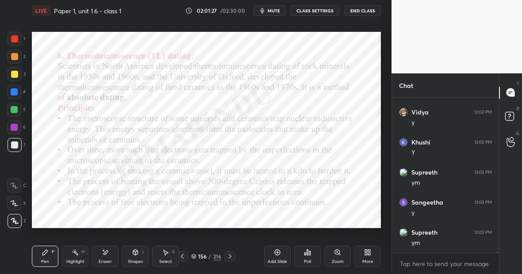
click at [49, 259] on div "Pen P" at bounding box center [45, 256] width 27 height 21
click at [79, 256] on div "Highlight H" at bounding box center [75, 256] width 27 height 21
click at [15, 131] on div at bounding box center [14, 127] width 14 height 14
click at [74, 258] on div "Highlight H" at bounding box center [75, 256] width 27 height 21
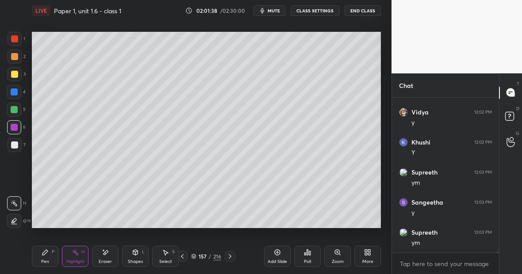
click at [76, 255] on icon at bounding box center [75, 252] width 7 height 7
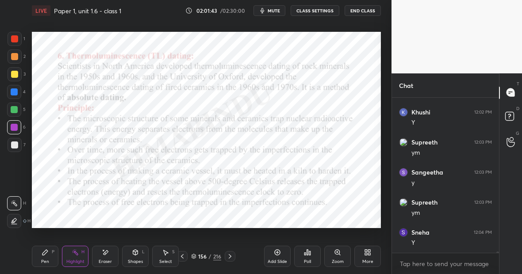
click at [47, 256] on div "Pen P" at bounding box center [45, 256] width 27 height 21
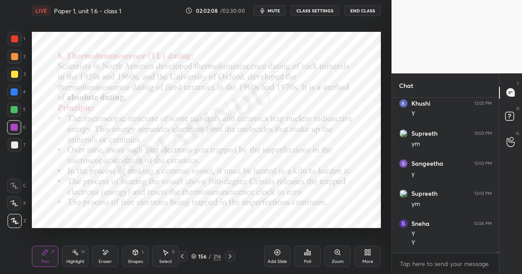
scroll to position [20786, 0]
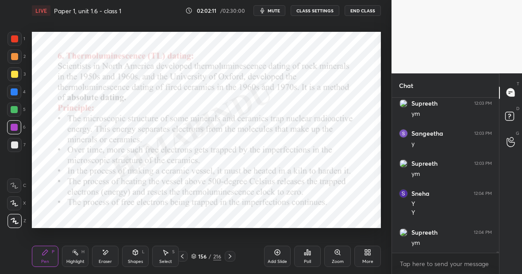
click at [74, 255] on icon at bounding box center [75, 252] width 7 height 7
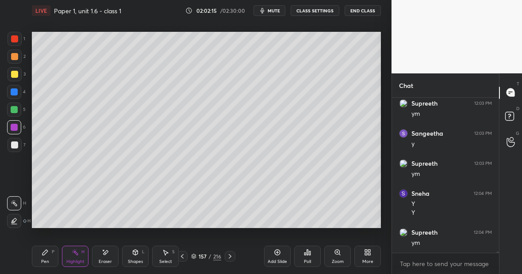
click at [106, 258] on div "Eraser" at bounding box center [105, 256] width 27 height 21
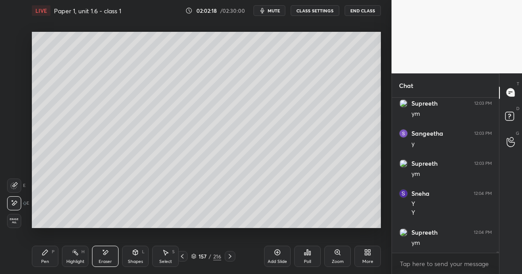
click at [48, 256] on div "Pen P" at bounding box center [45, 256] width 27 height 21
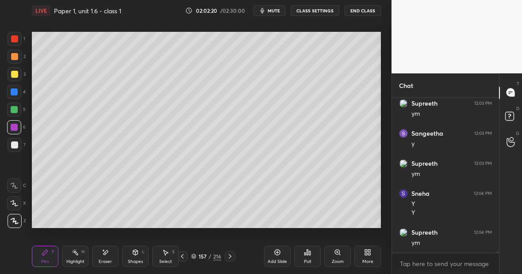
click at [16, 146] on div at bounding box center [14, 144] width 7 height 7
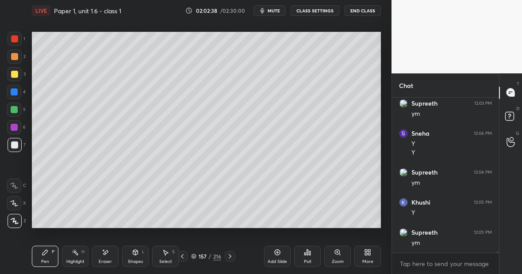
scroll to position [20877, 0]
click at [79, 255] on div "Highlight H" at bounding box center [75, 256] width 27 height 21
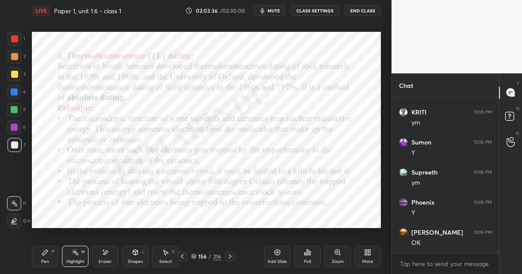
scroll to position [21195, 0]
click at [77, 257] on div "Highlight H" at bounding box center [75, 256] width 27 height 21
click at [79, 257] on div "Highlight H" at bounding box center [75, 256] width 27 height 21
click at [15, 128] on div at bounding box center [14, 127] width 7 height 7
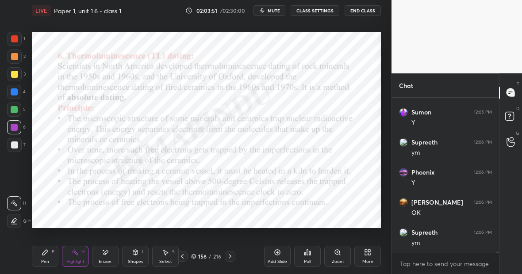
click at [229, 257] on icon at bounding box center [229, 256] width 7 height 7
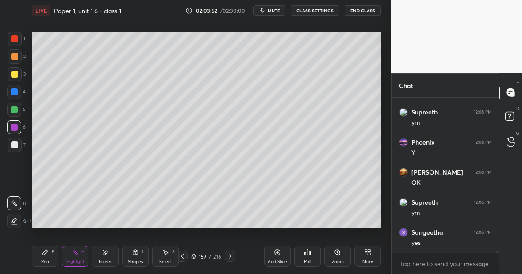
scroll to position [21255, 0]
click at [17, 55] on div at bounding box center [14, 56] width 7 height 7
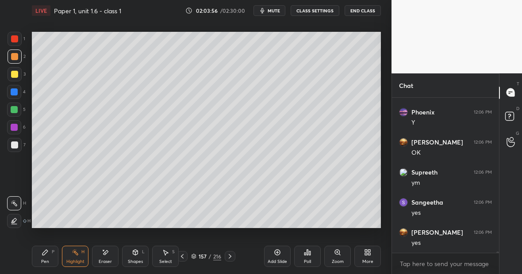
click at [18, 220] on div at bounding box center [14, 221] width 14 height 14
click at [46, 257] on div "Pen P" at bounding box center [45, 256] width 27 height 21
click at [16, 39] on div at bounding box center [14, 38] width 7 height 7
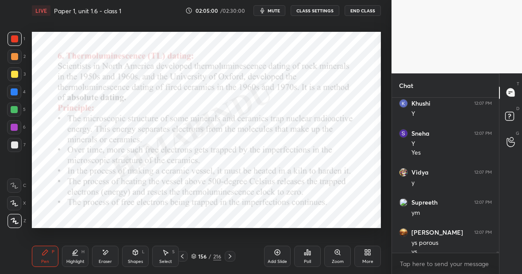
scroll to position [21513, 0]
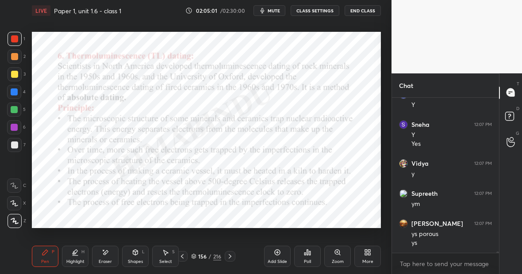
click at [75, 259] on div "Highlight" at bounding box center [75, 261] width 18 height 4
click at [18, 203] on div at bounding box center [14, 203] width 14 height 14
click at [44, 259] on div "Pen" at bounding box center [45, 261] width 8 height 4
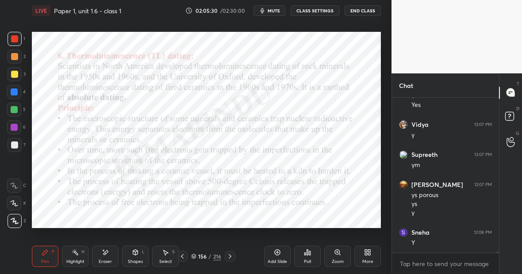
scroll to position [21582, 0]
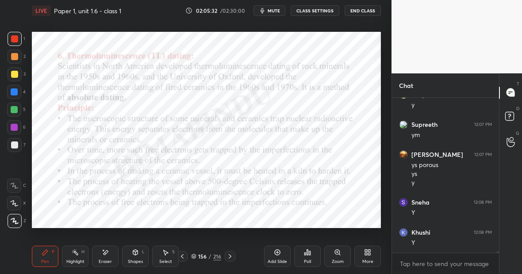
click at [79, 250] on div "Highlight H" at bounding box center [75, 256] width 27 height 21
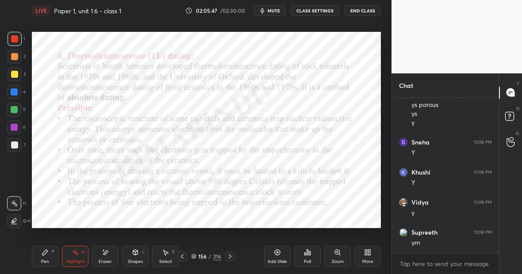
scroll to position [21672, 0]
click at [47, 254] on div "Pen P" at bounding box center [45, 256] width 27 height 21
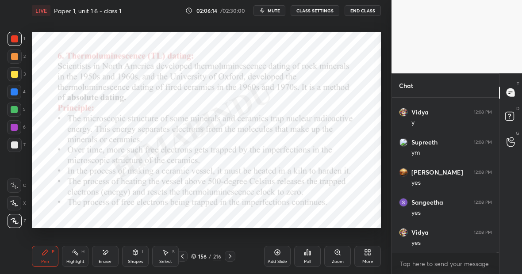
scroll to position [21763, 0]
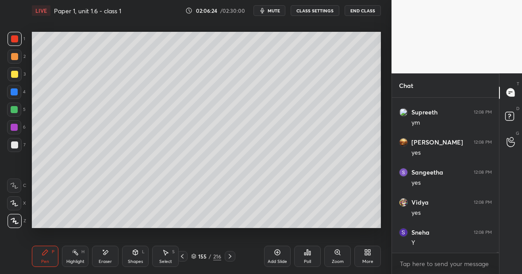
click at [75, 255] on div "Highlight H" at bounding box center [75, 256] width 27 height 21
click at [46, 257] on div "Pen P" at bounding box center [45, 256] width 27 height 21
click at [16, 108] on div at bounding box center [14, 109] width 7 height 7
click at [113, 256] on div "Eraser" at bounding box center [105, 256] width 27 height 21
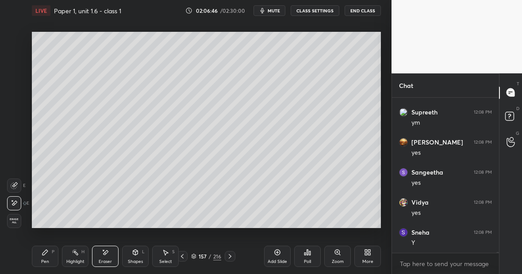
click at [45, 259] on div "Pen" at bounding box center [45, 261] width 8 height 4
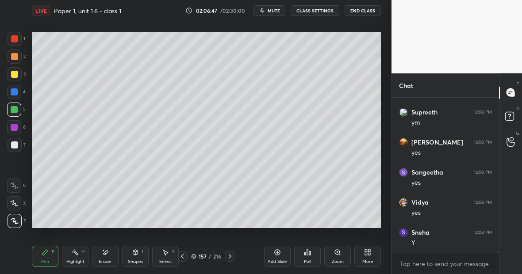
click at [24, 74] on div "1 2 3 4 5 6 7 C X Z E E Erase all H H LIVE Paper 1, unit 1.6 - class 1 02:06:47…" at bounding box center [192, 137] width 384 height 274
click at [19, 40] on div at bounding box center [15, 39] width 14 height 14
click at [17, 60] on div at bounding box center [15, 57] width 14 height 14
click at [76, 257] on div "Highlight H" at bounding box center [75, 256] width 27 height 21
click at [17, 221] on div at bounding box center [14, 221] width 14 height 14
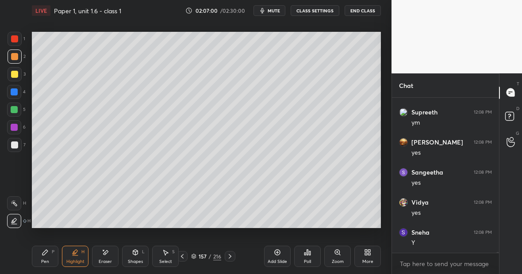
click at [46, 256] on div "Pen P" at bounding box center [45, 256] width 27 height 21
click at [19, 39] on div at bounding box center [15, 39] width 14 height 14
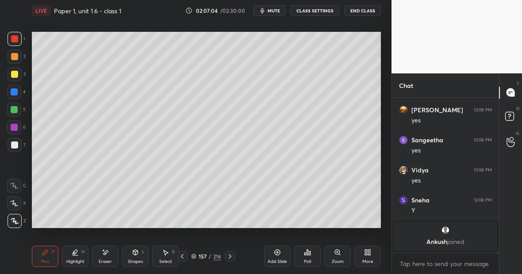
scroll to position [20536, 0]
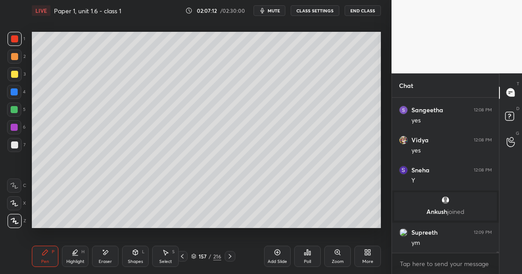
click at [15, 108] on div at bounding box center [14, 109] width 7 height 7
click at [110, 255] on div "Eraser" at bounding box center [105, 256] width 27 height 21
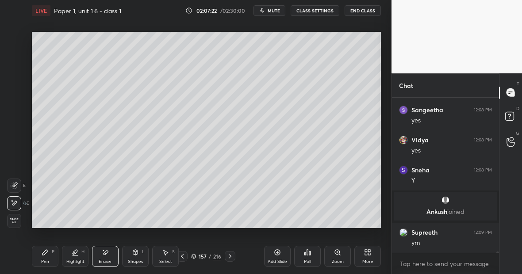
click at [48, 256] on div "Pen P" at bounding box center [45, 256] width 27 height 21
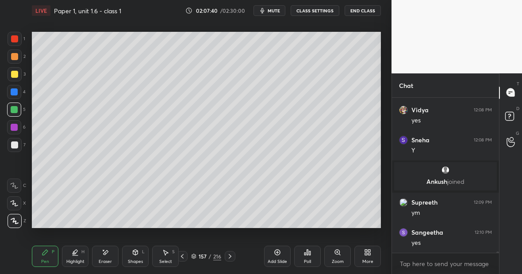
scroll to position [20596, 0]
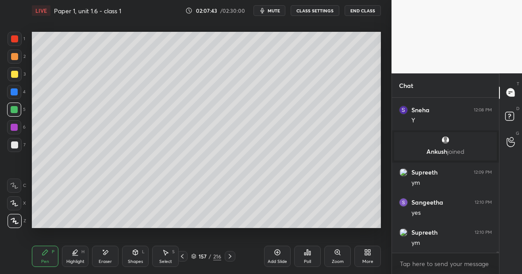
click at [76, 259] on div "Highlight" at bounding box center [75, 261] width 18 height 4
click at [15, 204] on div at bounding box center [14, 203] width 14 height 14
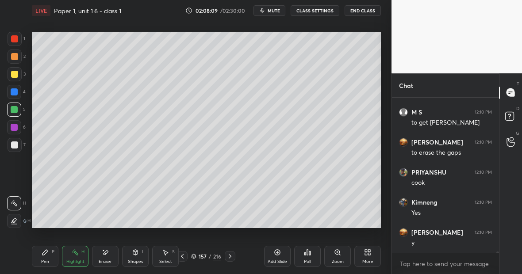
scroll to position [20867, 0]
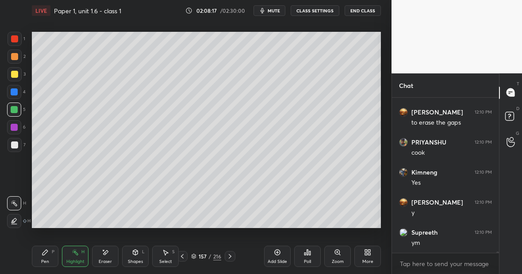
click at [80, 257] on div "Highlight H" at bounding box center [75, 256] width 27 height 21
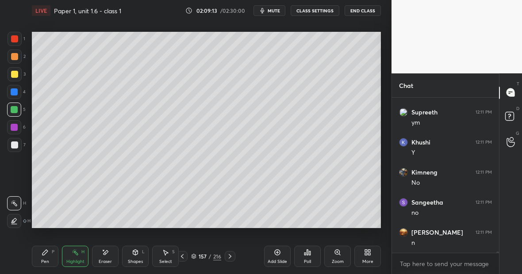
scroll to position [21145, 0]
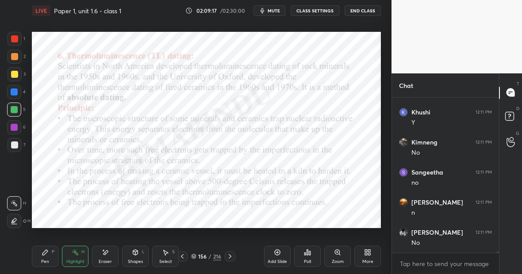
click at [48, 253] on icon at bounding box center [45, 252] width 7 height 7
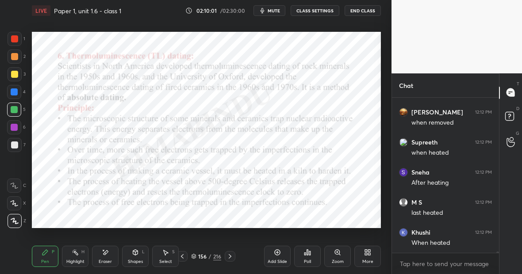
scroll to position [21506, 0]
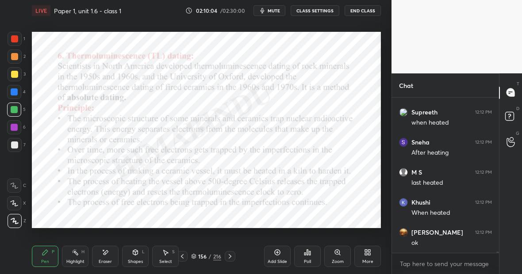
click at [50, 256] on div "Pen P" at bounding box center [45, 256] width 27 height 21
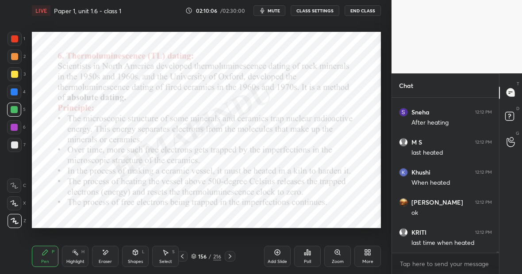
click at [75, 255] on icon at bounding box center [75, 252] width 7 height 7
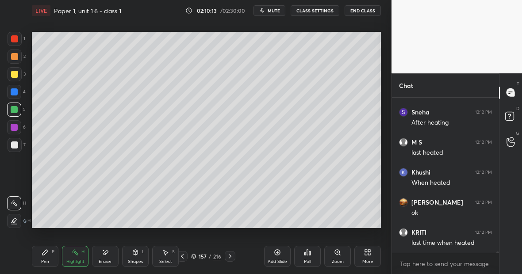
click at [74, 261] on div "Highlight" at bounding box center [75, 261] width 18 height 4
click at [76, 258] on div "Highlight H" at bounding box center [75, 256] width 27 height 21
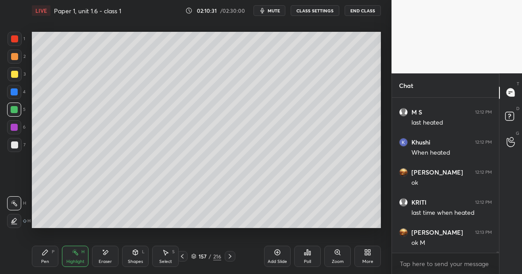
click at [278, 253] on icon at bounding box center [277, 252] width 7 height 7
click at [18, 57] on div at bounding box center [15, 57] width 14 height 14
click at [15, 76] on div at bounding box center [14, 74] width 7 height 7
click at [46, 258] on div "Pen P" at bounding box center [45, 256] width 27 height 21
click at [114, 247] on div "Eraser" at bounding box center [105, 256] width 27 height 21
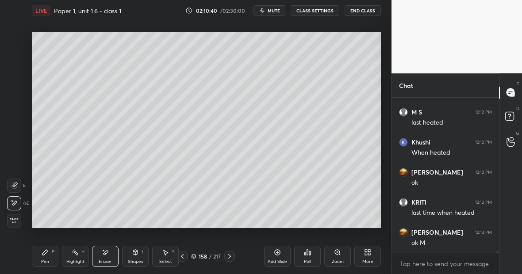
click at [46, 256] on div "Pen P" at bounding box center [45, 256] width 27 height 21
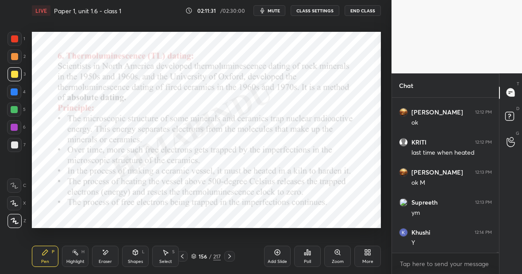
scroll to position [21656, 0]
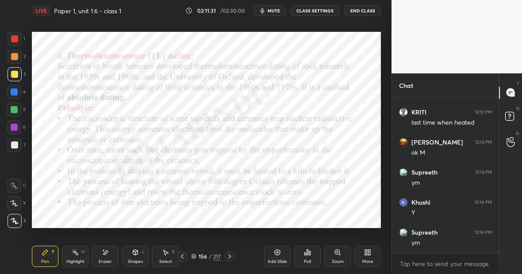
click at [75, 260] on div "Highlight" at bounding box center [75, 261] width 18 height 4
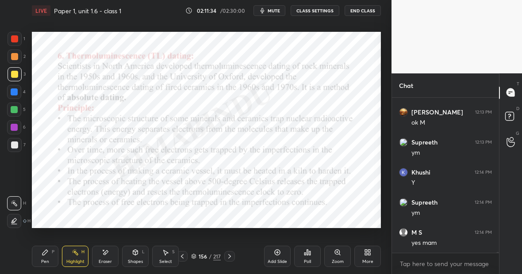
scroll to position [21717, 0]
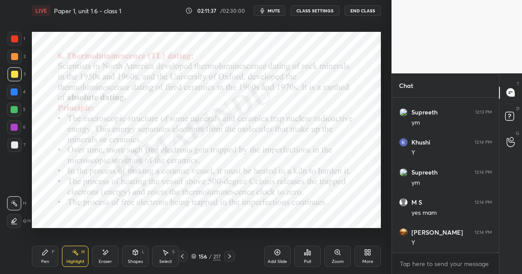
click at [45, 253] on icon at bounding box center [45, 252] width 7 height 7
click at [14, 105] on div at bounding box center [14, 110] width 14 height 14
click at [108, 253] on icon at bounding box center [105, 253] width 7 height 8
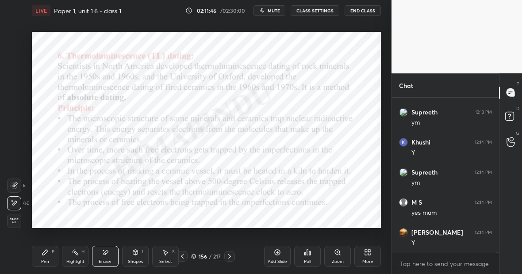
click at [50, 253] on div "Pen P" at bounding box center [45, 256] width 27 height 21
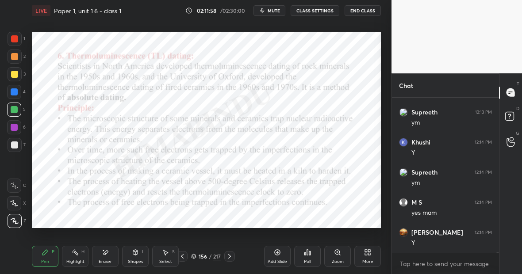
click at [385, 216] on div "1 2 3 4 5 6 7 C X Z E E Erase all H H LIVE Paper 1, unit 1.6 - class 1 02:11:58…" at bounding box center [195, 137] width 391 height 274
click at [384, 216] on div "1 2 3 4 5 6 7 C X Z E E Erase all H H LIVE Paper 1, unit 1.6 - class 1 02:11:58…" at bounding box center [195, 137] width 391 height 274
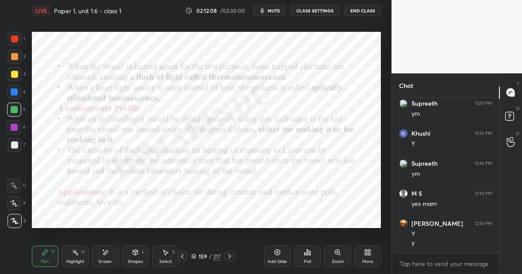
scroll to position [21755, 0]
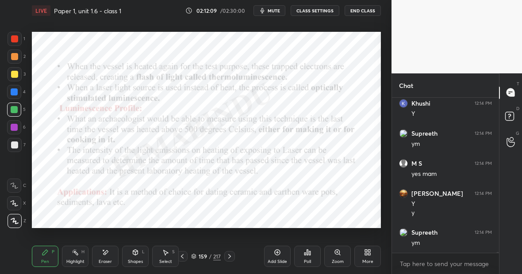
click at [47, 257] on div "Pen P" at bounding box center [45, 256] width 27 height 21
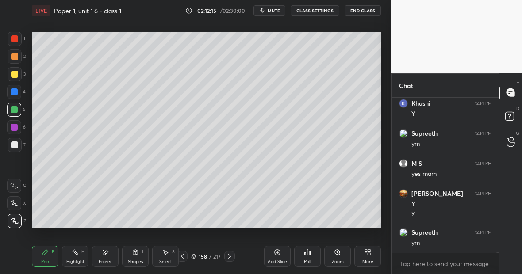
click at [18, 41] on div at bounding box center [14, 38] width 7 height 7
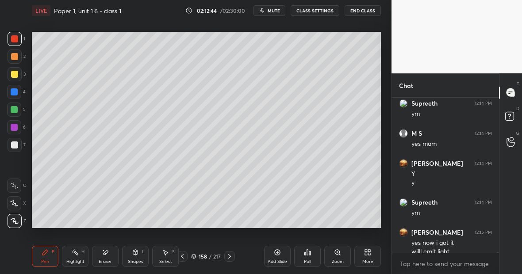
scroll to position [21794, 0]
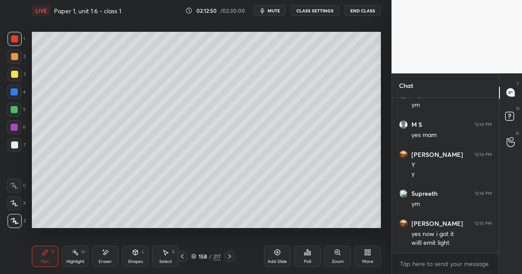
click at [17, 76] on div at bounding box center [14, 74] width 7 height 7
click at [107, 255] on div "Eraser" at bounding box center [105, 256] width 27 height 21
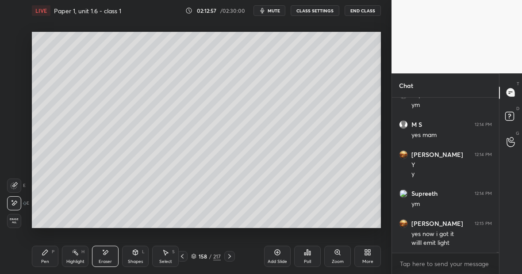
click at [49, 254] on div "Pen P" at bounding box center [45, 256] width 27 height 21
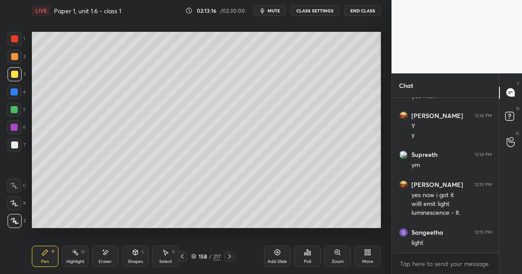
scroll to position [21863, 0]
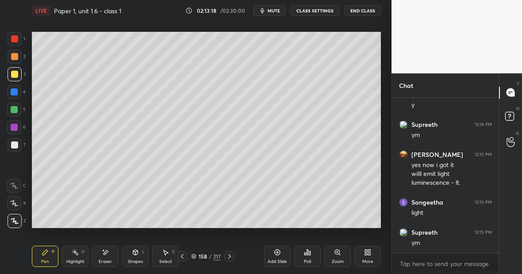
click at [77, 257] on div "Highlight H" at bounding box center [75, 256] width 27 height 21
click at [48, 254] on div "Pen P" at bounding box center [45, 256] width 27 height 21
click at [19, 111] on div at bounding box center [14, 110] width 14 height 14
click at [76, 256] on div "Highlight H" at bounding box center [75, 256] width 27 height 21
click at [50, 254] on div "Pen P" at bounding box center [45, 256] width 27 height 21
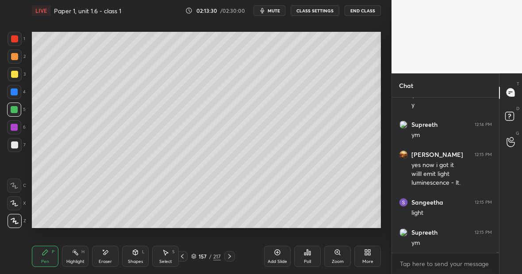
click at [81, 257] on div "Highlight H" at bounding box center [75, 256] width 27 height 21
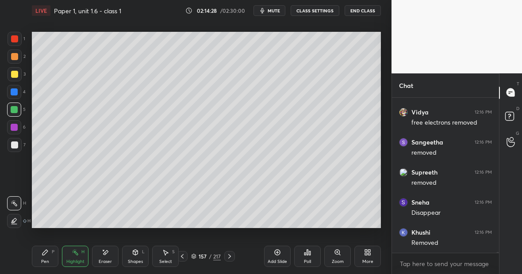
scroll to position [22404, 0]
click at [84, 258] on div "Highlight H" at bounding box center [75, 256] width 27 height 21
click at [49, 254] on div "Pen P" at bounding box center [45, 256] width 27 height 21
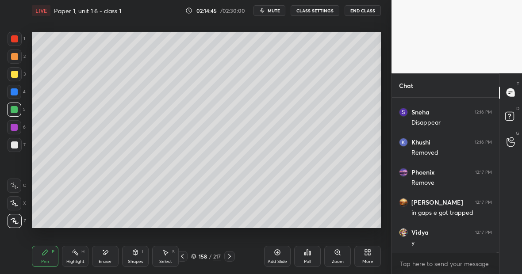
scroll to position [22495, 0]
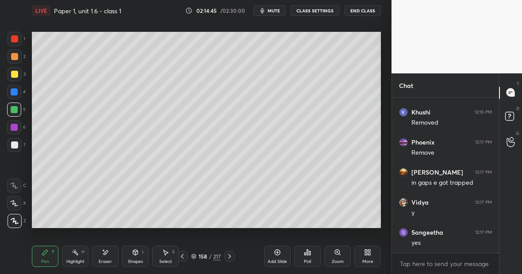
click at [16, 143] on div at bounding box center [14, 144] width 7 height 7
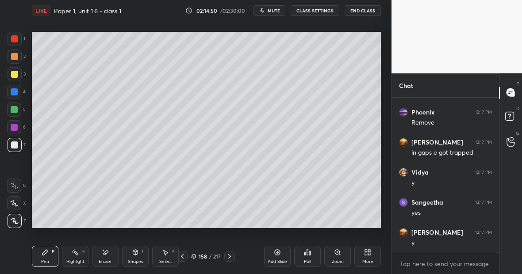
scroll to position [22555, 0]
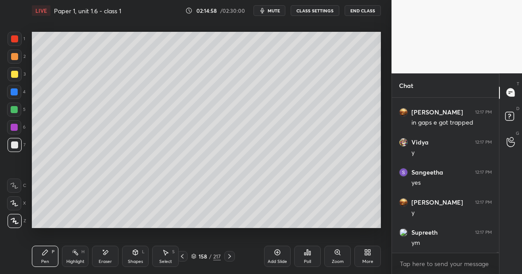
click at [112, 255] on div "Eraser" at bounding box center [105, 256] width 27 height 21
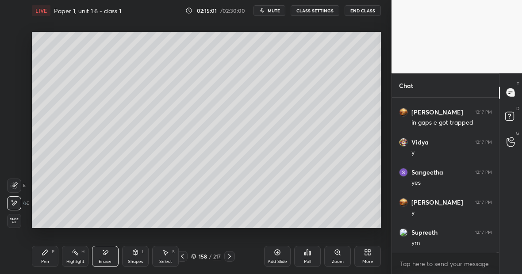
scroll to position [22585, 0]
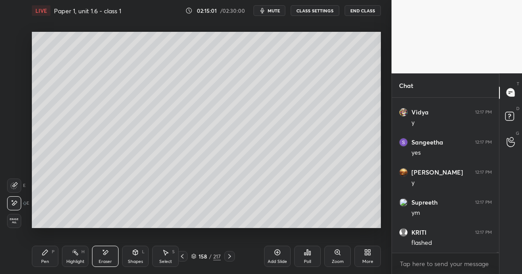
click at [45, 255] on icon at bounding box center [45, 252] width 7 height 7
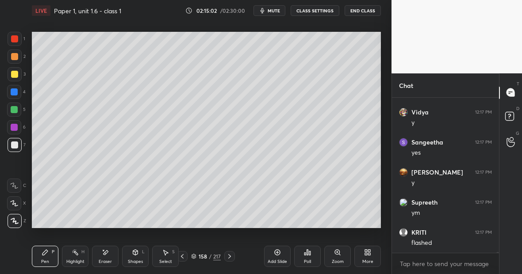
scroll to position [22615, 0]
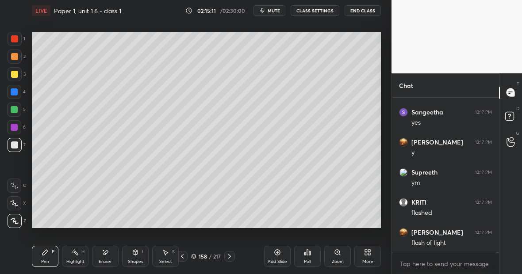
click at [15, 112] on div at bounding box center [14, 110] width 14 height 14
click at [107, 254] on icon at bounding box center [105, 253] width 7 height 8
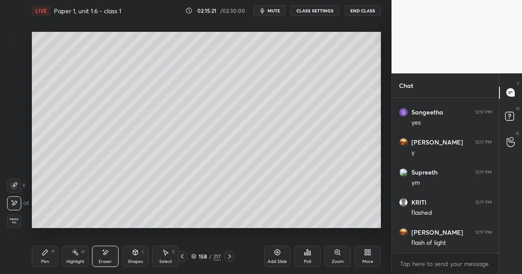
click at [46, 253] on icon at bounding box center [45, 252] width 7 height 7
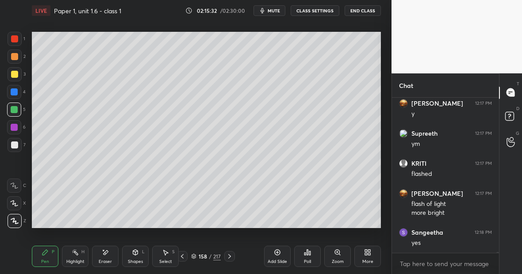
scroll to position [22684, 0]
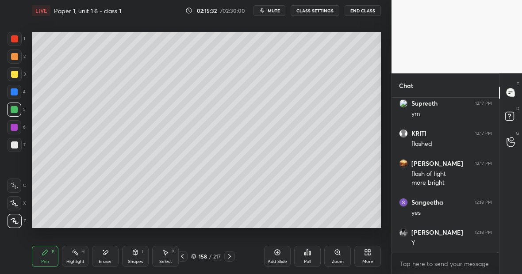
click at [52, 253] on div "P" at bounding box center [53, 252] width 3 height 4
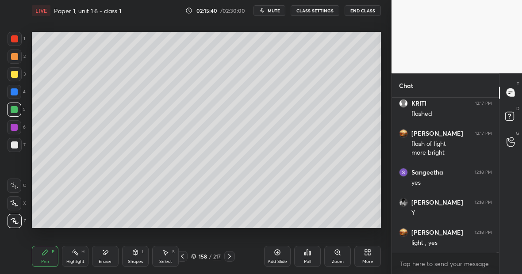
click at [76, 260] on div "Highlight" at bounding box center [75, 261] width 18 height 4
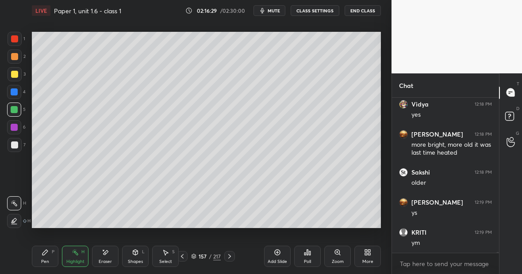
scroll to position [23083, 0]
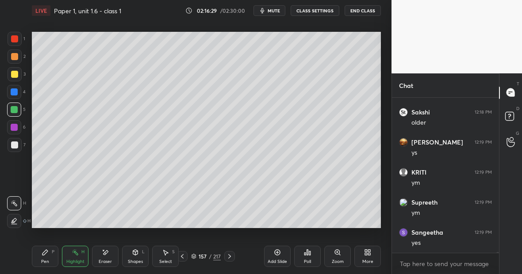
click at [77, 259] on div "Highlight" at bounding box center [75, 261] width 18 height 4
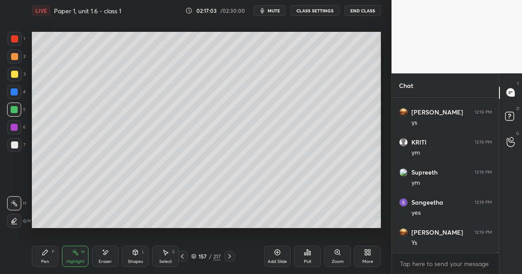
scroll to position [23143, 0]
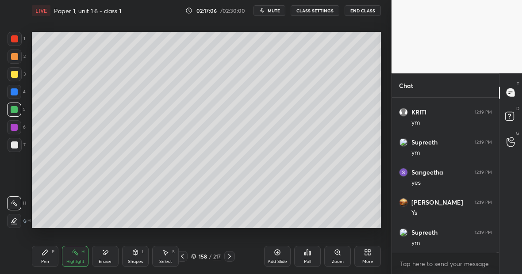
click at [78, 256] on div "Highlight H" at bounding box center [75, 256] width 27 height 21
click at [107, 259] on div "Eraser" at bounding box center [105, 261] width 13 height 4
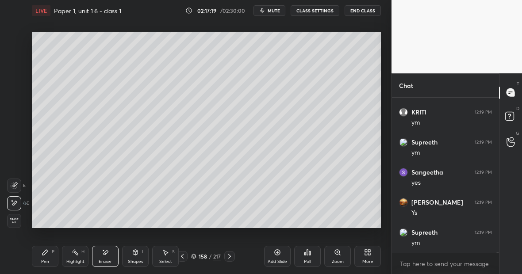
click at [48, 260] on div "Pen P" at bounding box center [45, 256] width 27 height 21
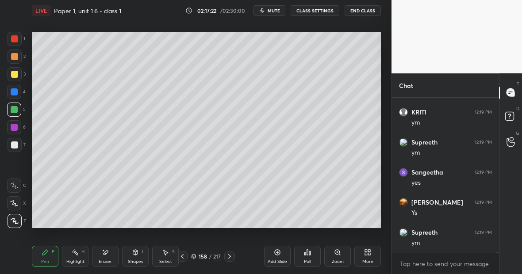
click at [110, 255] on div "Eraser" at bounding box center [105, 256] width 27 height 21
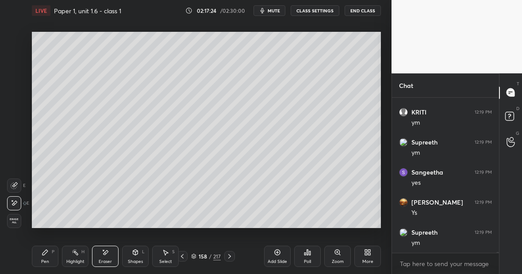
click at [40, 246] on div "Pen P" at bounding box center [45, 256] width 27 height 21
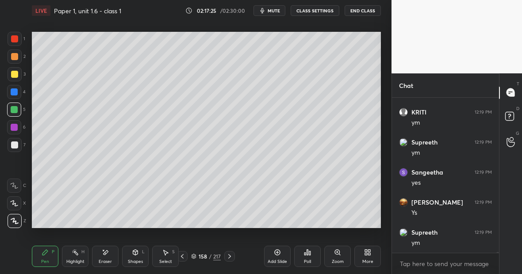
click at [16, 77] on div at bounding box center [14, 74] width 7 height 7
click at [75, 252] on icon at bounding box center [75, 252] width 7 height 7
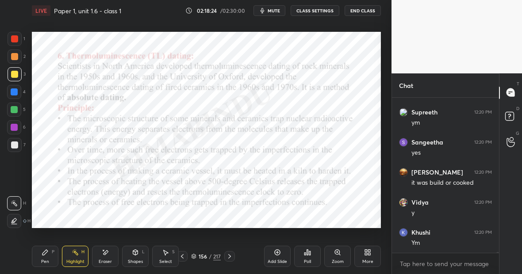
scroll to position [23443, 0]
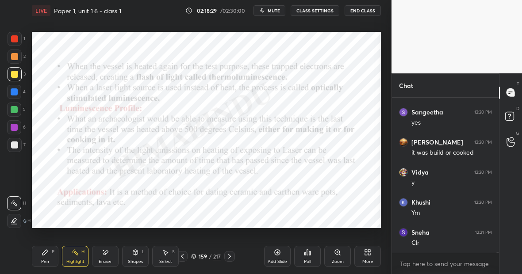
click at [56, 255] on div "Pen P" at bounding box center [45, 256] width 27 height 21
click at [18, 93] on div at bounding box center [14, 92] width 14 height 14
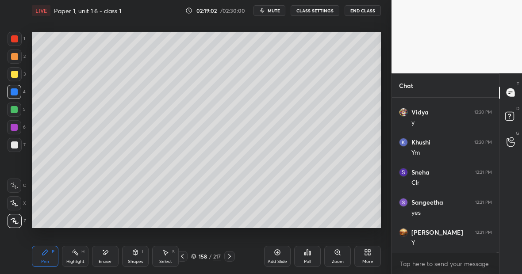
scroll to position [23533, 0]
click at [16, 143] on div at bounding box center [14, 144] width 7 height 7
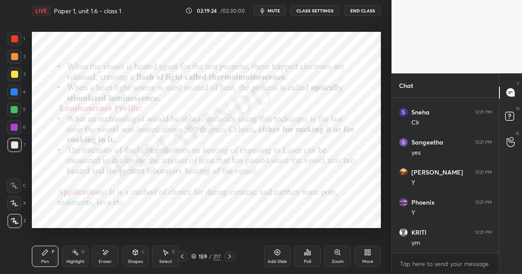
scroll to position [23594, 0]
click at [14, 95] on div at bounding box center [14, 91] width 7 height 7
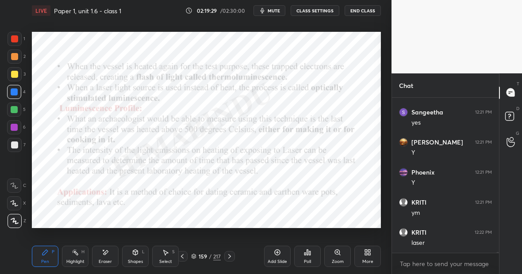
click at [108, 255] on div "Eraser" at bounding box center [105, 256] width 27 height 21
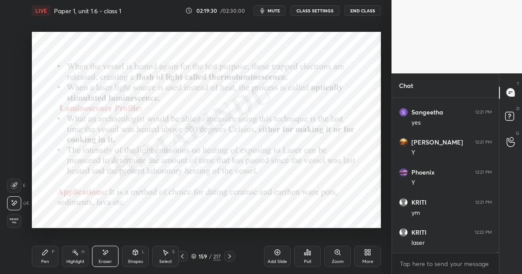
click at [50, 255] on div "Pen P" at bounding box center [45, 256] width 27 height 21
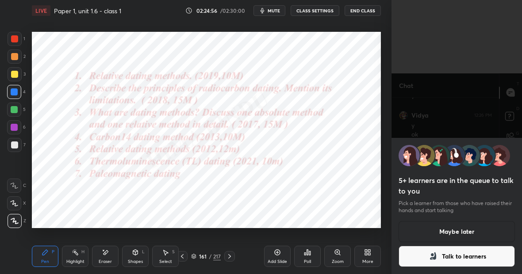
scroll to position [153, 104]
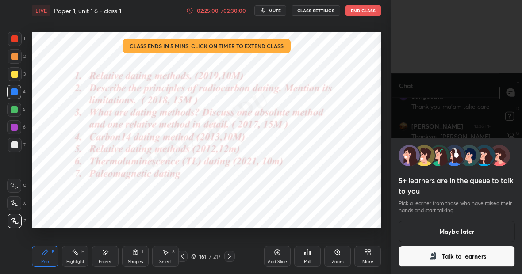
click at [448, 261] on button "Talk to learners" at bounding box center [456, 256] width 116 height 21
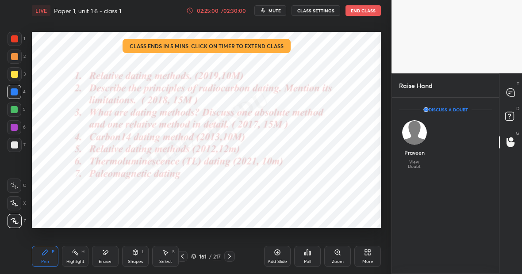
scroll to position [3, 3]
click at [511, 91] on icon at bounding box center [510, 92] width 8 height 8
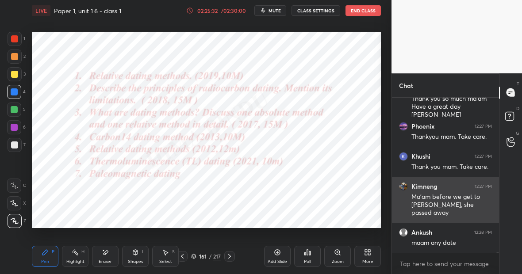
scroll to position [23895, 0]
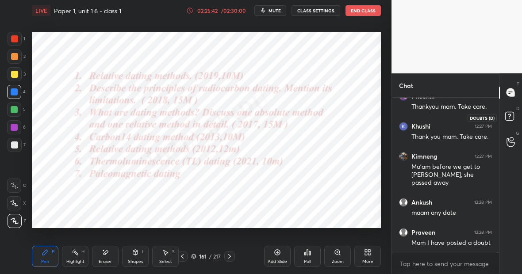
click at [508, 116] on rect at bounding box center [509, 116] width 8 height 8
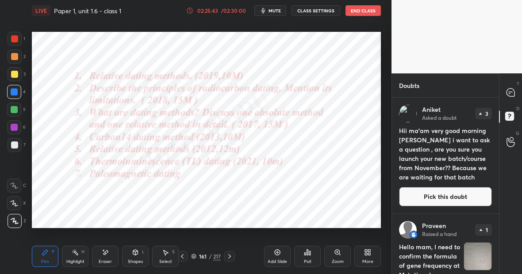
scroll to position [103, 0]
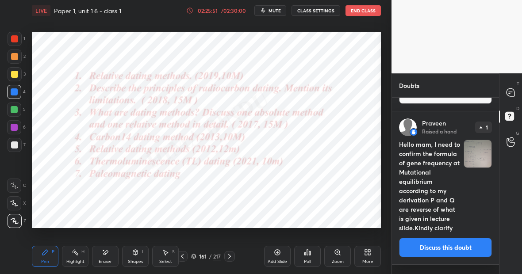
click at [480, 159] on img "grid" at bounding box center [477, 153] width 27 height 27
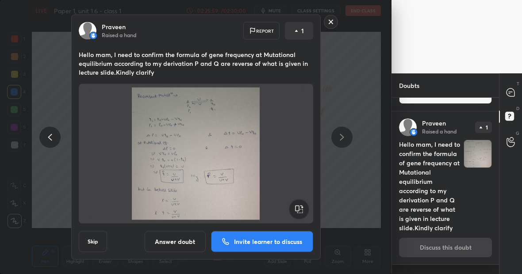
click at [331, 23] on rect at bounding box center [331, 22] width 14 height 14
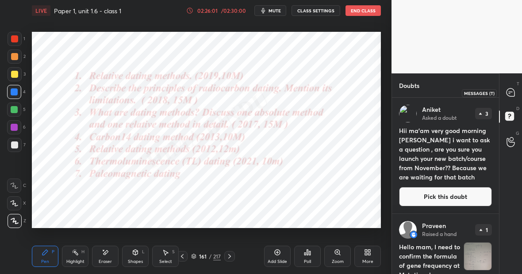
click at [509, 92] on icon at bounding box center [510, 92] width 8 height 8
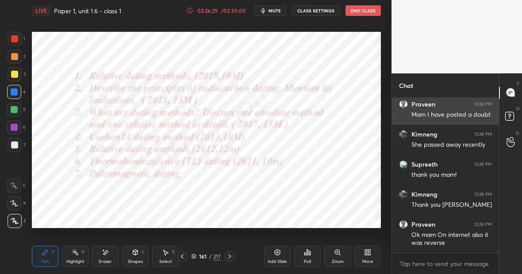
scroll to position [24054, 0]
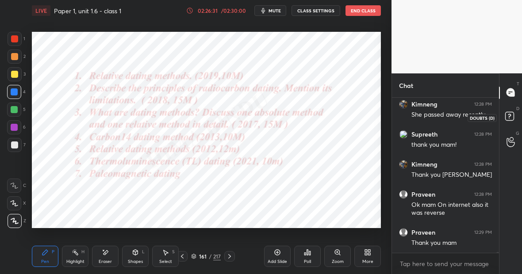
click at [509, 114] on icon at bounding box center [508, 116] width 3 height 4
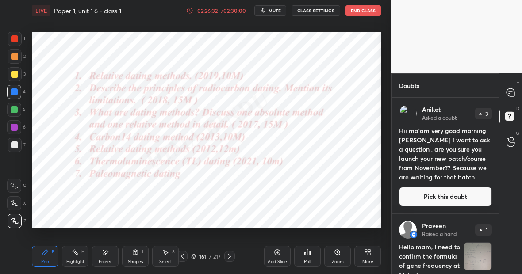
click at [484, 257] on img "grid" at bounding box center [477, 256] width 27 height 27
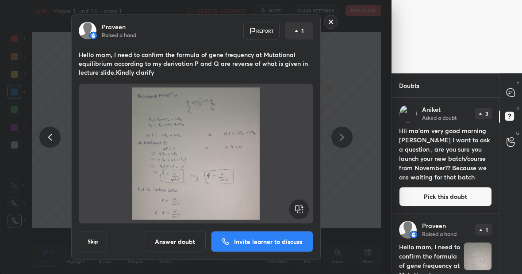
scroll to position [103, 0]
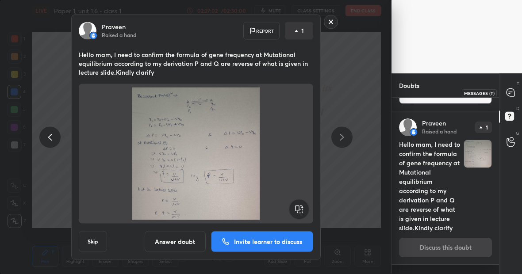
click at [511, 92] on icon at bounding box center [510, 92] width 8 height 8
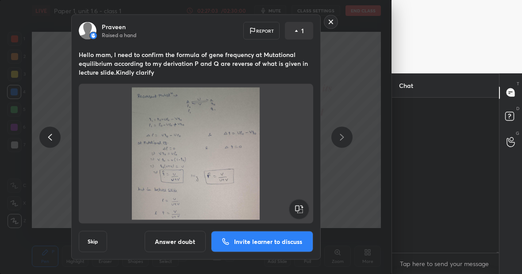
scroll to position [153, 104]
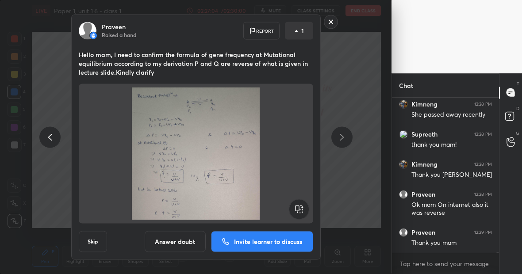
click at [330, 22] on rect at bounding box center [331, 22] width 14 height 14
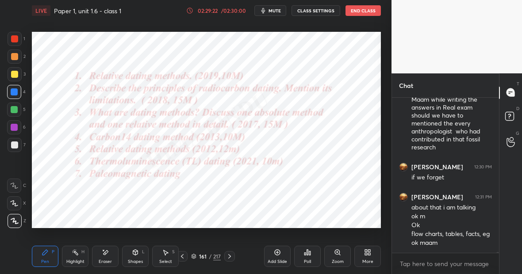
scroll to position [23847, 0]
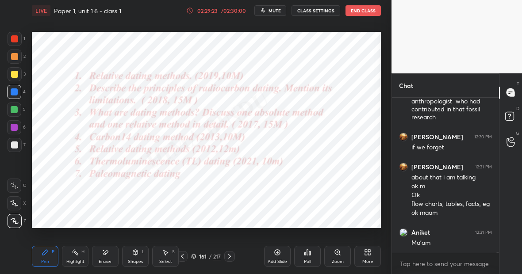
click at [364, 12] on button "End Class" at bounding box center [362, 10] width 35 height 11
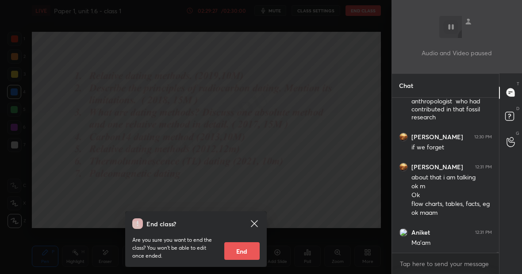
click at [239, 254] on button "End" at bounding box center [241, 251] width 35 height 18
type textarea "x"
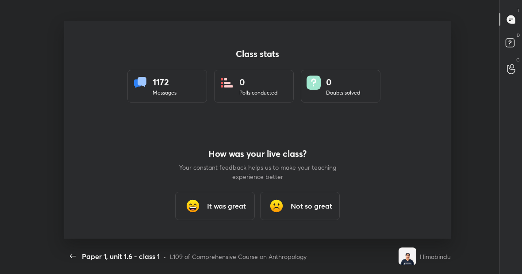
scroll to position [43988, 43702]
